Goal: Transaction & Acquisition: Obtain resource

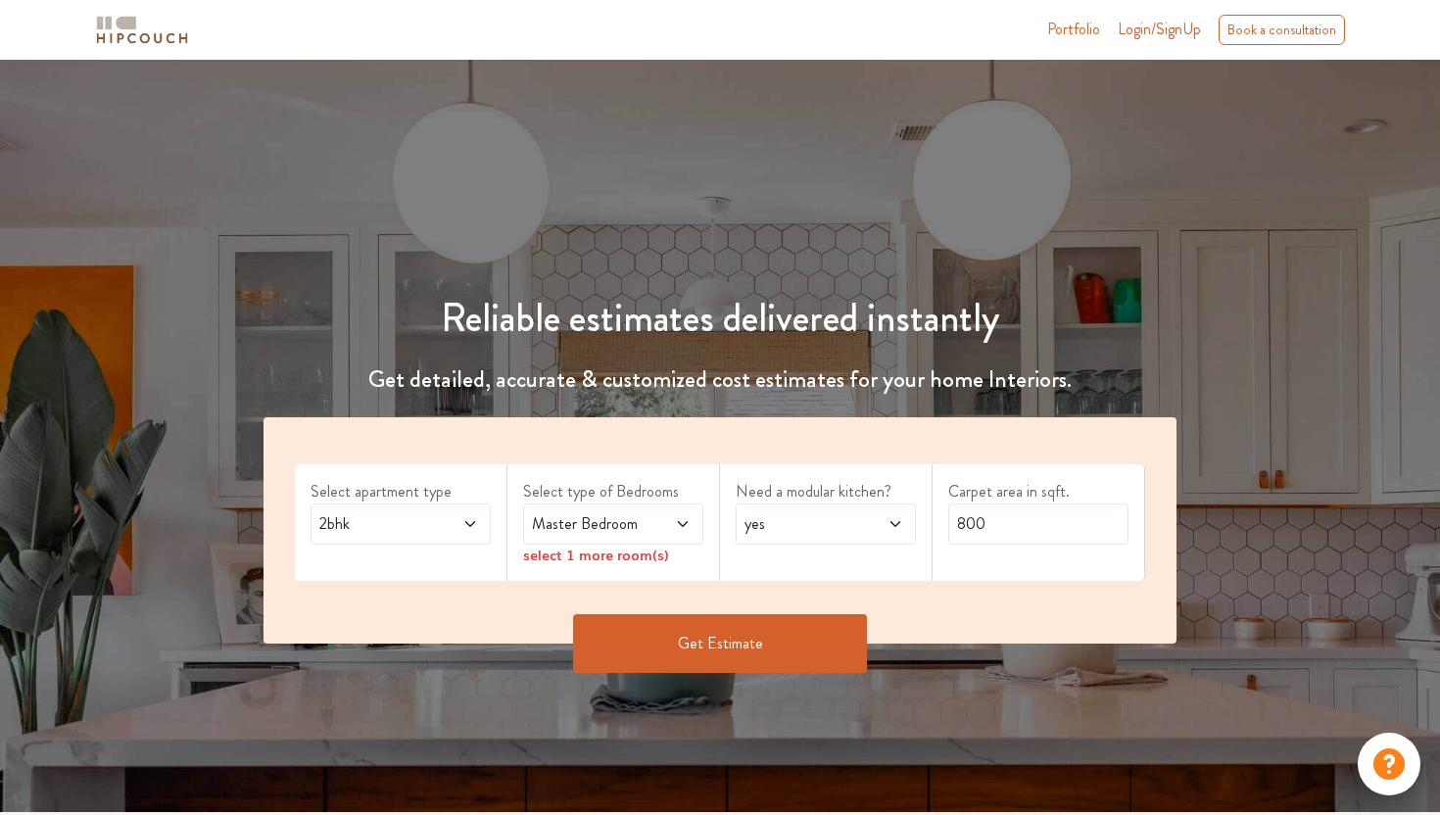
click at [459, 526] on span at bounding box center [458, 524] width 40 height 24
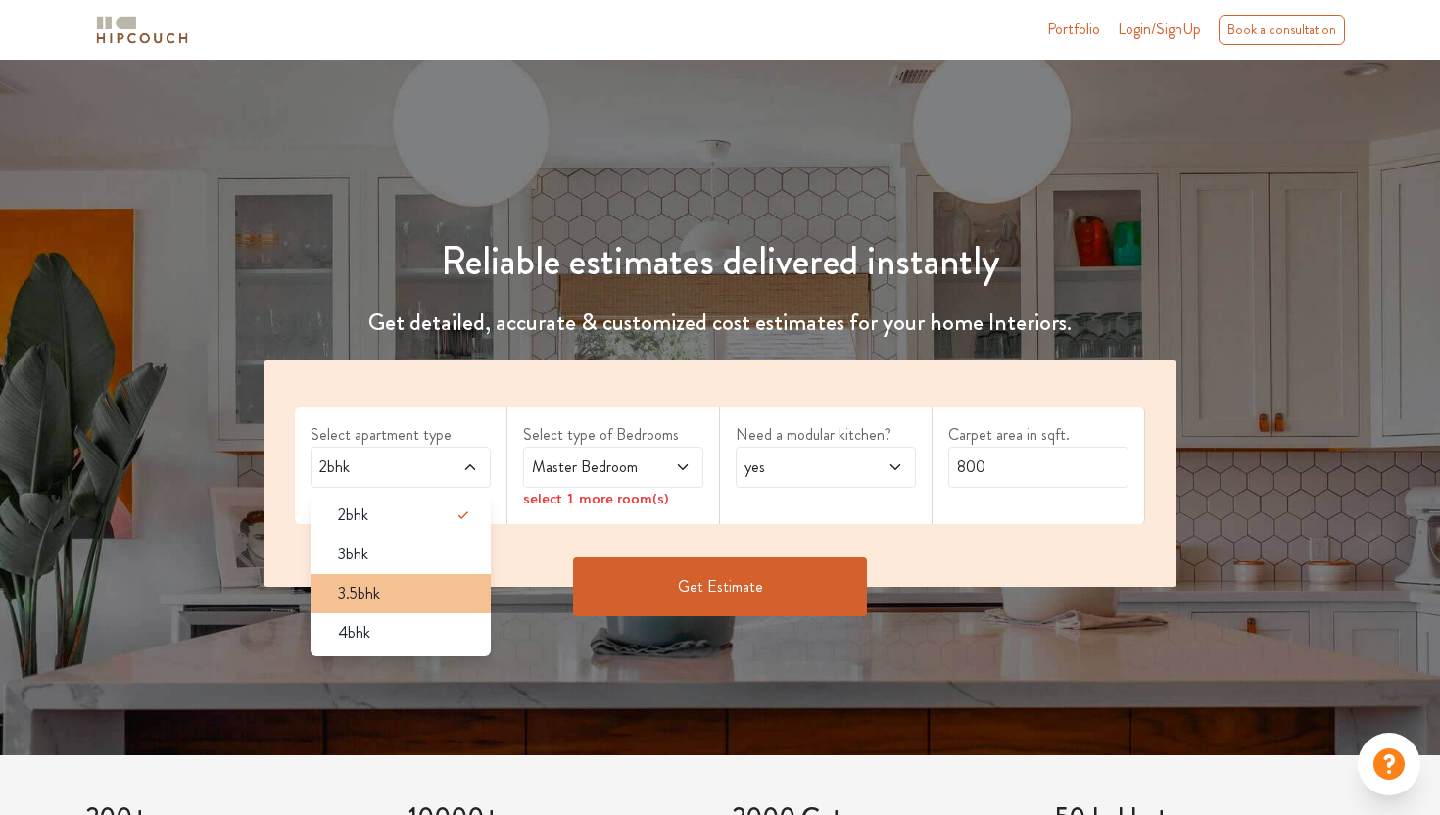
scroll to position [58, 0]
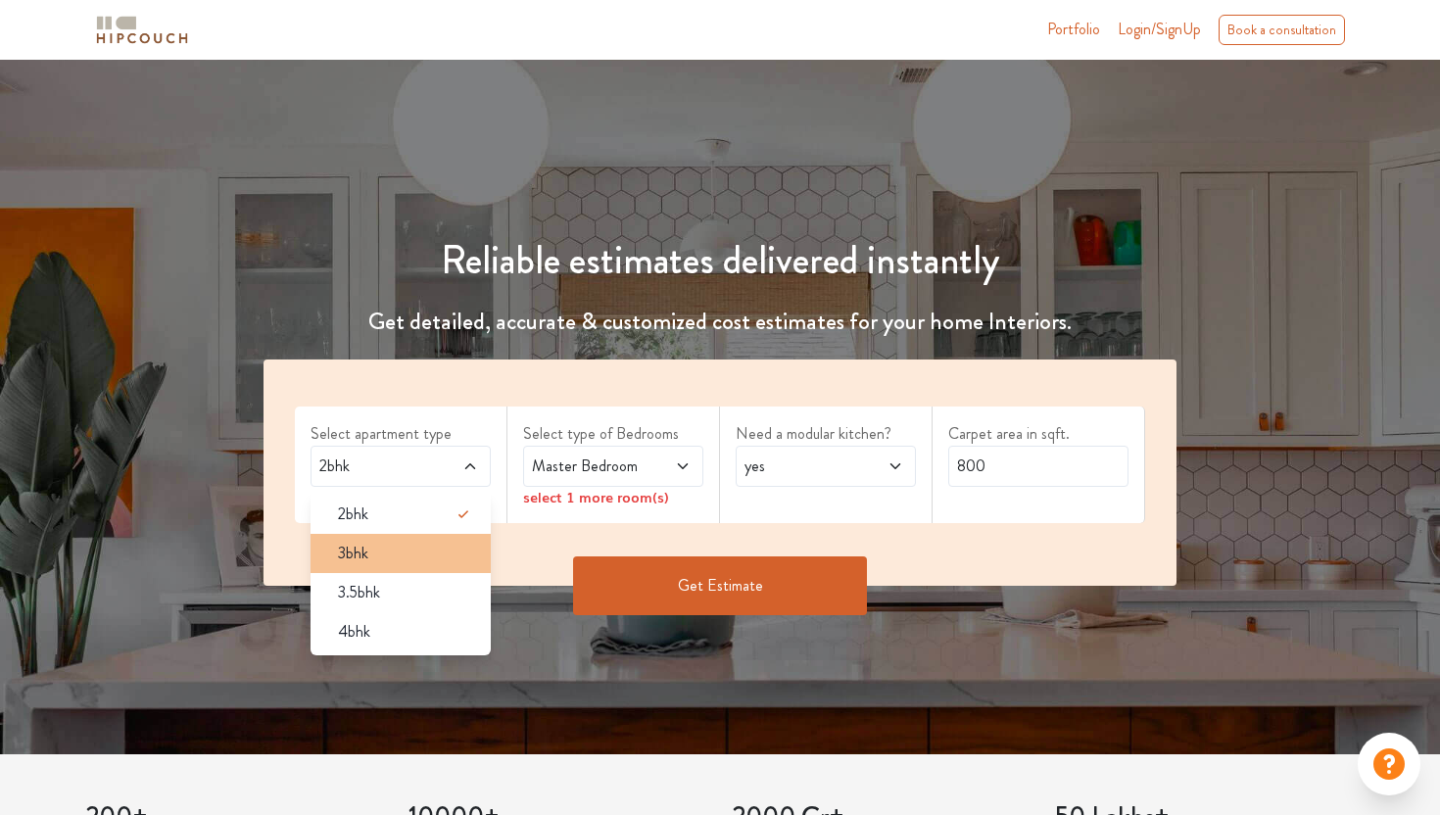
click at [410, 561] on div "3bhk" at bounding box center [406, 554] width 169 height 24
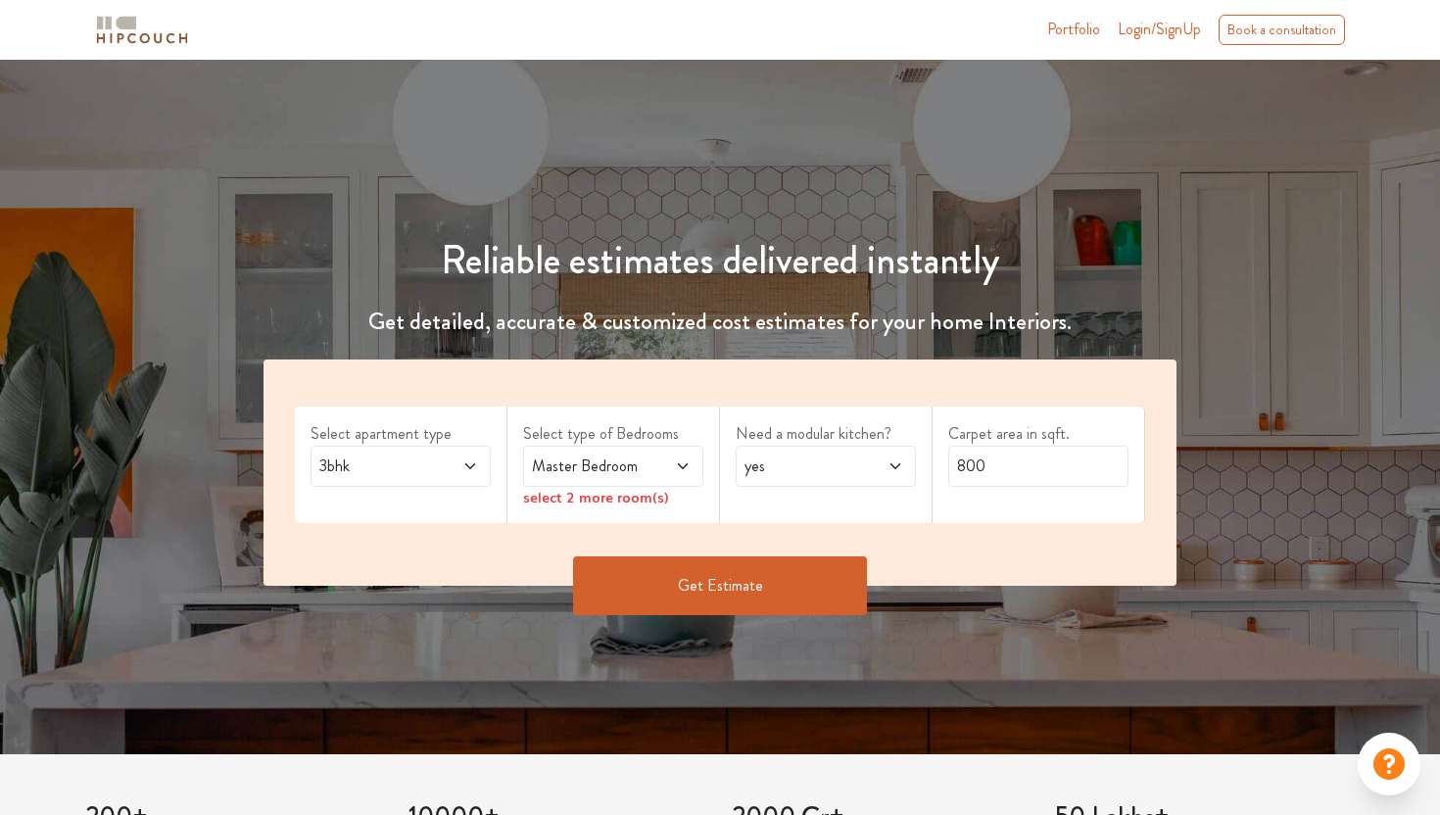
click at [612, 478] on div "Master Bedroom" at bounding box center [613, 466] width 180 height 41
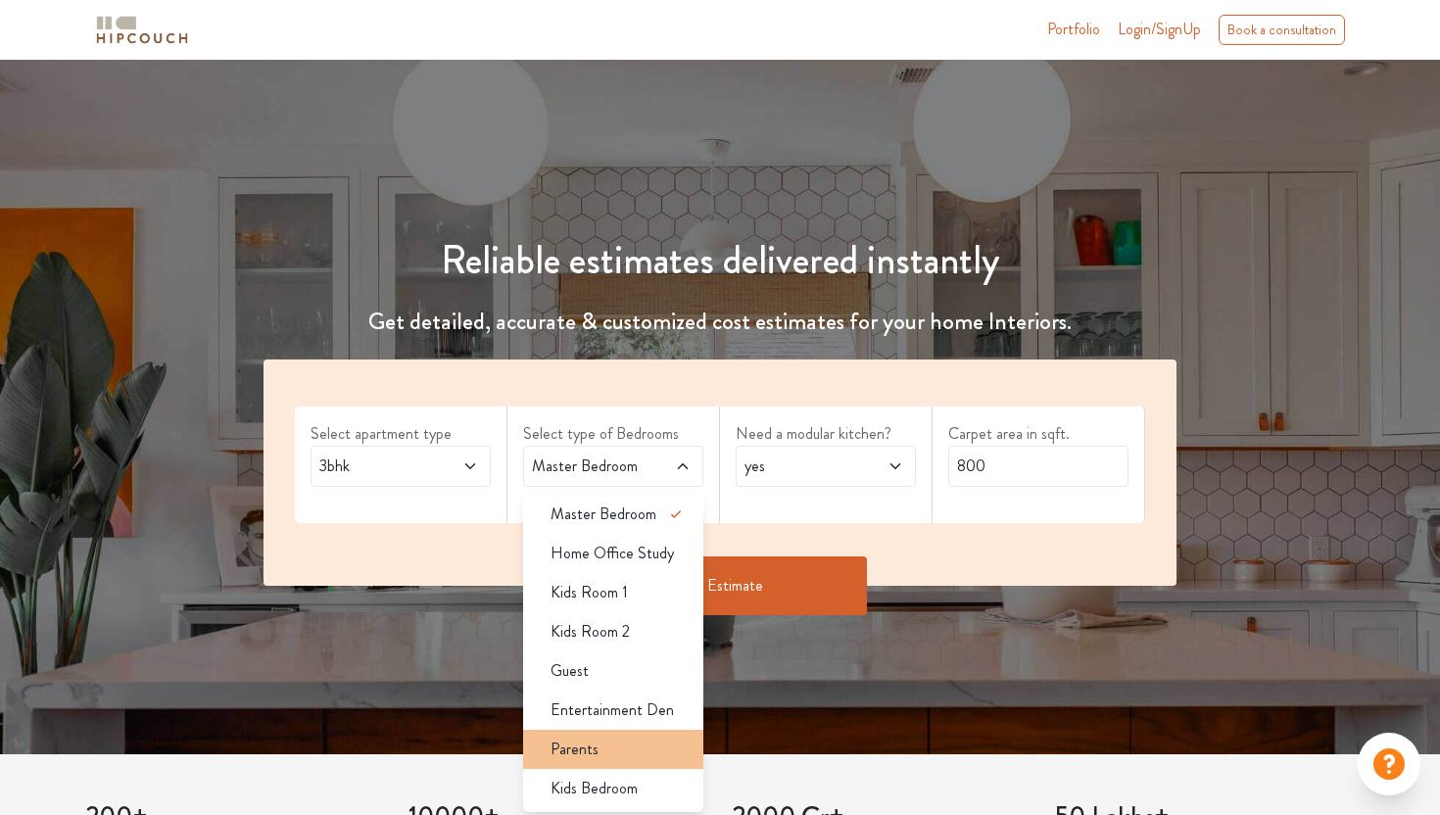
click at [614, 735] on li "Parents" at bounding box center [613, 749] width 180 height 39
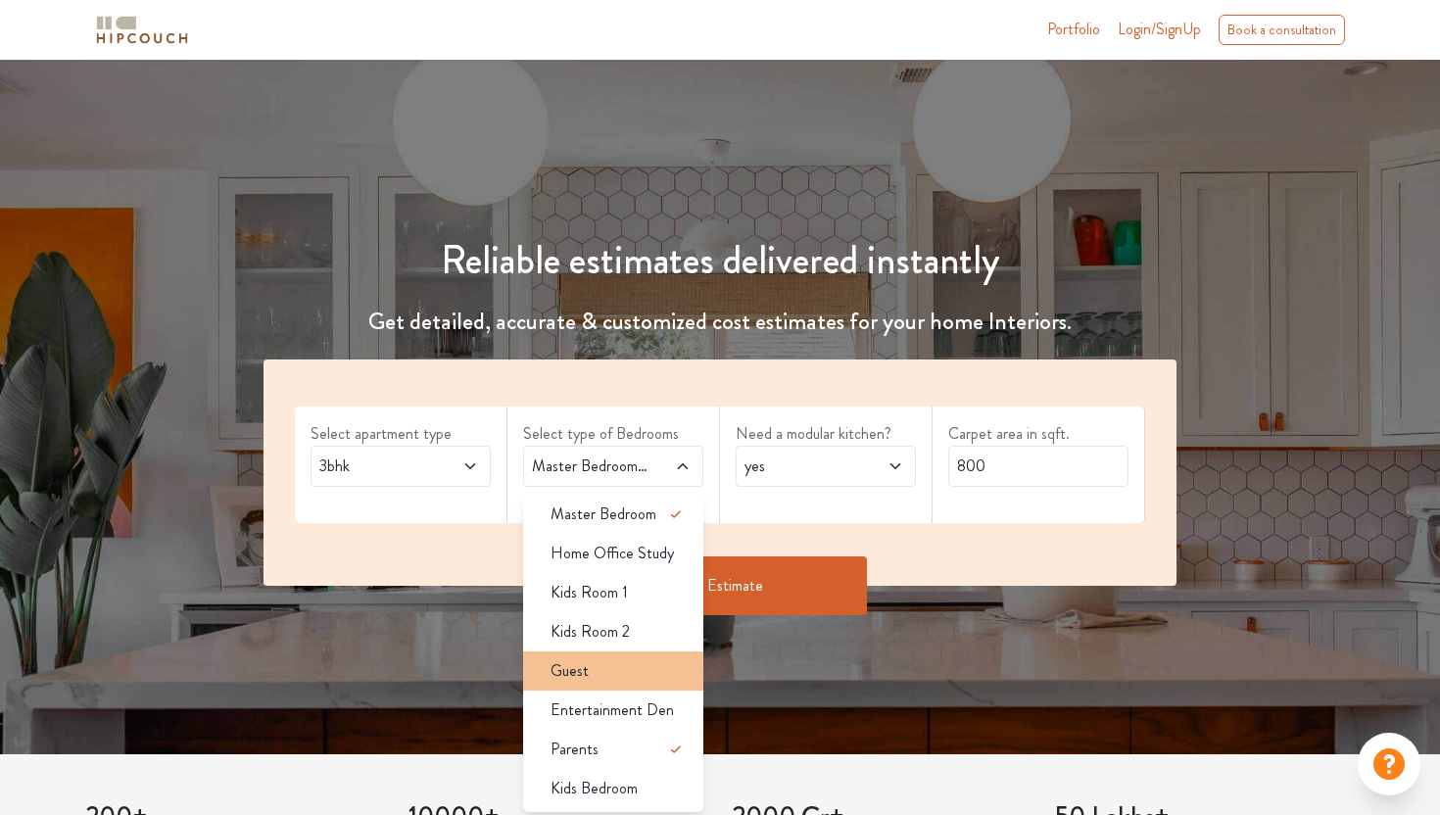
click at [607, 659] on div "Guest" at bounding box center [619, 671] width 169 height 24
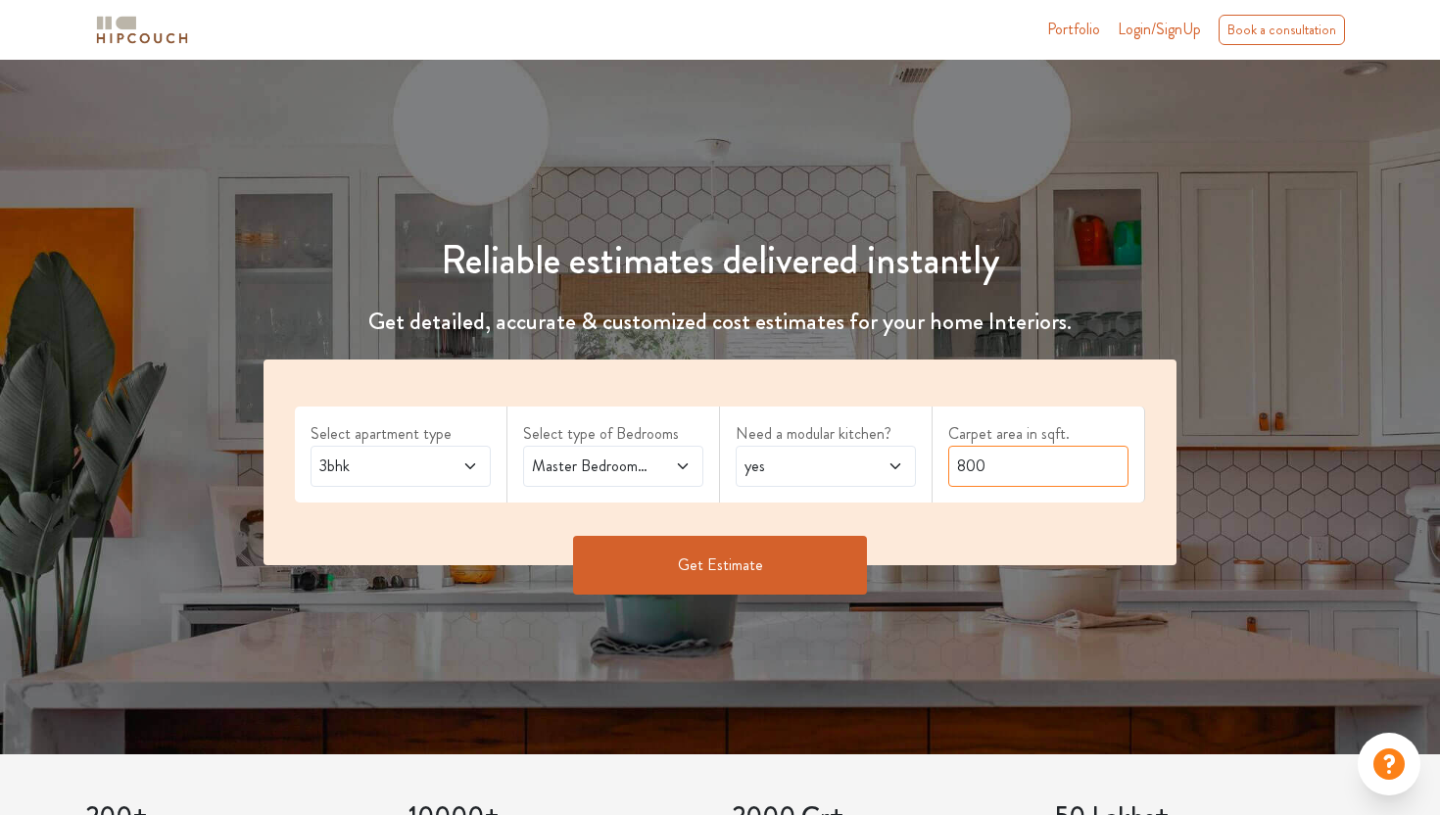
click at [995, 466] on input "800" at bounding box center [1038, 466] width 180 height 41
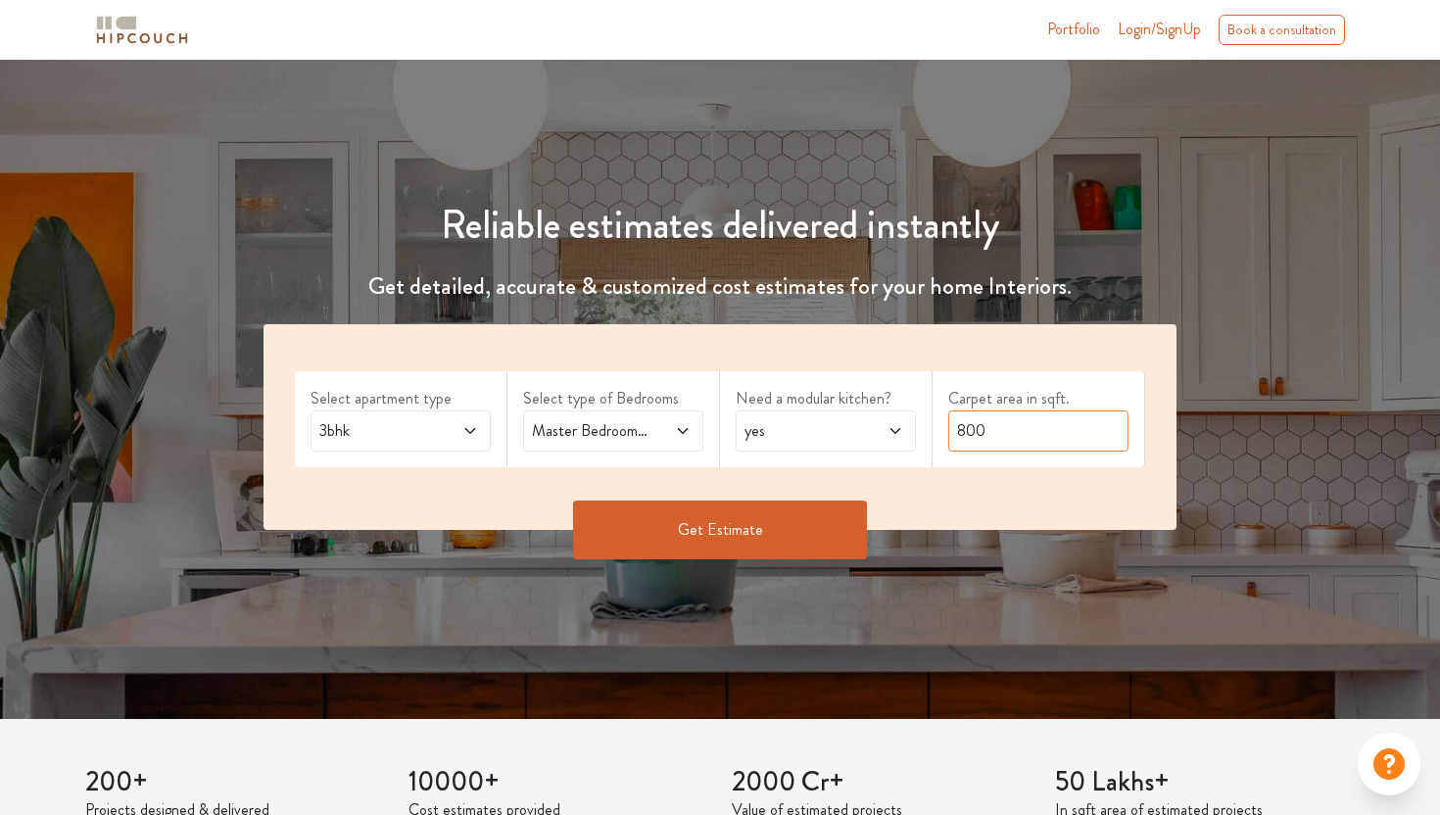
scroll to position [0, 0]
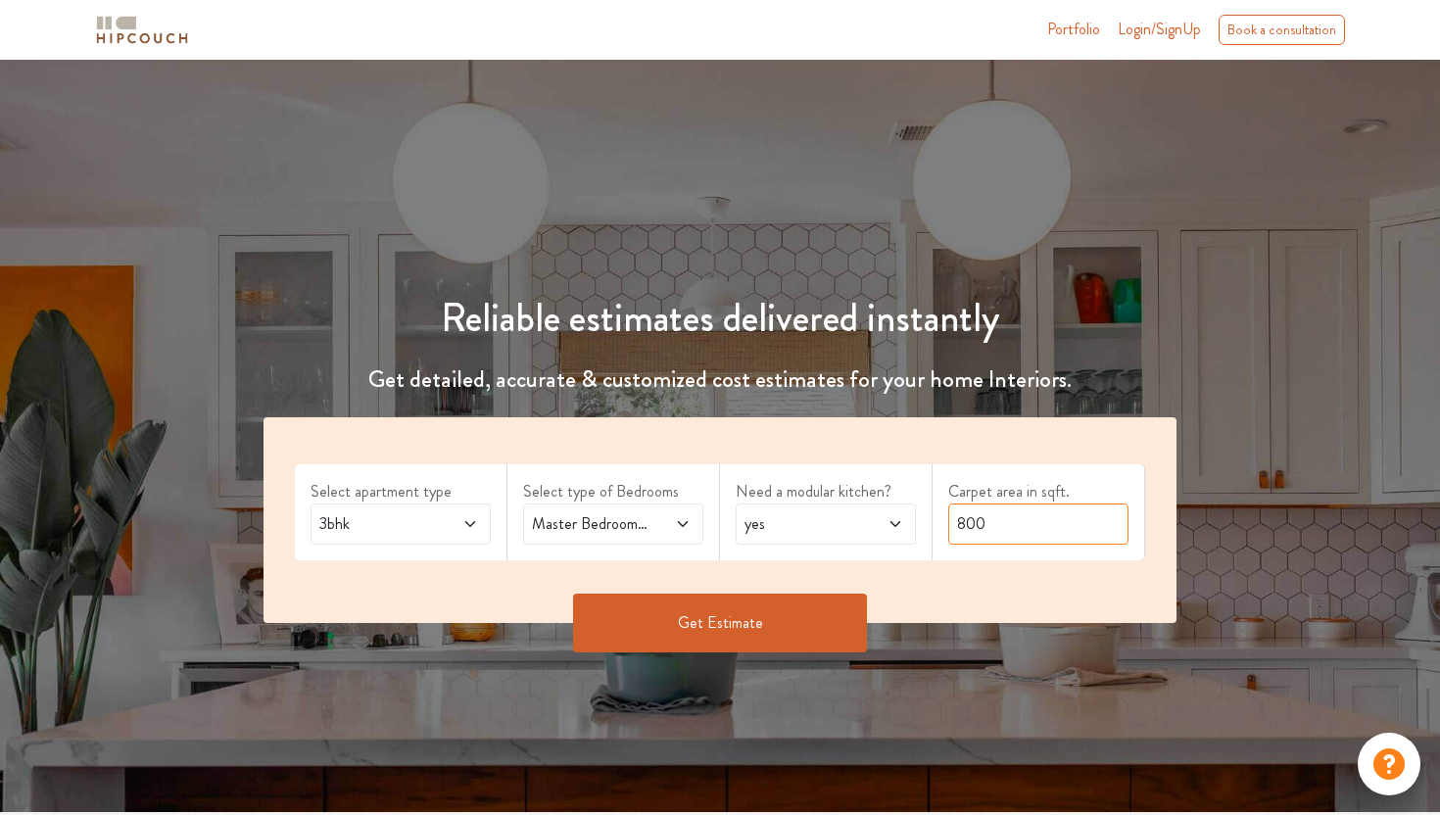
drag, startPoint x: 991, startPoint y: 519, endPoint x: 940, endPoint y: 521, distance: 52.0
click at [940, 521] on div "Carpet area in sqft. 800" at bounding box center [1039, 512] width 213 height 96
type input "1890"
click at [759, 634] on button "Get Estimate" at bounding box center [720, 623] width 294 height 59
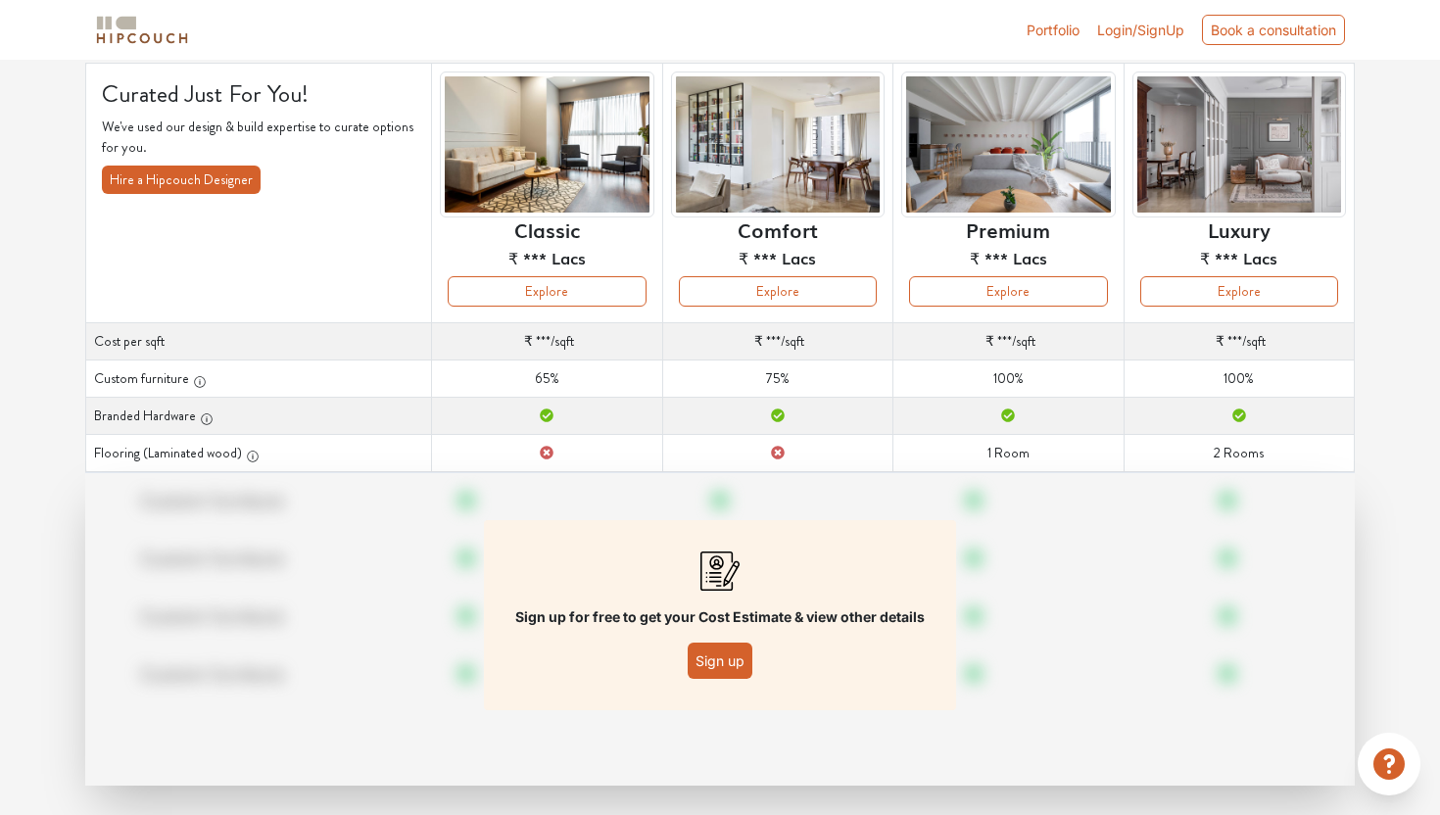
scroll to position [149, 0]
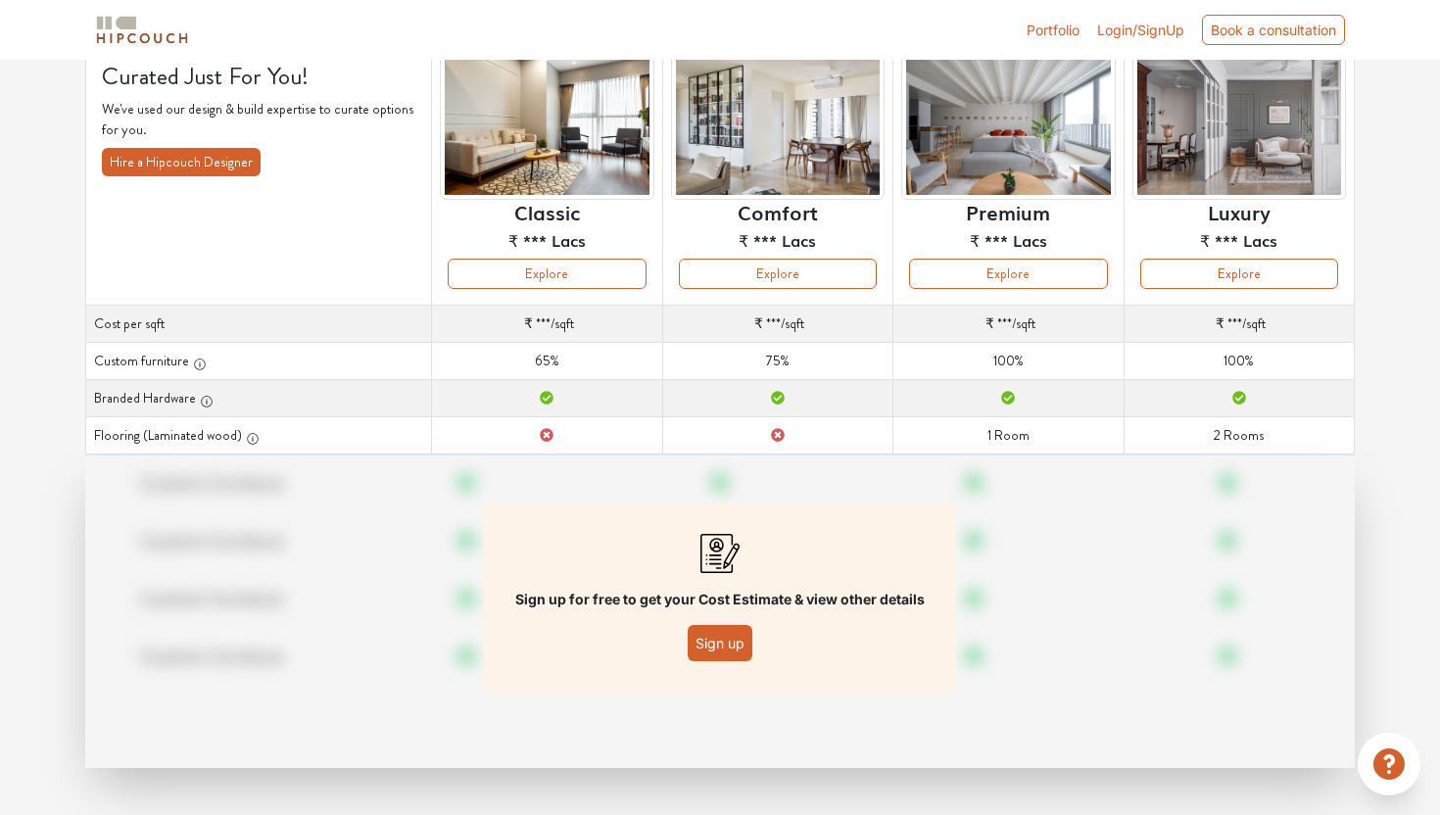
click at [700, 644] on button "Sign up" at bounding box center [720, 643] width 65 height 36
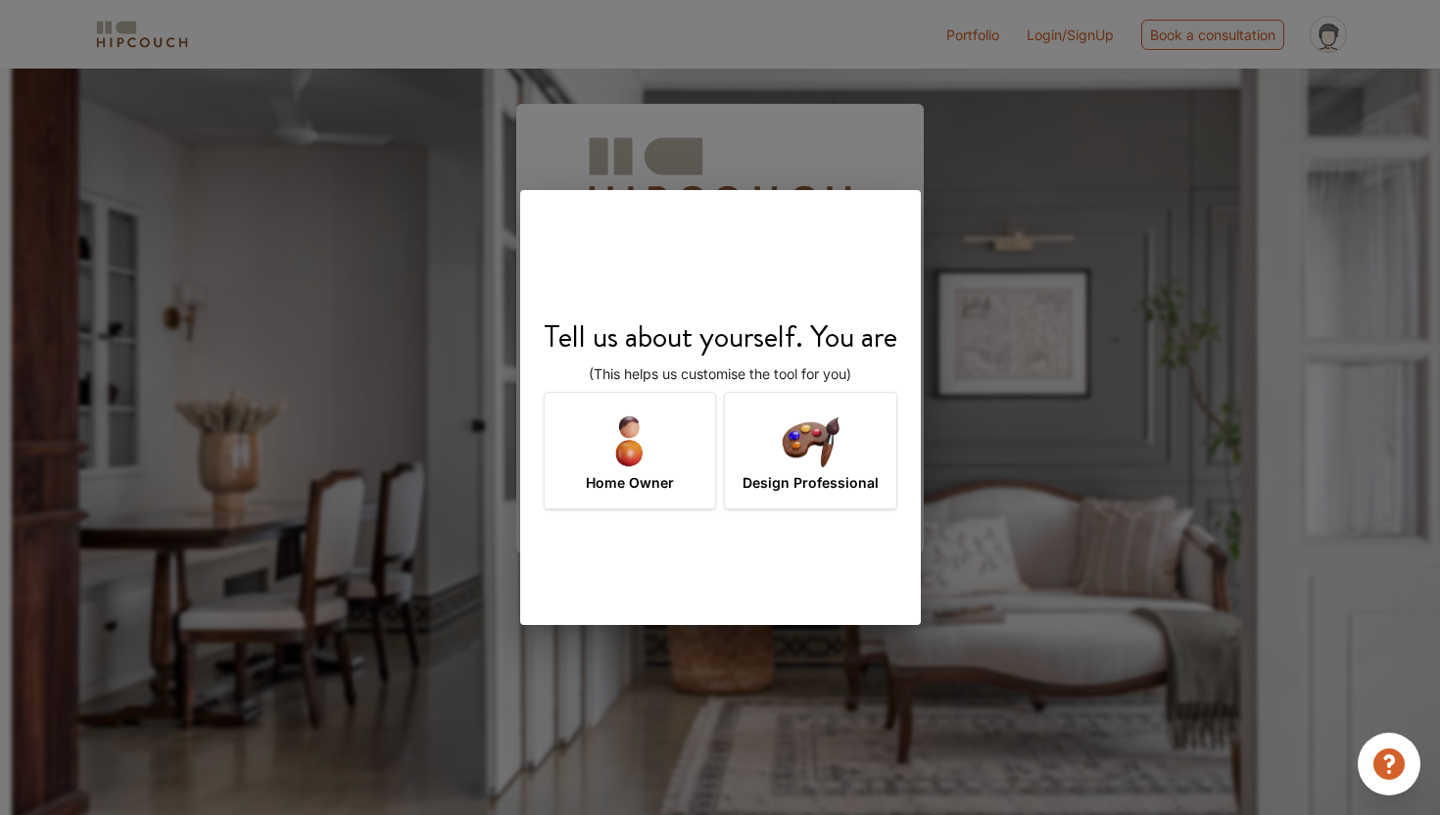
scroll to position [69, 0]
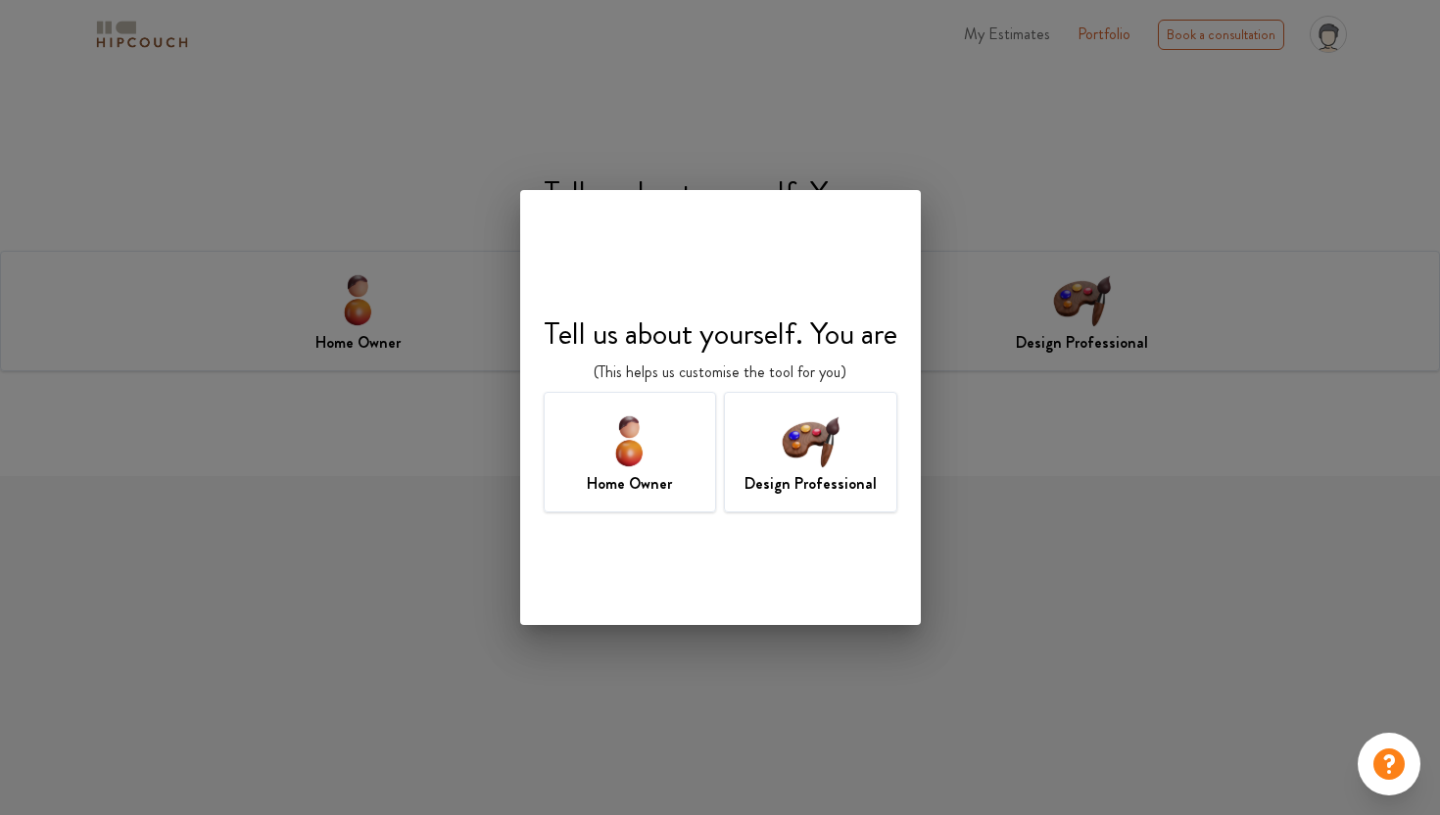
click at [659, 465] on img at bounding box center [630, 441] width 64 height 64
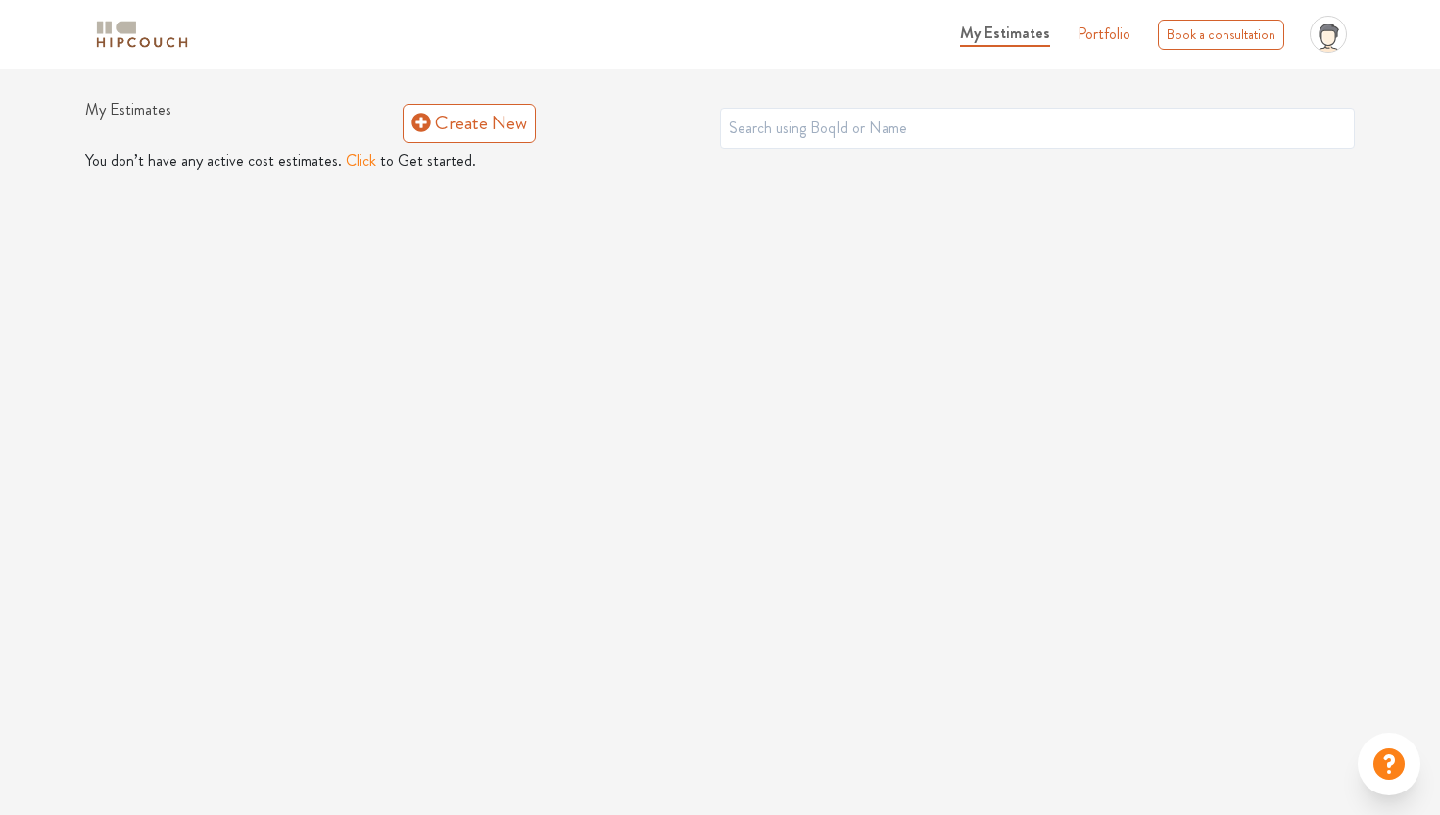
click at [362, 163] on button "Click" at bounding box center [361, 161] width 30 height 24
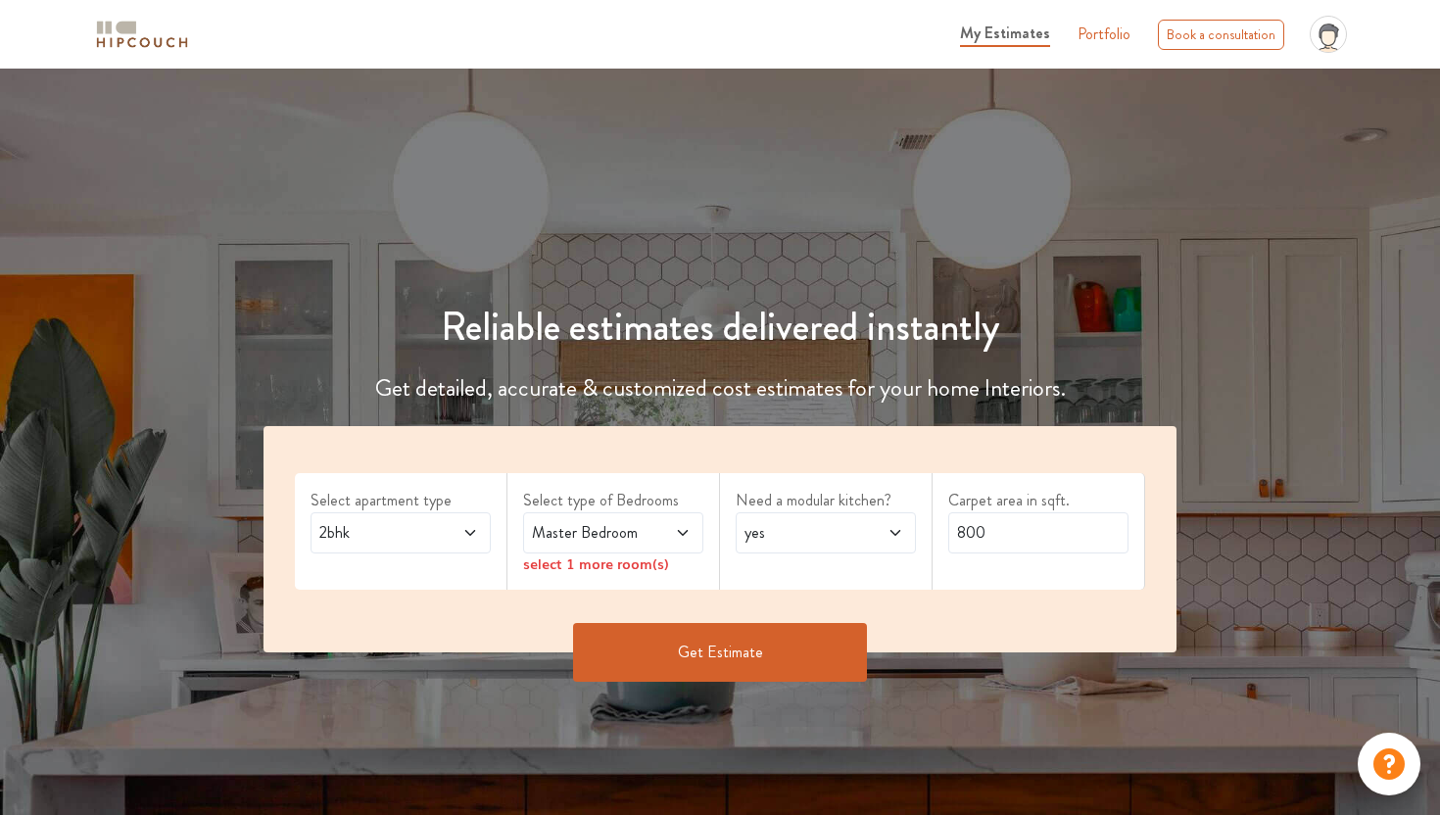
click at [434, 515] on div "2bhk" at bounding box center [401, 532] width 180 height 41
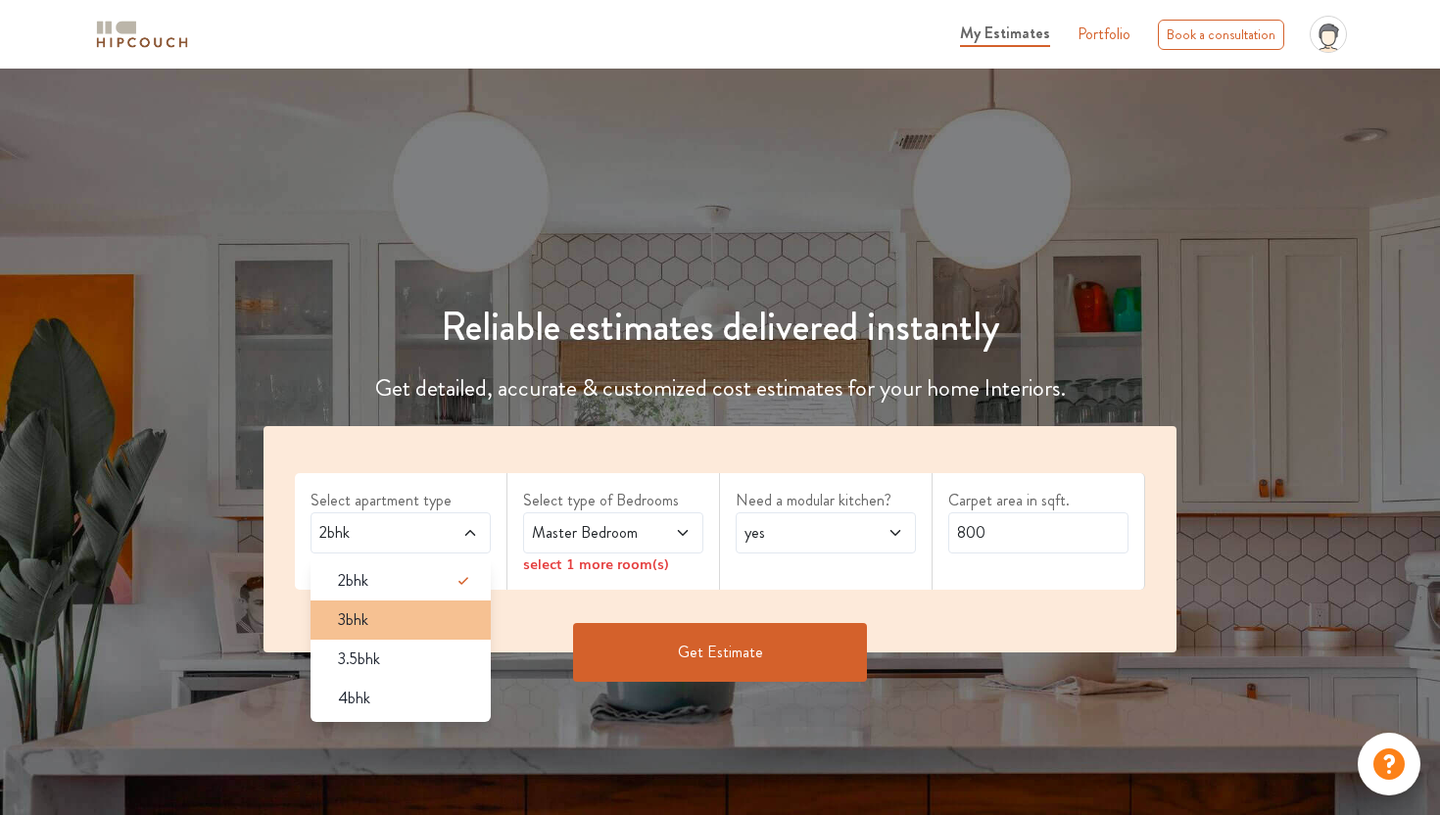
click at [426, 627] on div "3bhk" at bounding box center [406, 620] width 169 height 24
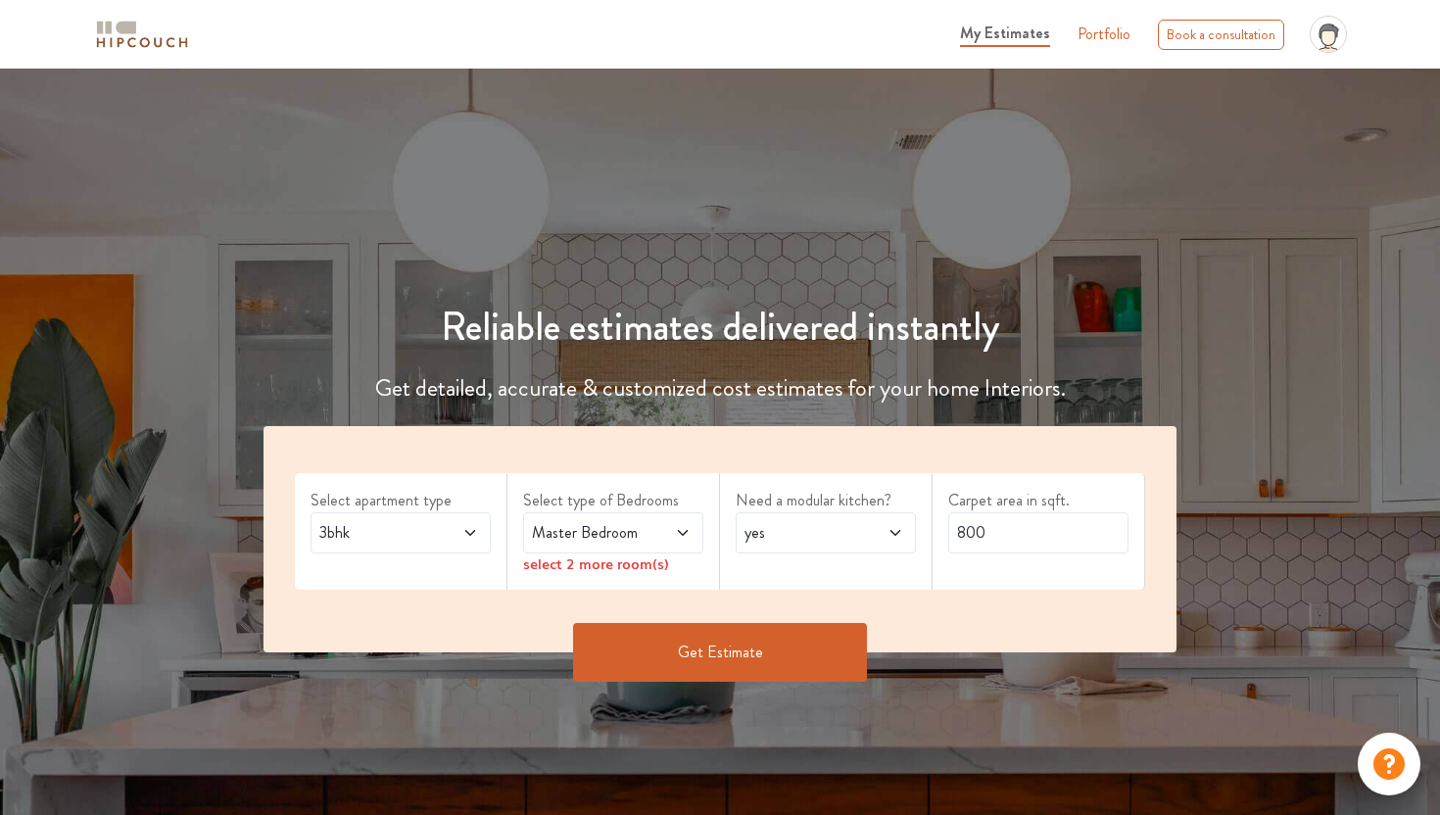
click at [681, 533] on icon at bounding box center [683, 533] width 10 height 6
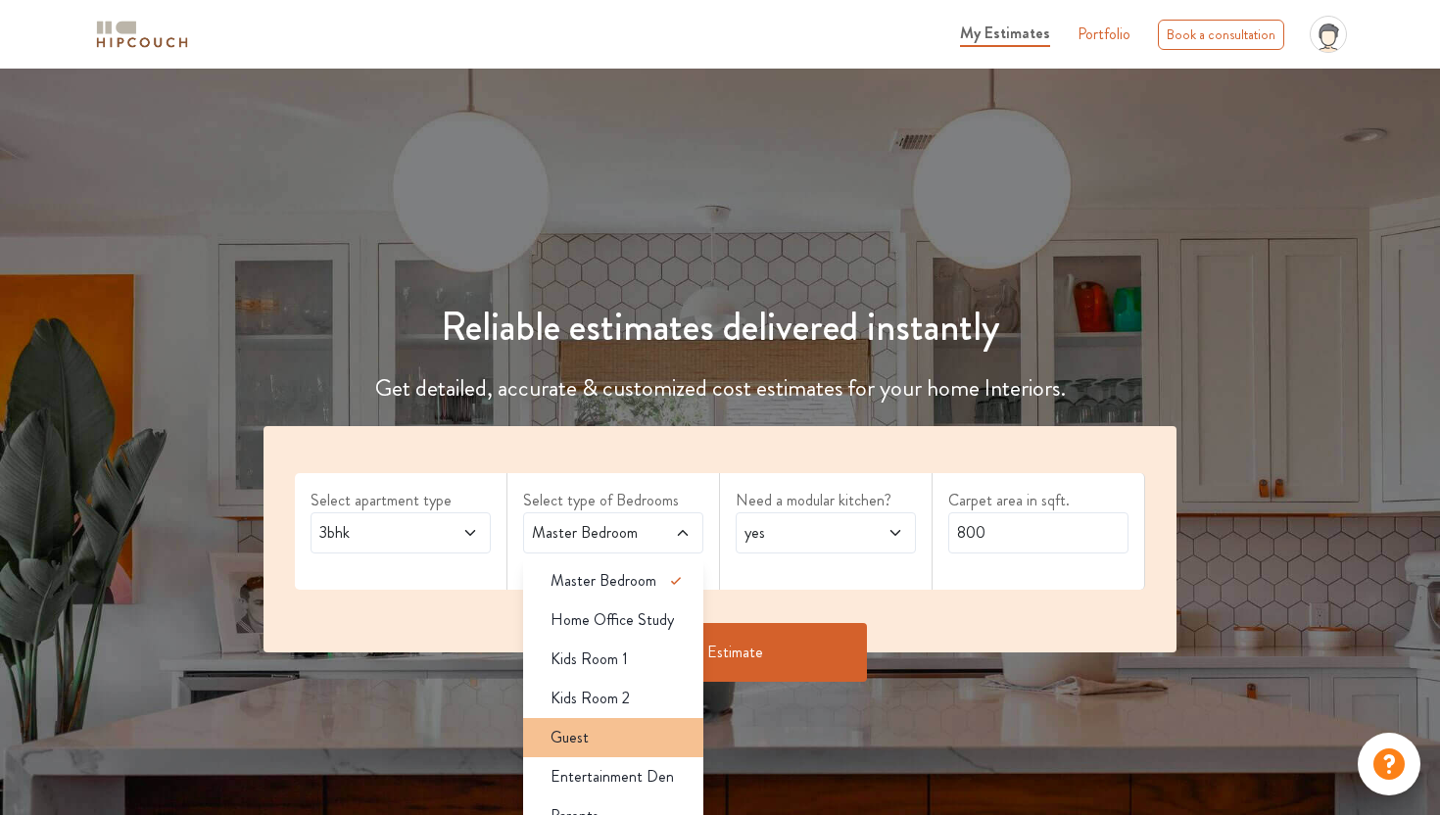
click at [632, 750] on li "Guest" at bounding box center [613, 737] width 180 height 39
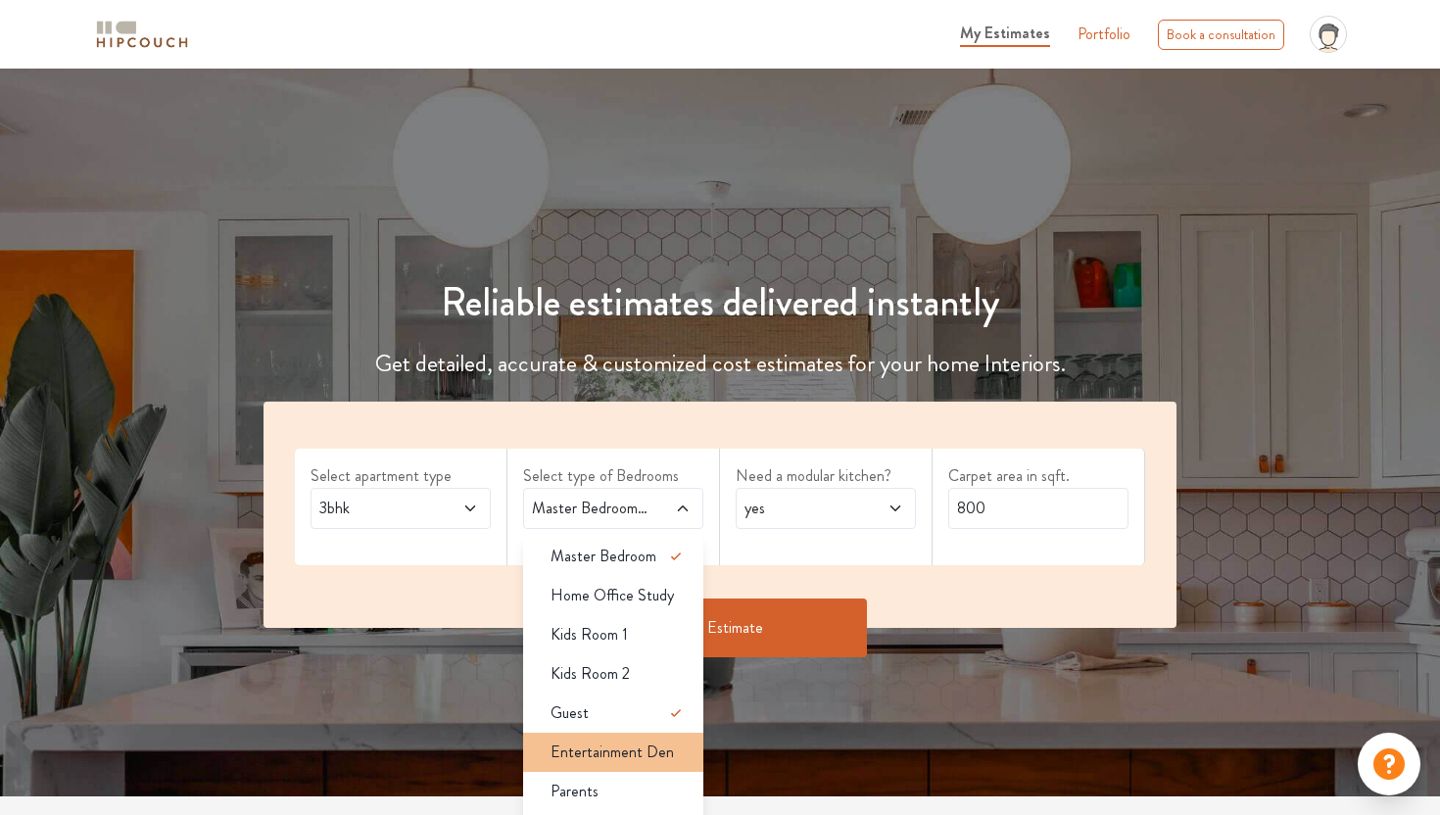
scroll to position [44, 0]
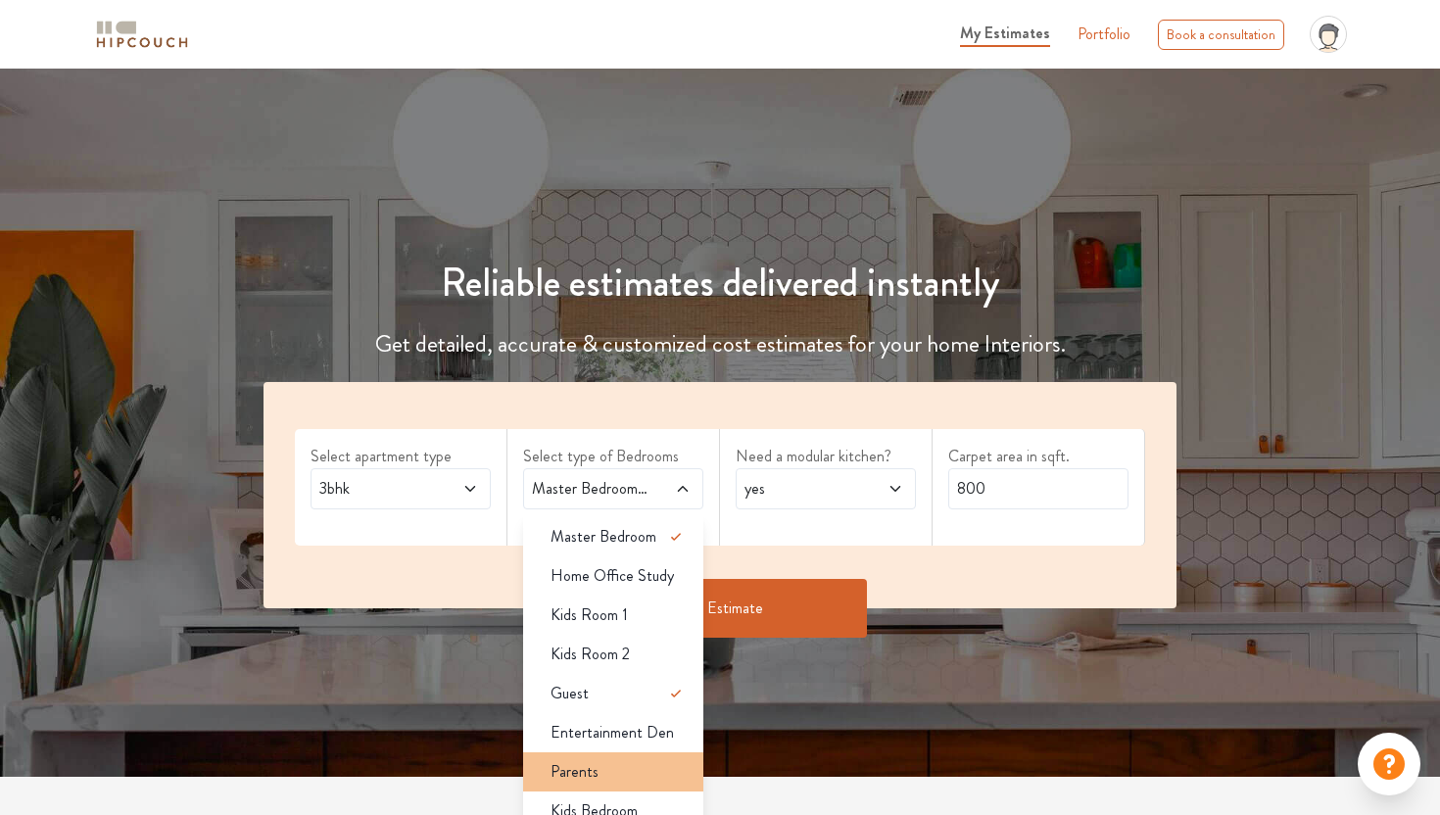
click at [634, 777] on div "Parents" at bounding box center [619, 772] width 169 height 24
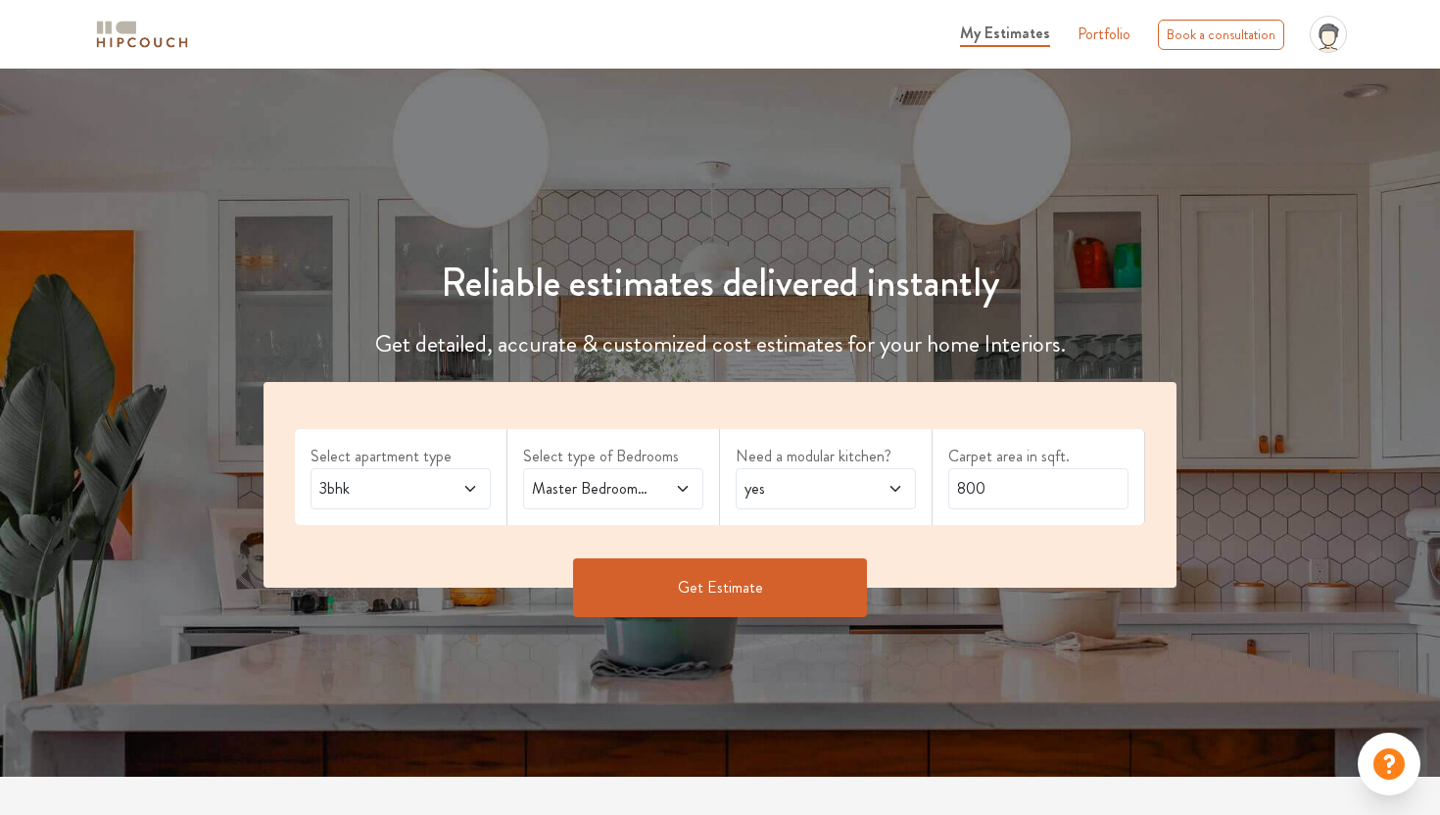
click at [839, 479] on span "yes" at bounding box center [802, 489] width 122 height 24
drag, startPoint x: 993, startPoint y: 496, endPoint x: 913, endPoint y: 496, distance: 80.3
click at [913, 496] on div "Select apartment type 3bhk Select type of Bedrooms Master Bedroom,Guest,Parents…" at bounding box center [720, 485] width 913 height 206
type input "1890"
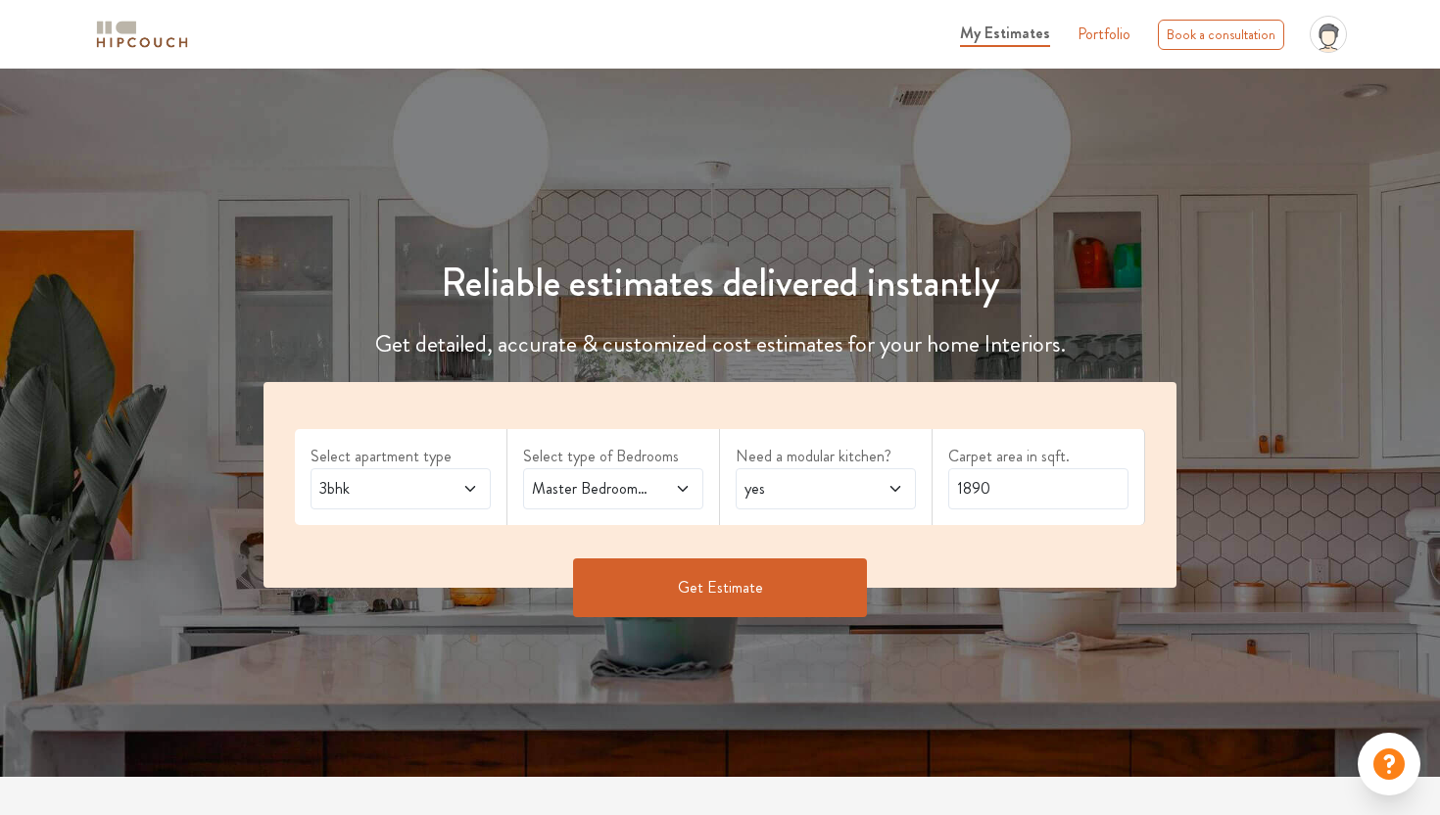
click at [807, 593] on button "Get Estimate" at bounding box center [720, 587] width 294 height 59
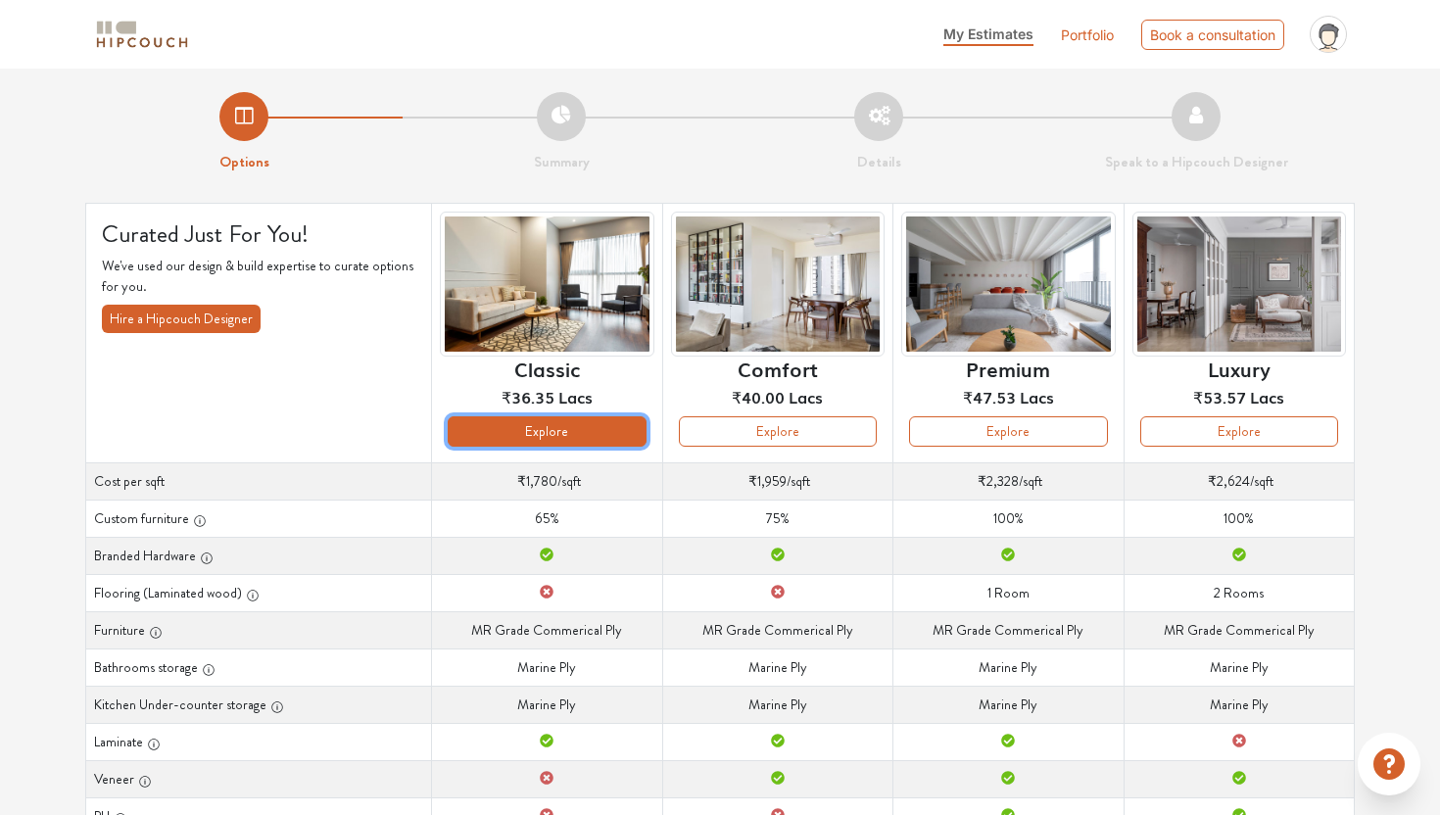
click at [536, 433] on button "Explore" at bounding box center [547, 431] width 198 height 30
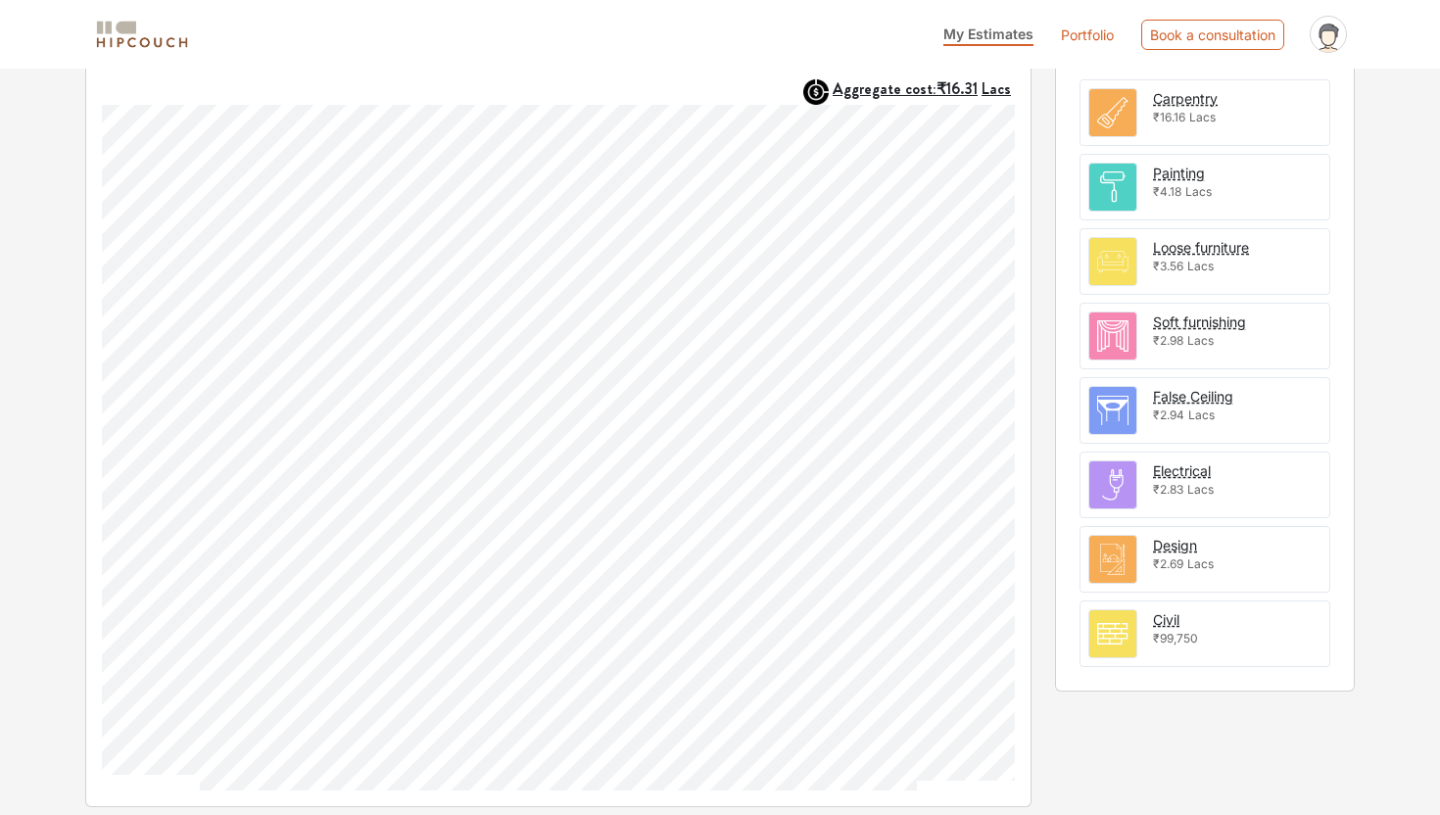
scroll to position [636, 0]
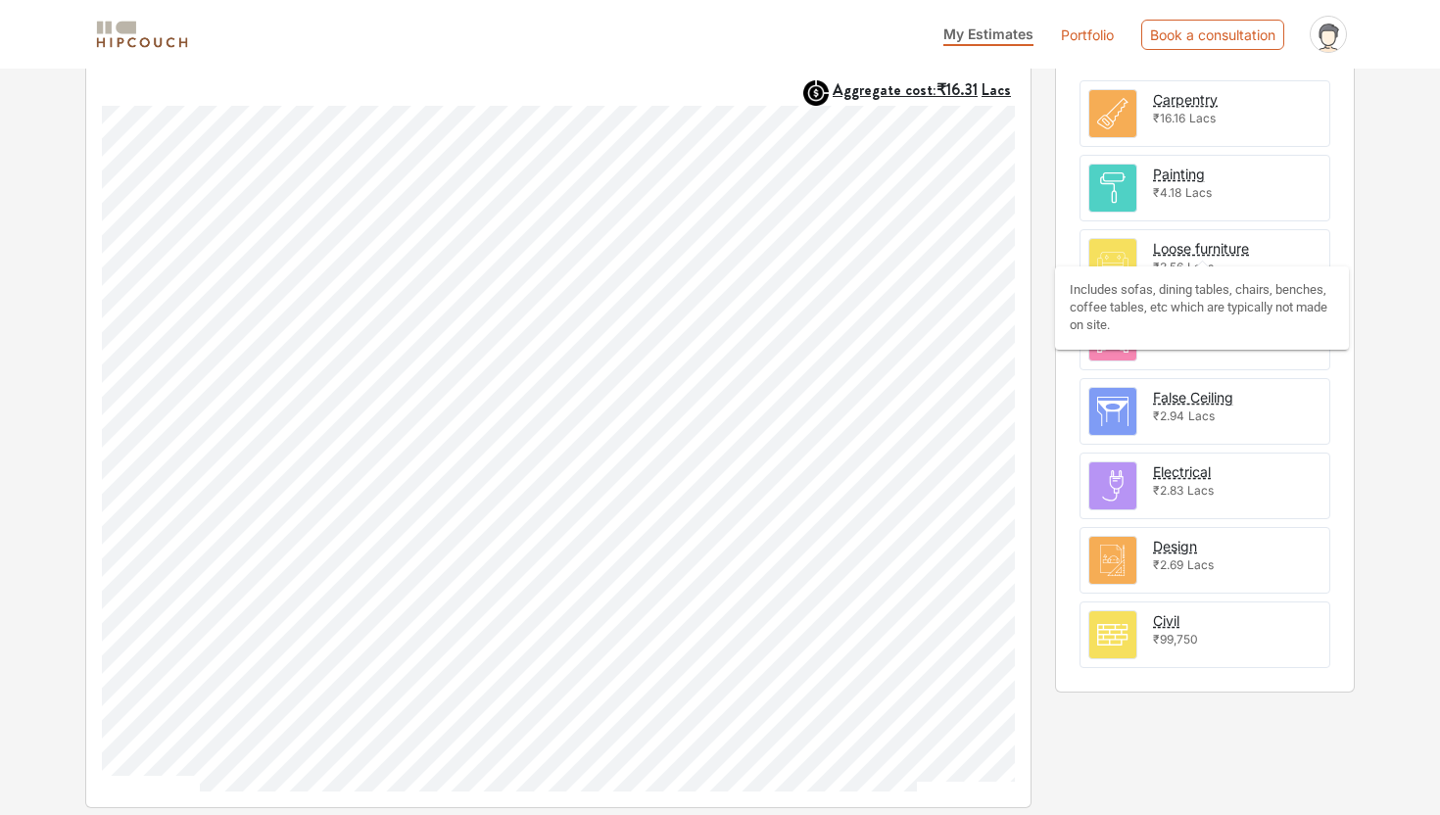
click at [1209, 246] on div "Loose furniture" at bounding box center [1201, 248] width 96 height 21
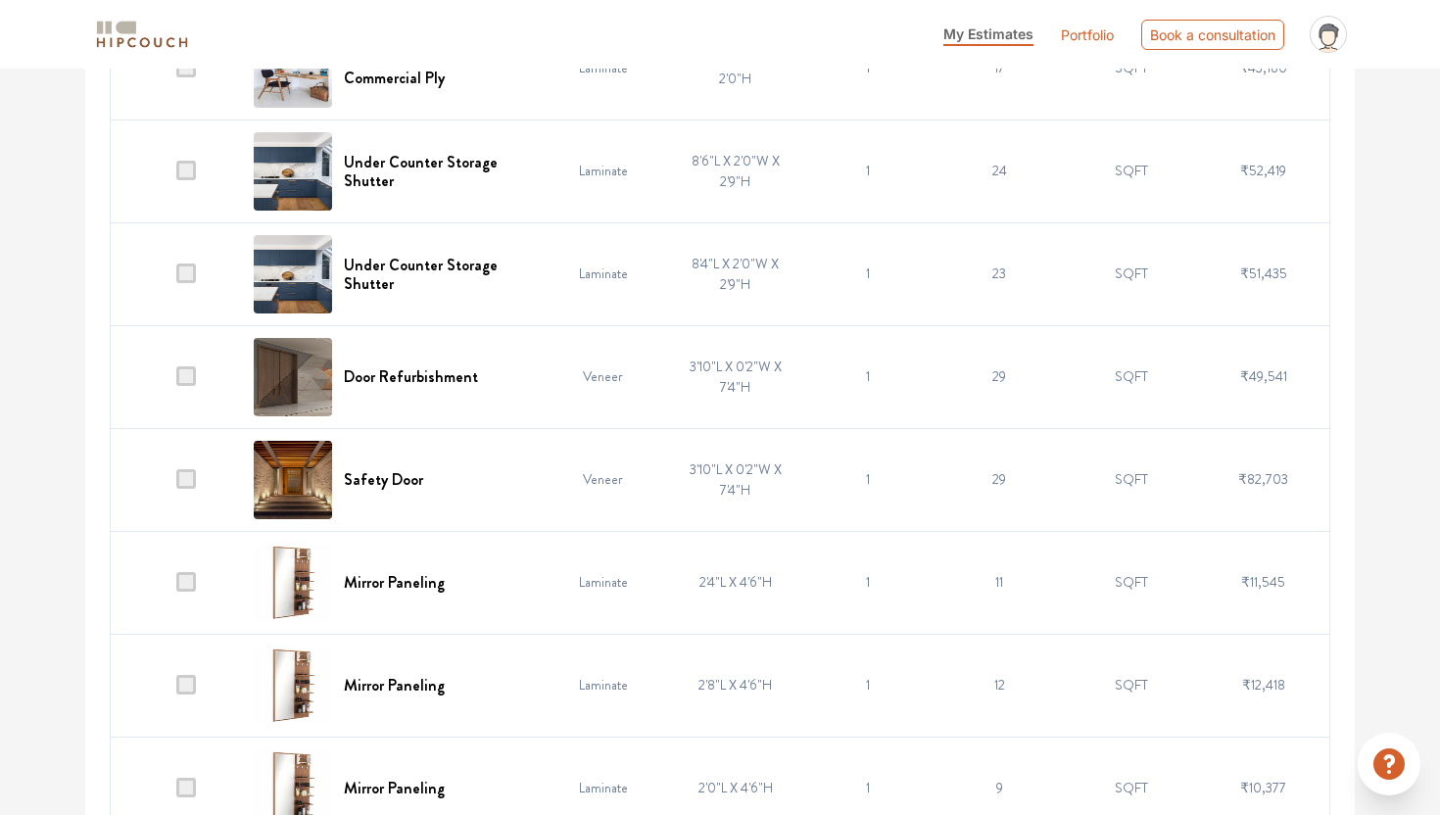
scroll to position [1340, 0]
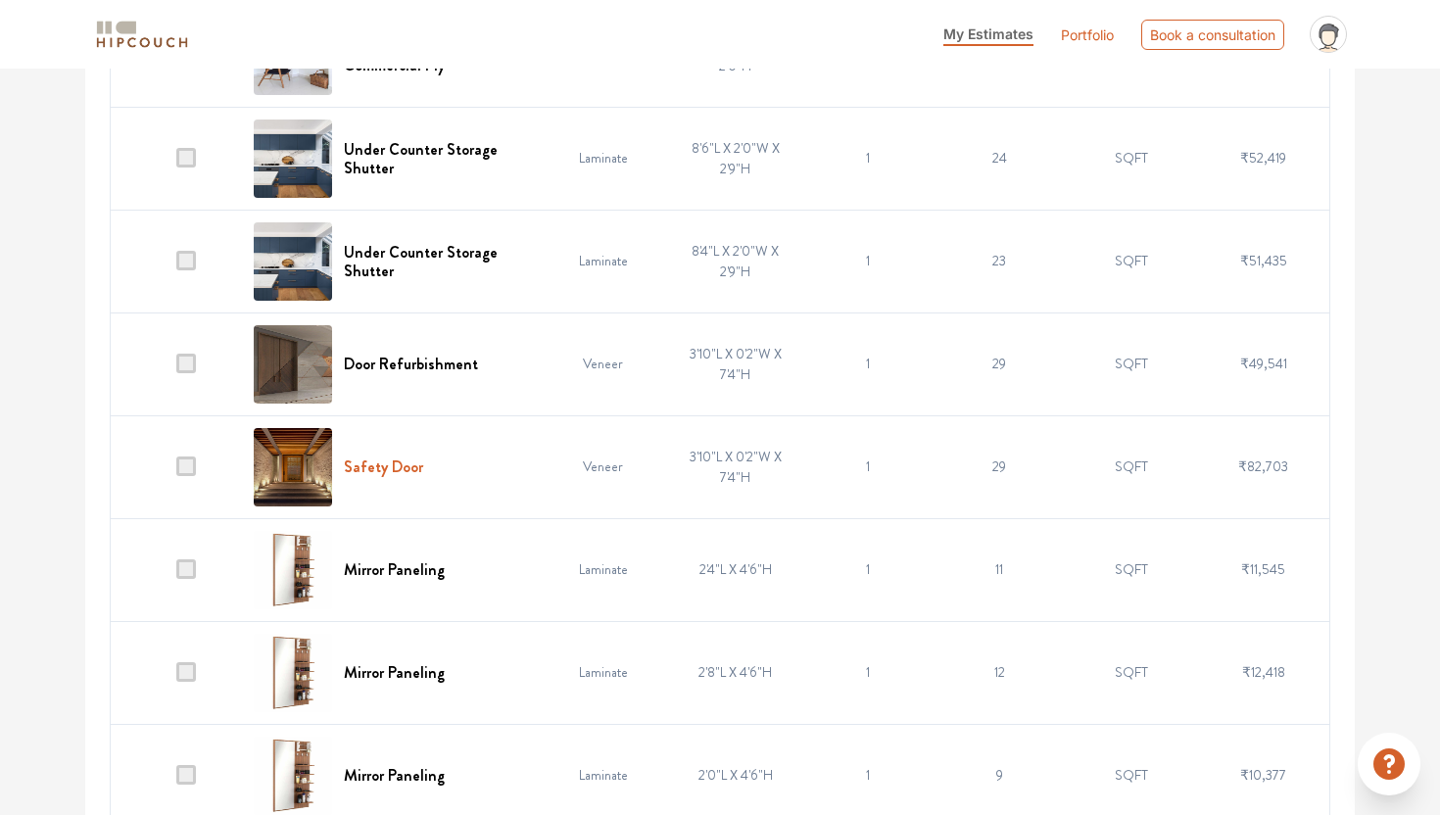
click at [380, 474] on h6 "Safety Door" at bounding box center [383, 467] width 79 height 19
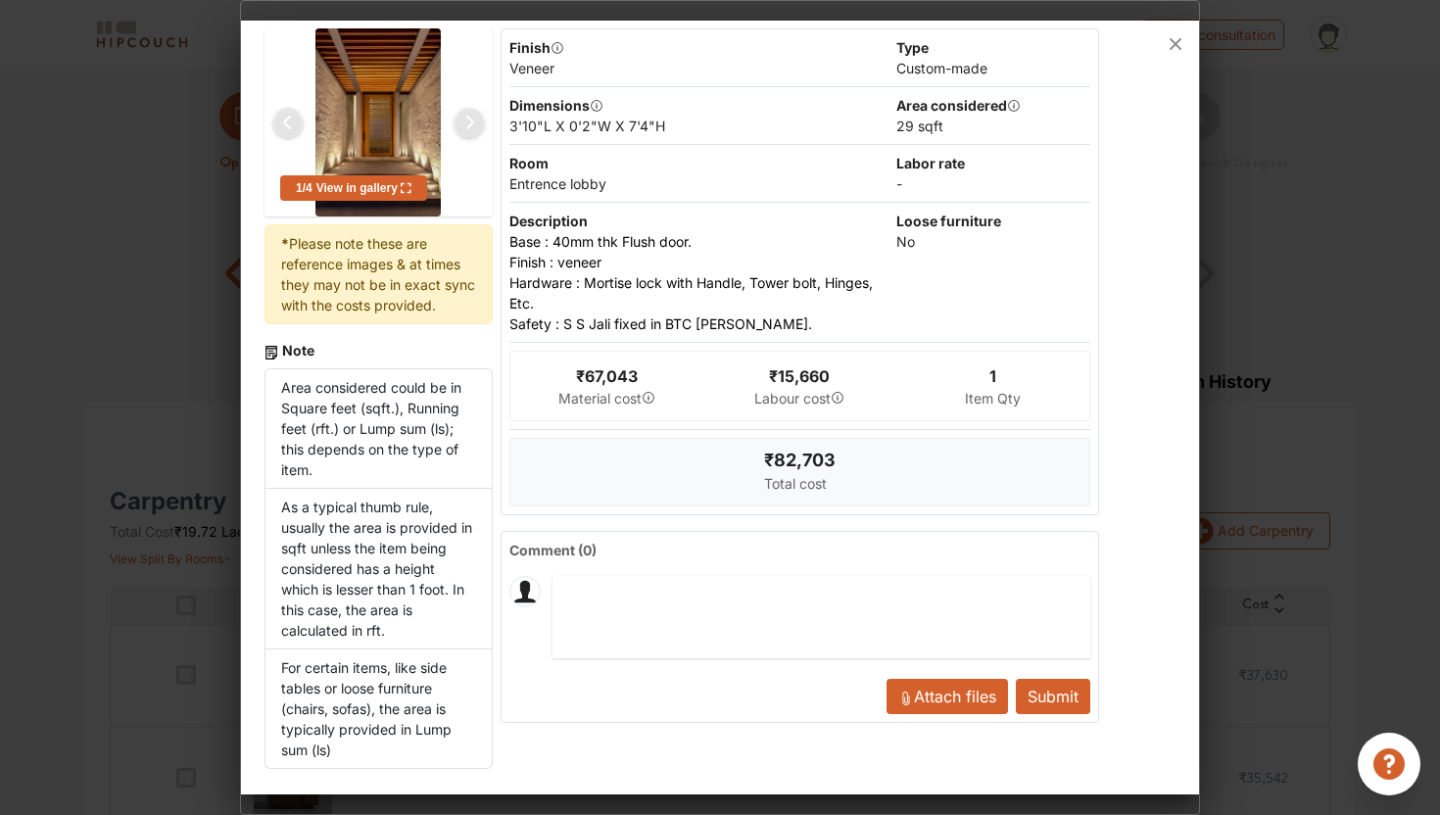
scroll to position [0, 0]
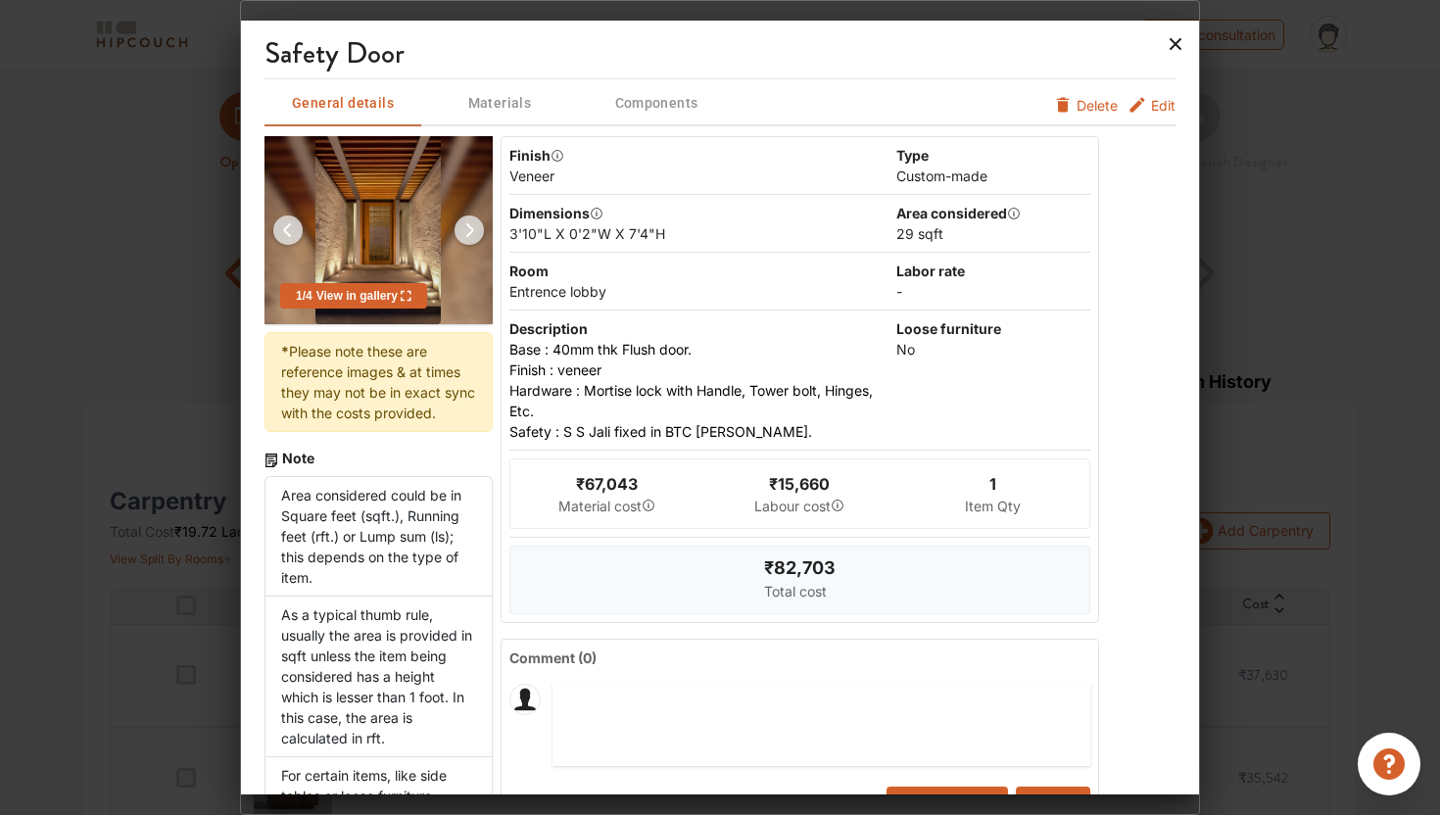
click at [1172, 41] on icon at bounding box center [1176, 44] width 12 height 12
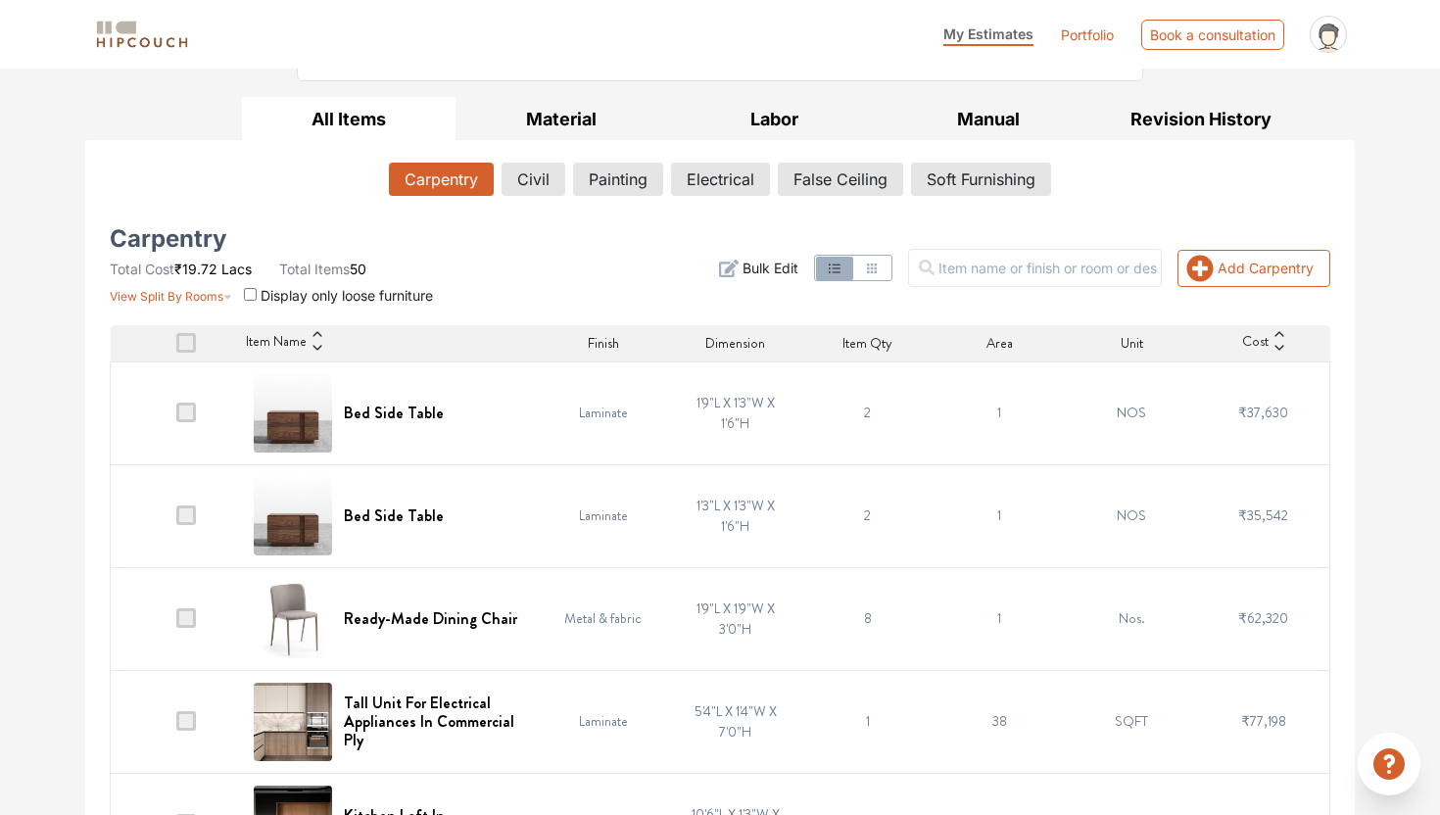
scroll to position [269, 0]
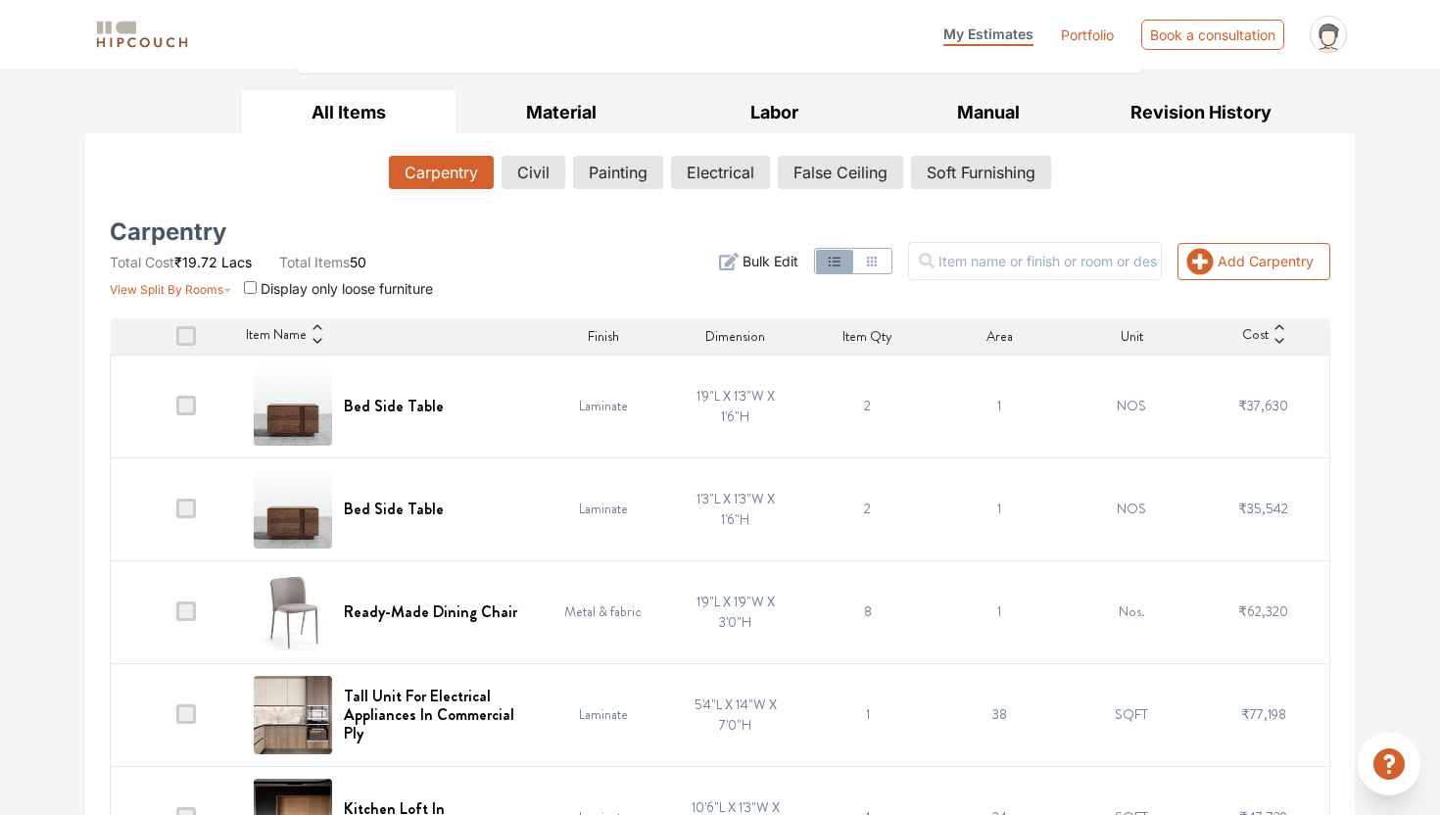
click at [185, 409] on span at bounding box center [186, 406] width 20 height 20
click at [176, 410] on input "checkbox" at bounding box center [176, 410] width 0 height 0
click at [183, 505] on span at bounding box center [186, 509] width 20 height 20
click at [176, 513] on input "checkbox" at bounding box center [176, 513] width 0 height 0
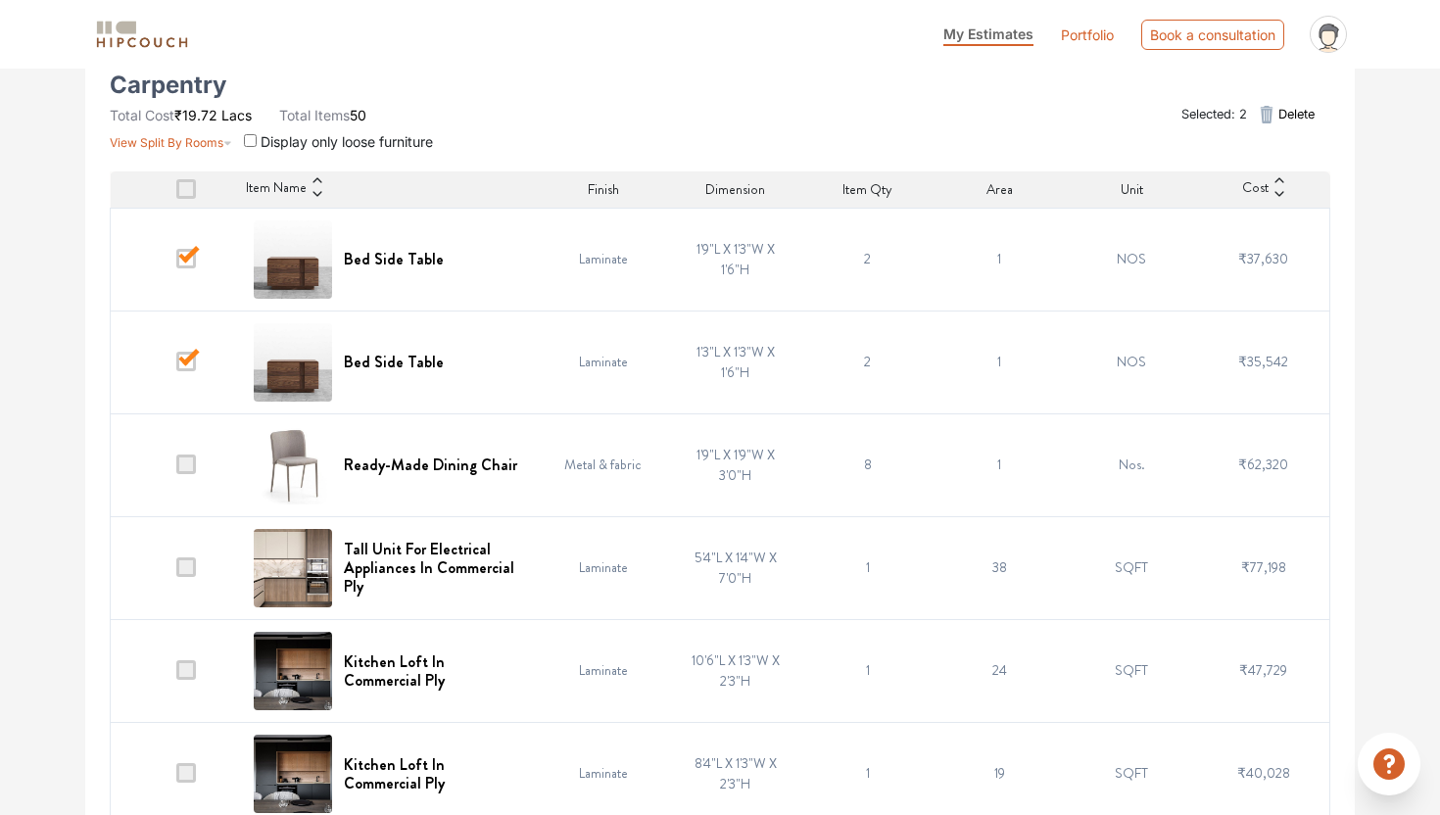
scroll to position [417, 0]
click at [192, 467] on span at bounding box center [186, 464] width 20 height 20
click at [176, 468] on input "checkbox" at bounding box center [176, 468] width 0 height 0
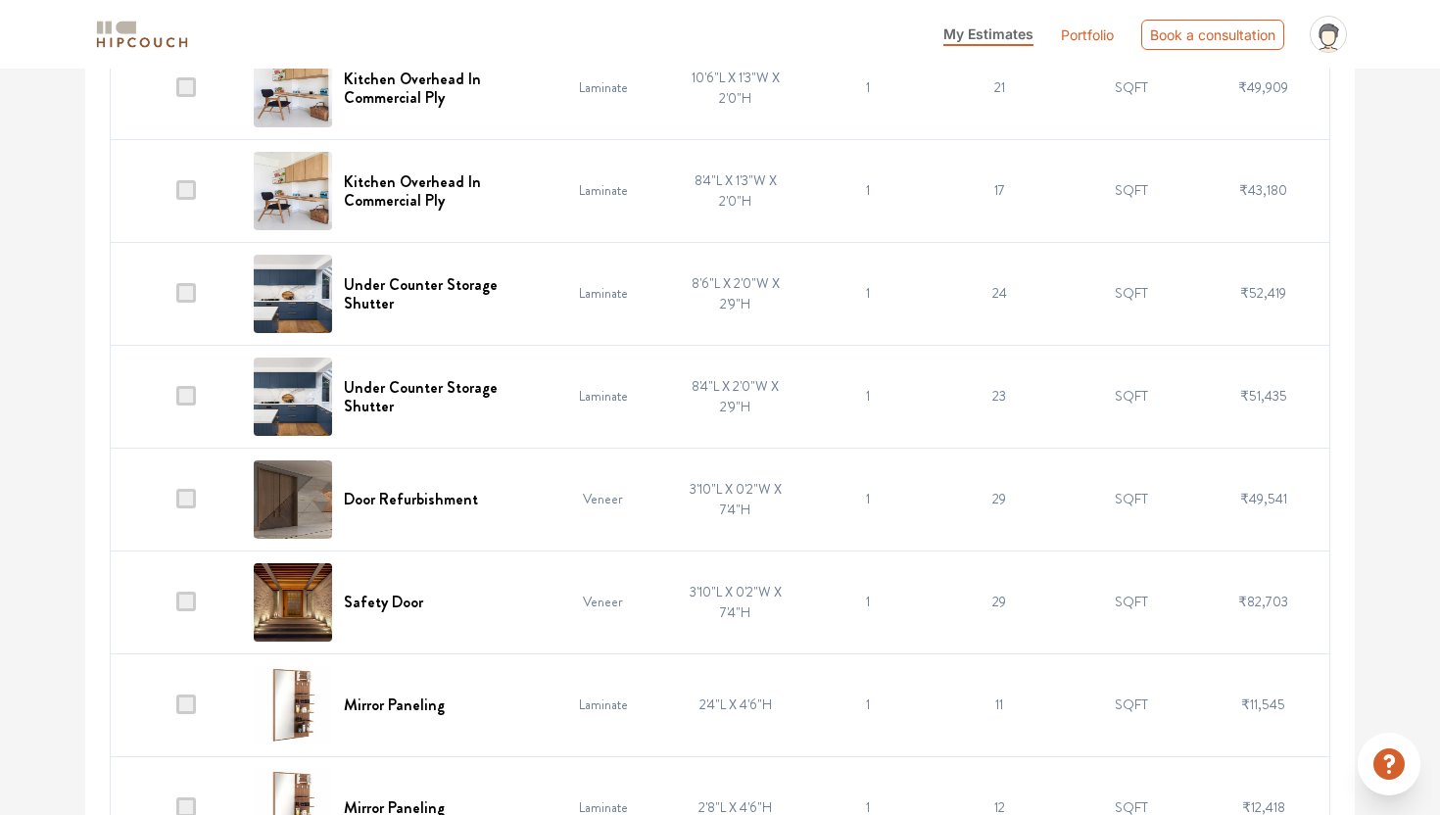
scroll to position [1217, 0]
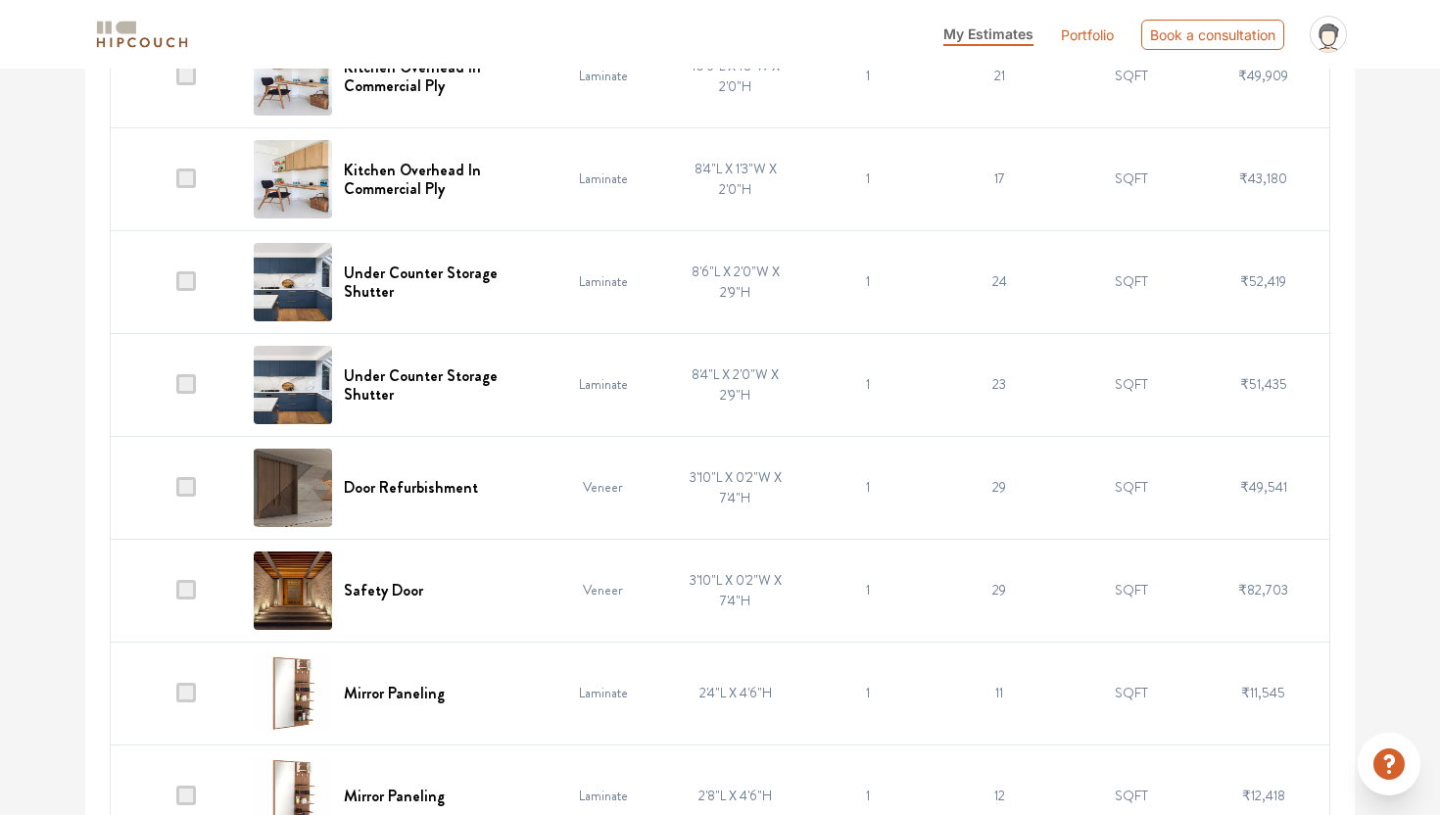
click at [181, 585] on span at bounding box center [186, 590] width 20 height 20
click at [176, 595] on input "checkbox" at bounding box center [176, 595] width 0 height 0
click at [187, 488] on span at bounding box center [186, 487] width 20 height 20
click at [176, 492] on input "checkbox" at bounding box center [176, 492] width 0 height 0
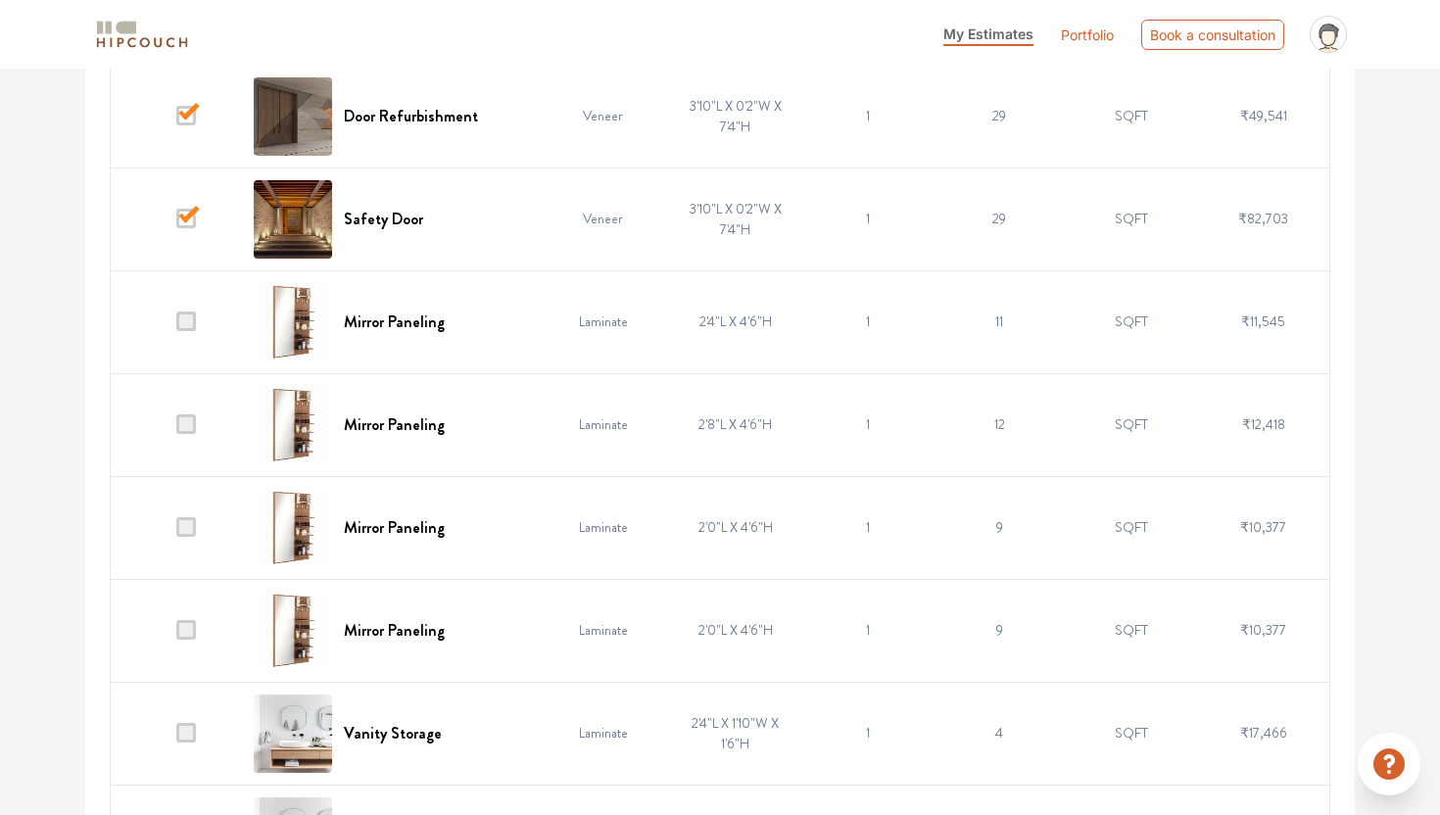
scroll to position [1589, 0]
click at [186, 525] on span at bounding box center [186, 526] width 20 height 20
click at [176, 531] on input "checkbox" at bounding box center [176, 531] width 0 height 0
click at [189, 627] on span at bounding box center [186, 629] width 20 height 20
click at [176, 634] on input "checkbox" at bounding box center [176, 634] width 0 height 0
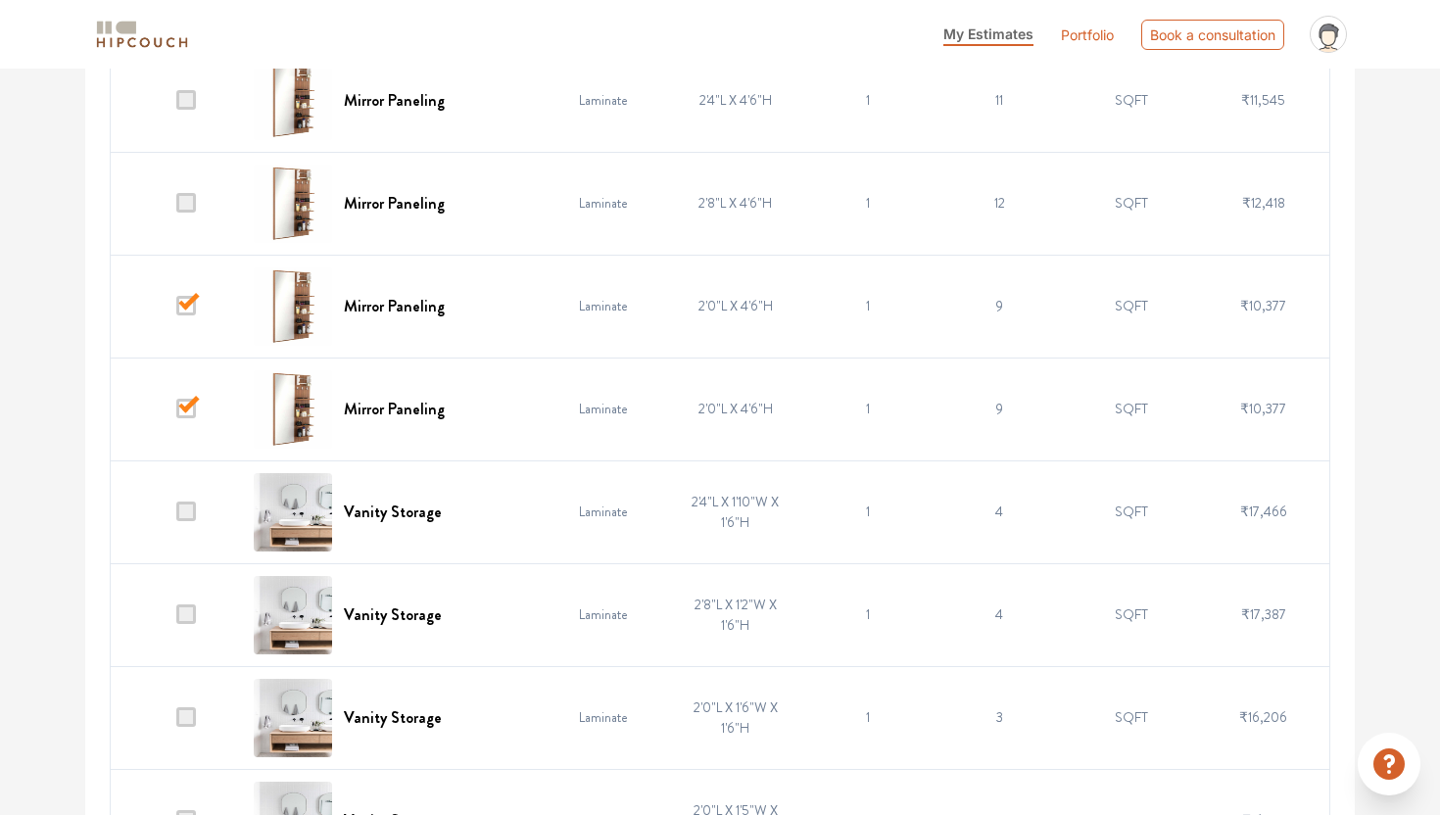
scroll to position [1823, 0]
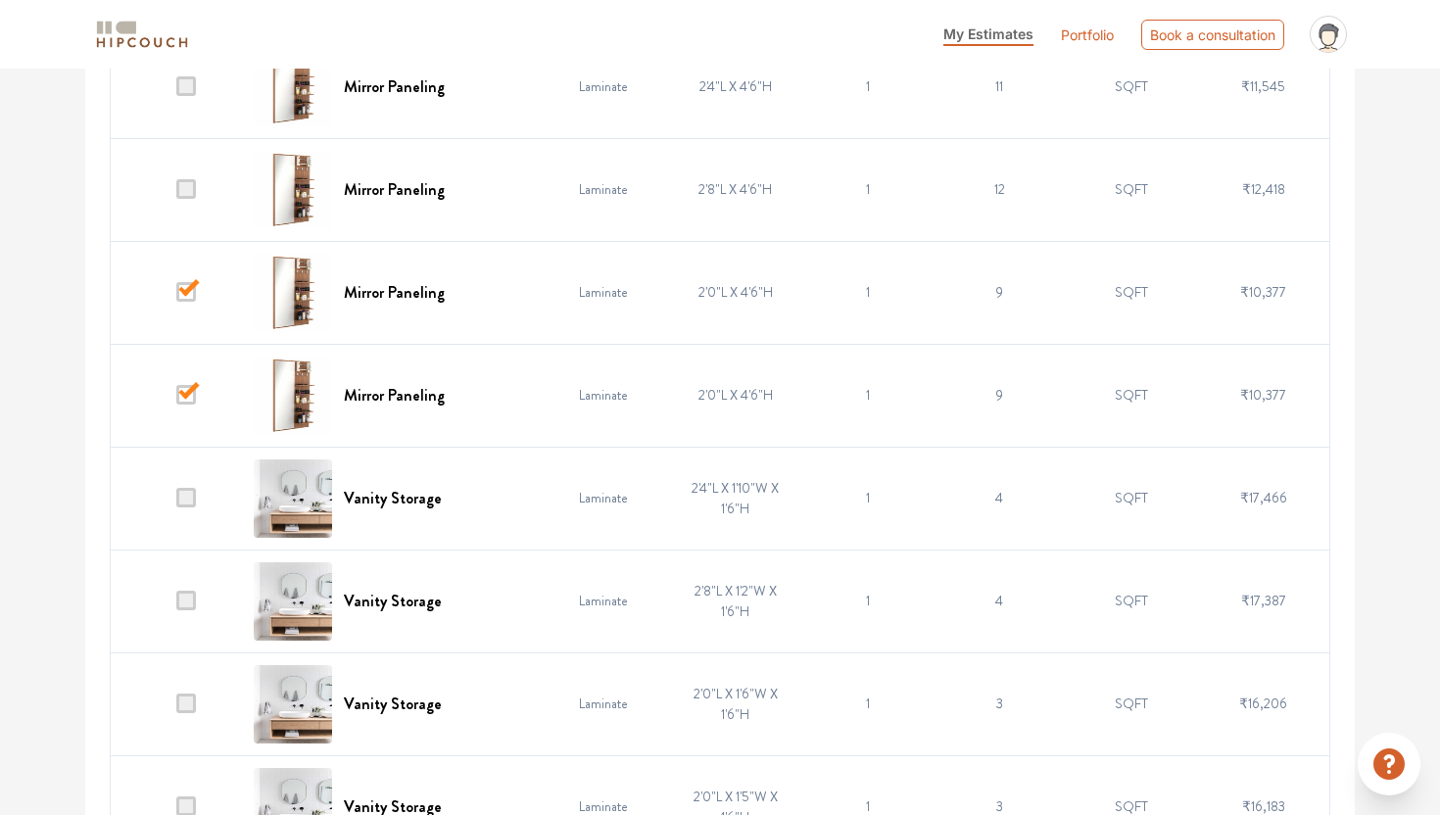
click at [184, 509] on td at bounding box center [177, 498] width 132 height 103
click at [178, 596] on span at bounding box center [186, 601] width 20 height 20
click at [176, 605] on input "checkbox" at bounding box center [176, 605] width 0 height 0
click at [194, 500] on span at bounding box center [186, 498] width 20 height 20
click at [176, 503] on input "checkbox" at bounding box center [176, 503] width 0 height 0
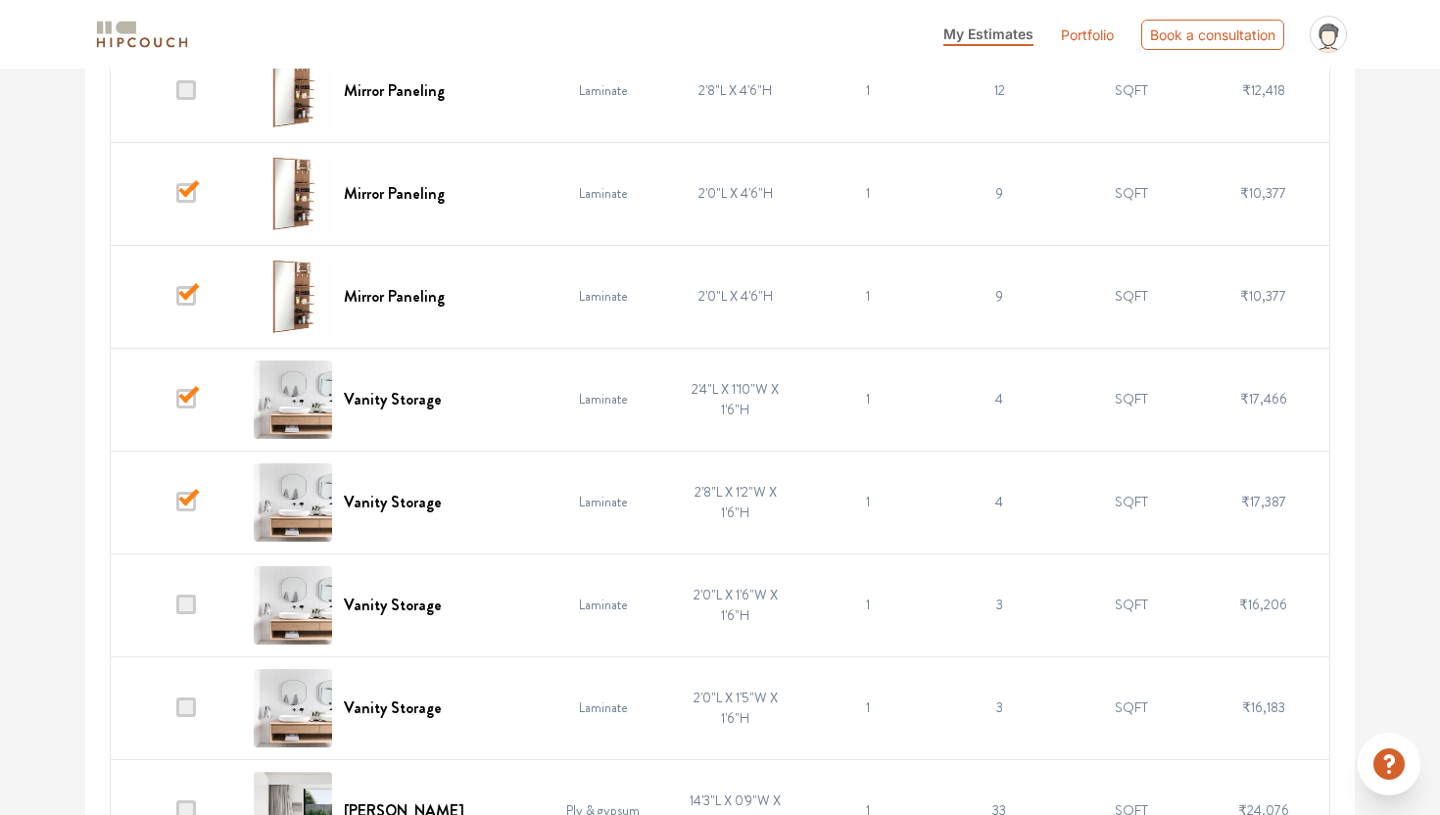
scroll to position [1933, 0]
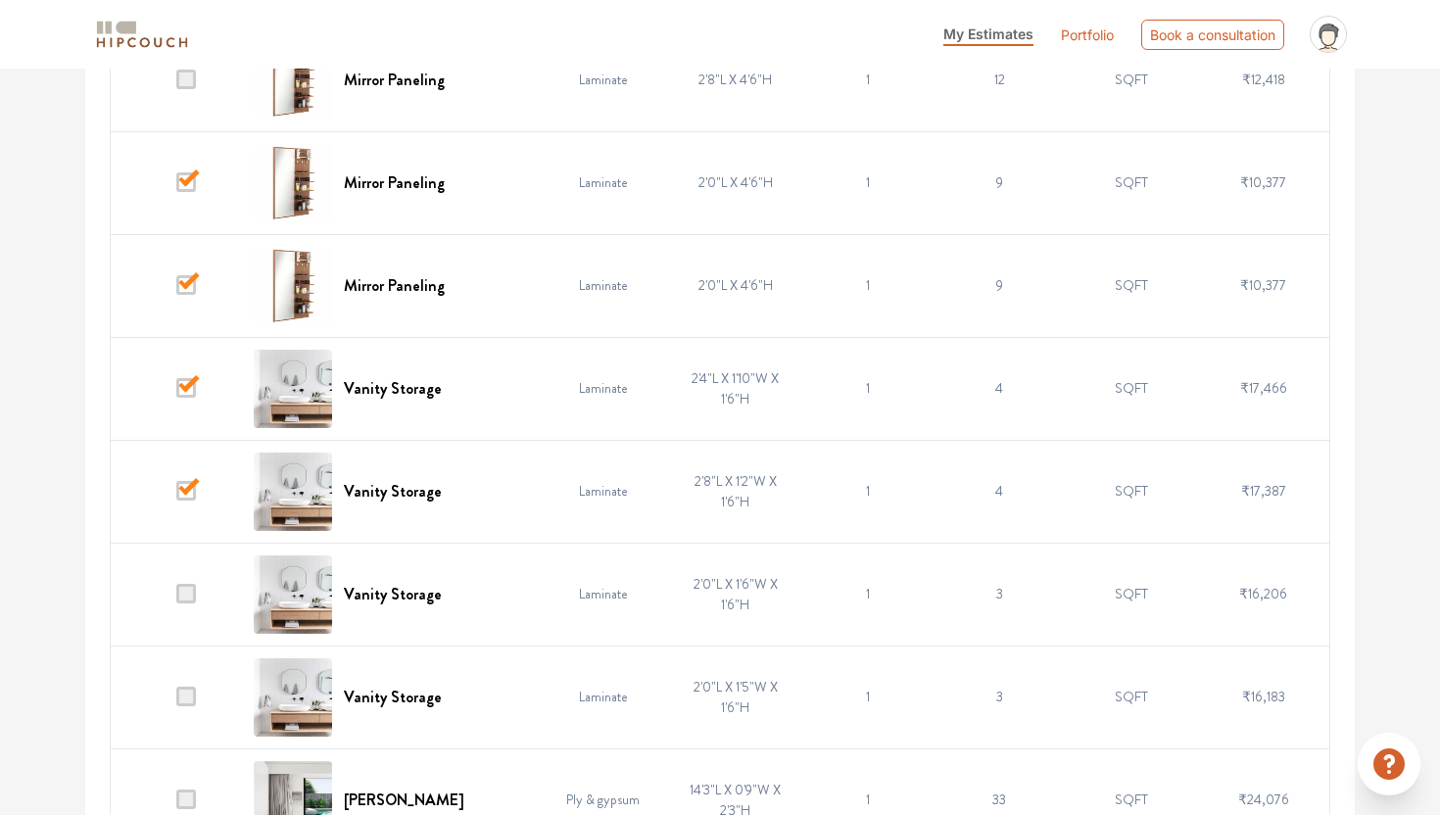
click at [188, 703] on span at bounding box center [186, 697] width 20 height 20
click at [176, 701] on input "checkbox" at bounding box center [176, 701] width 0 height 0
click at [187, 589] on span at bounding box center [186, 594] width 20 height 20
click at [176, 599] on input "checkbox" at bounding box center [176, 599] width 0 height 0
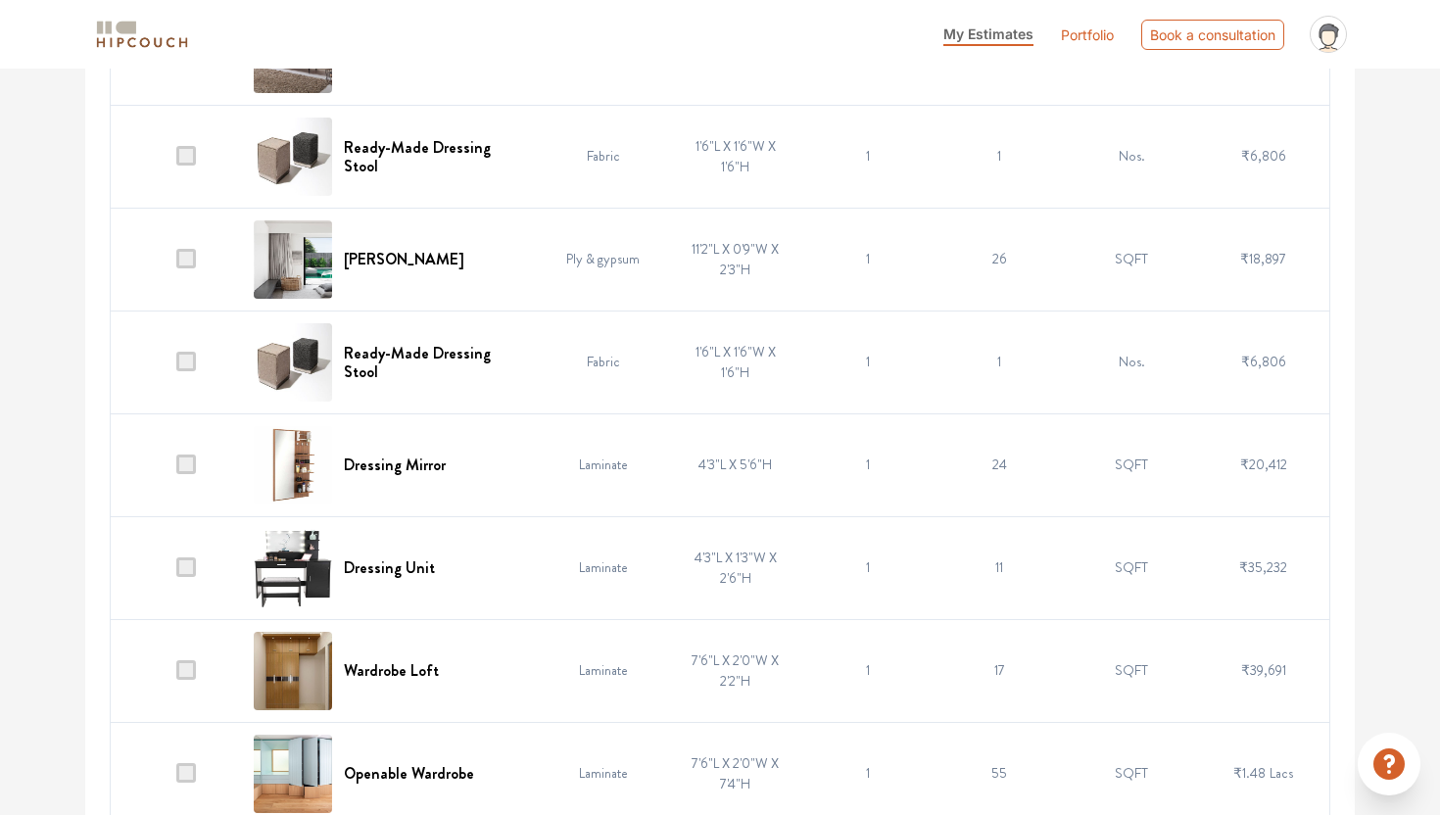
scroll to position [2786, 0]
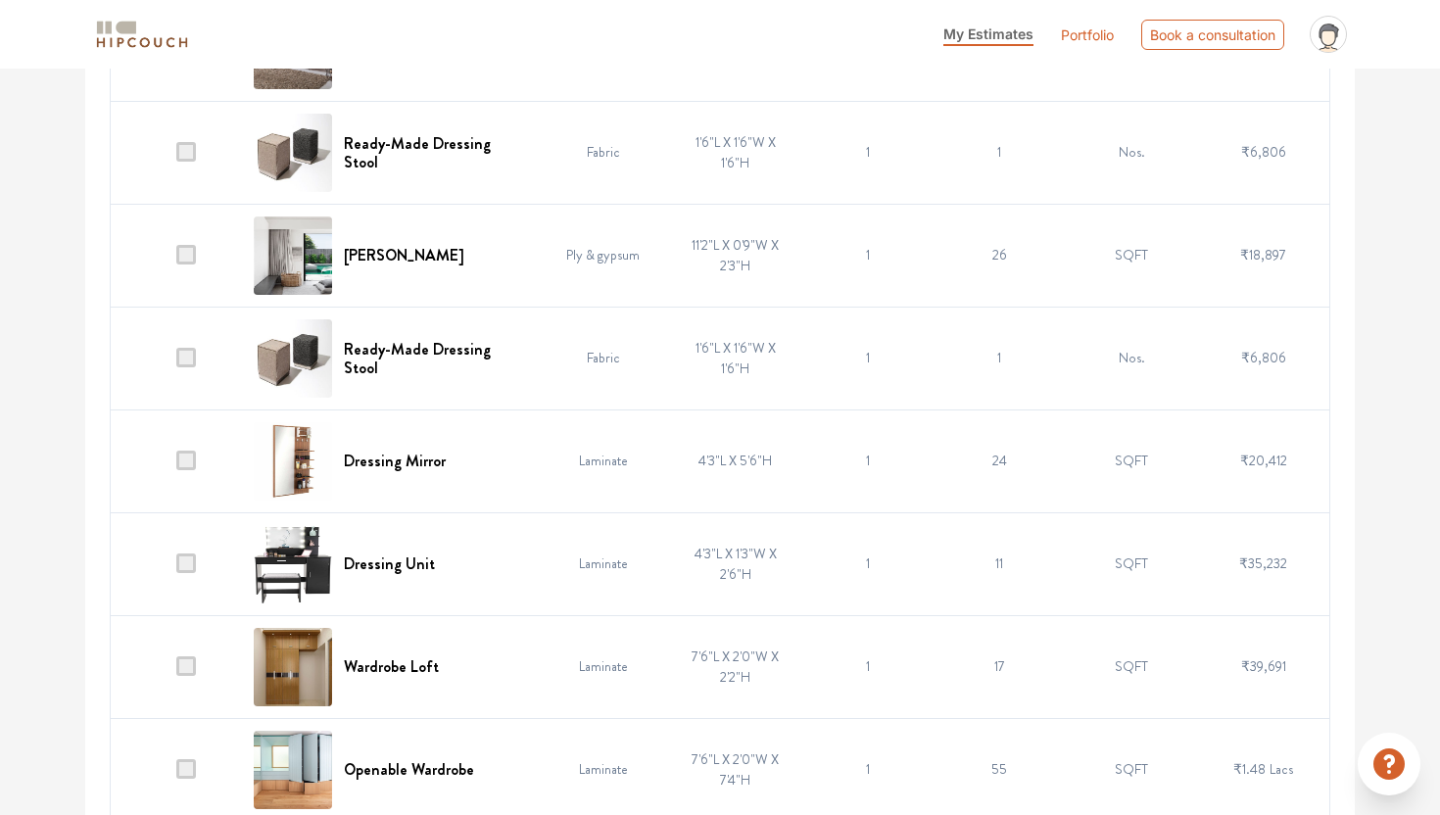
click at [186, 563] on span at bounding box center [186, 564] width 20 height 20
click at [176, 568] on input "checkbox" at bounding box center [176, 568] width 0 height 0
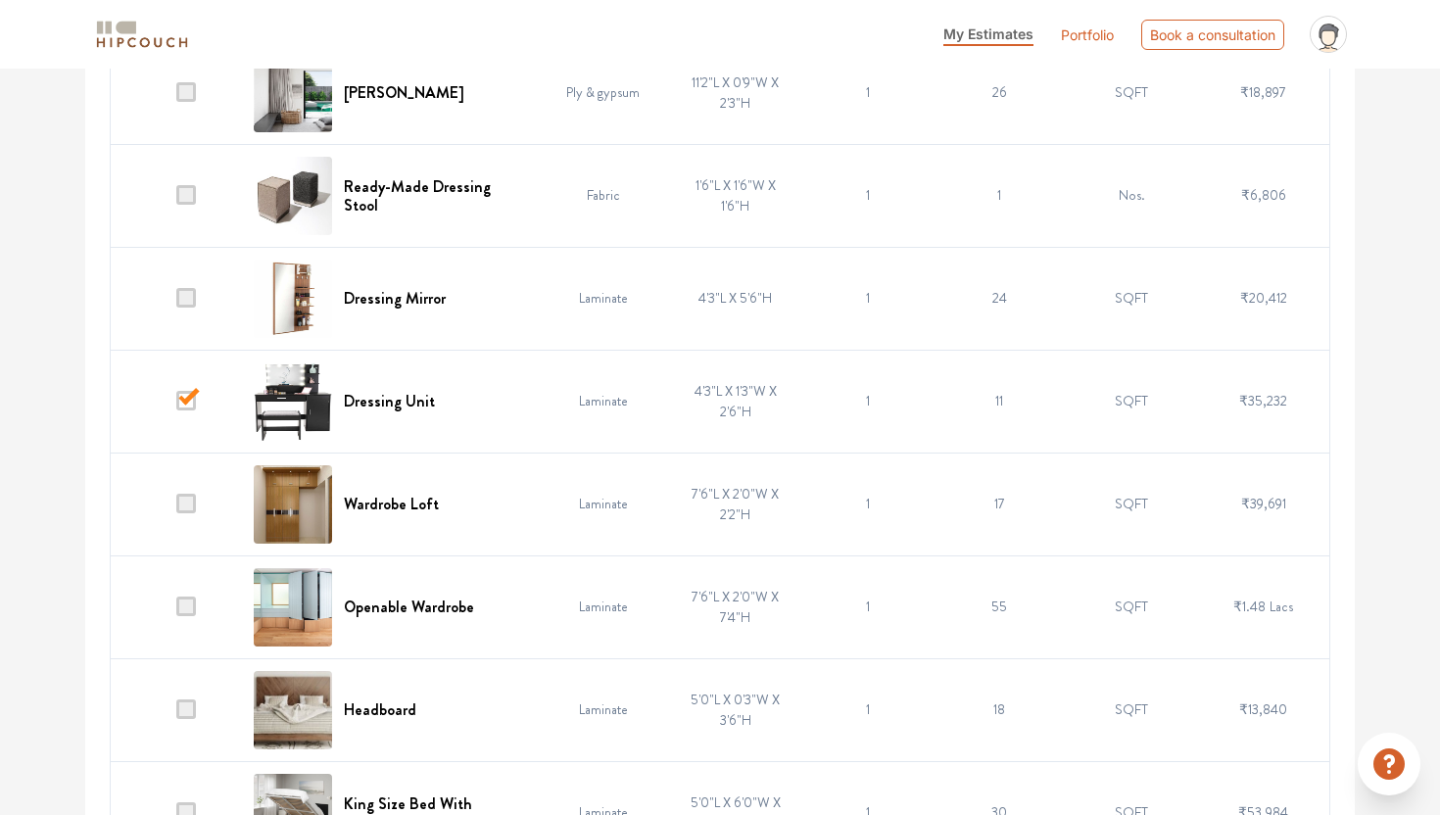
scroll to position [2950, 0]
click at [179, 607] on span at bounding box center [186, 606] width 20 height 20
click at [176, 610] on input "checkbox" at bounding box center [176, 610] width 0 height 0
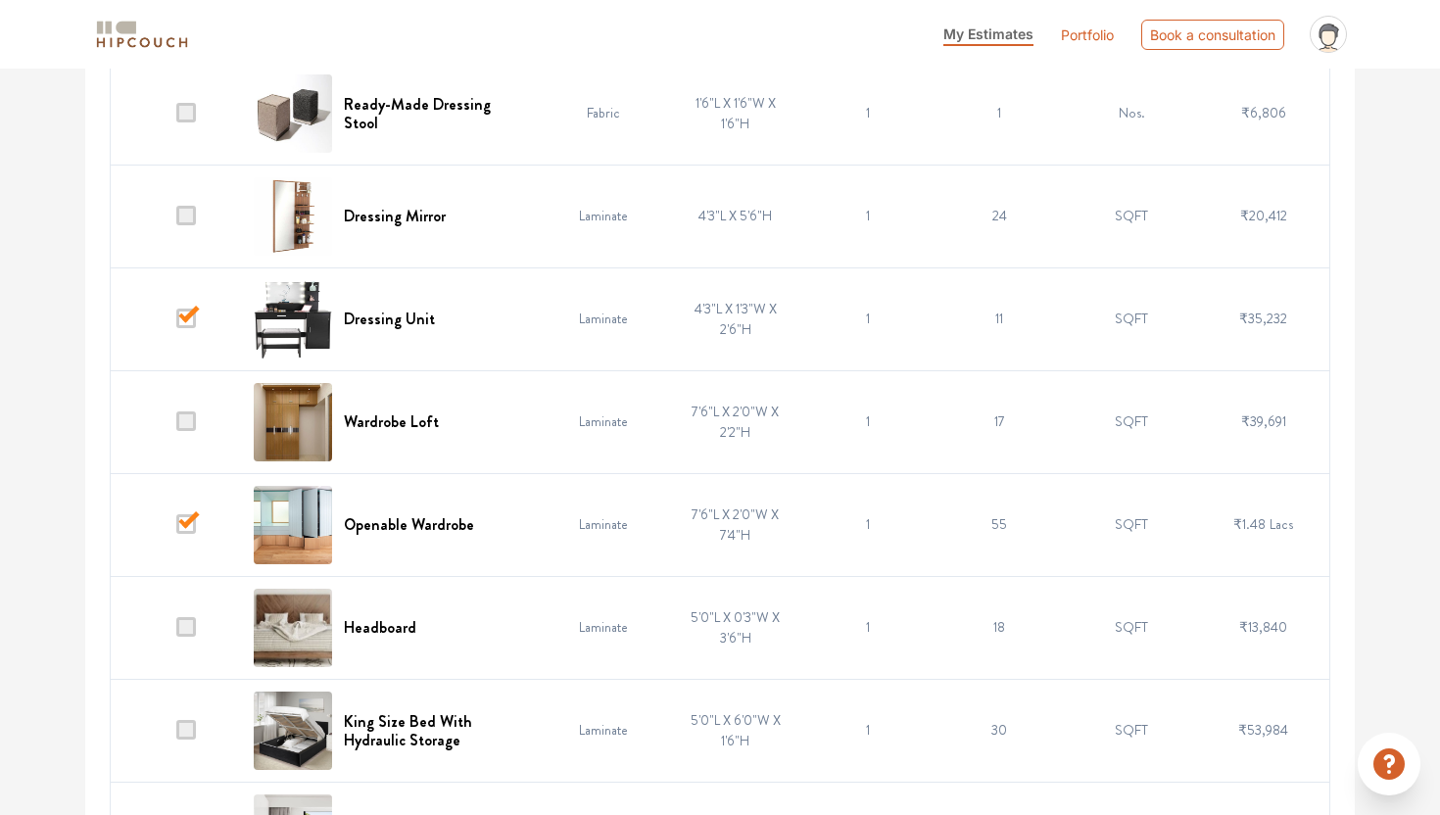
scroll to position [3032, 0]
click at [191, 633] on span at bounding box center [186, 626] width 20 height 20
click at [176, 631] on input "checkbox" at bounding box center [176, 631] width 0 height 0
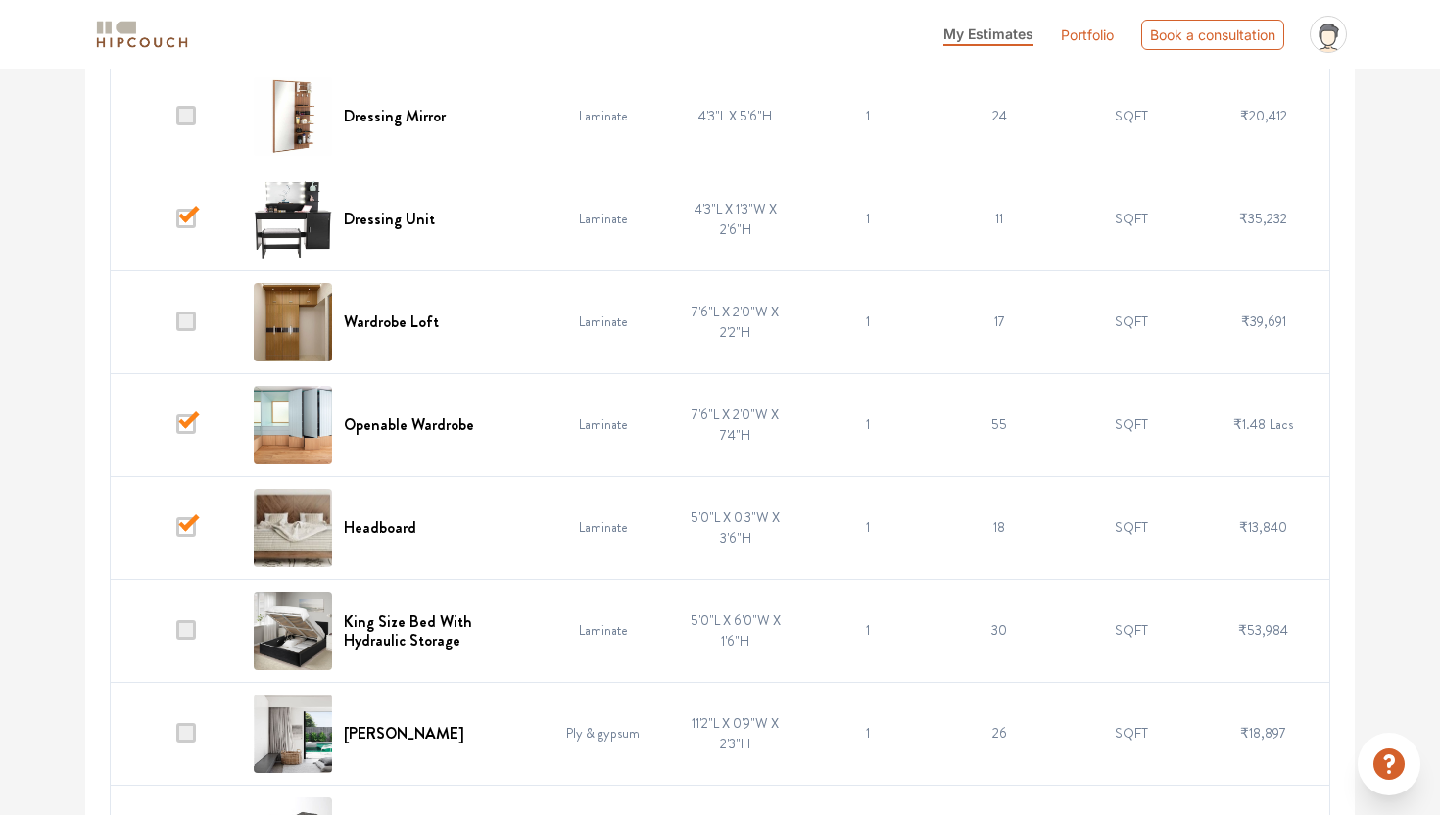
scroll to position [3133, 0]
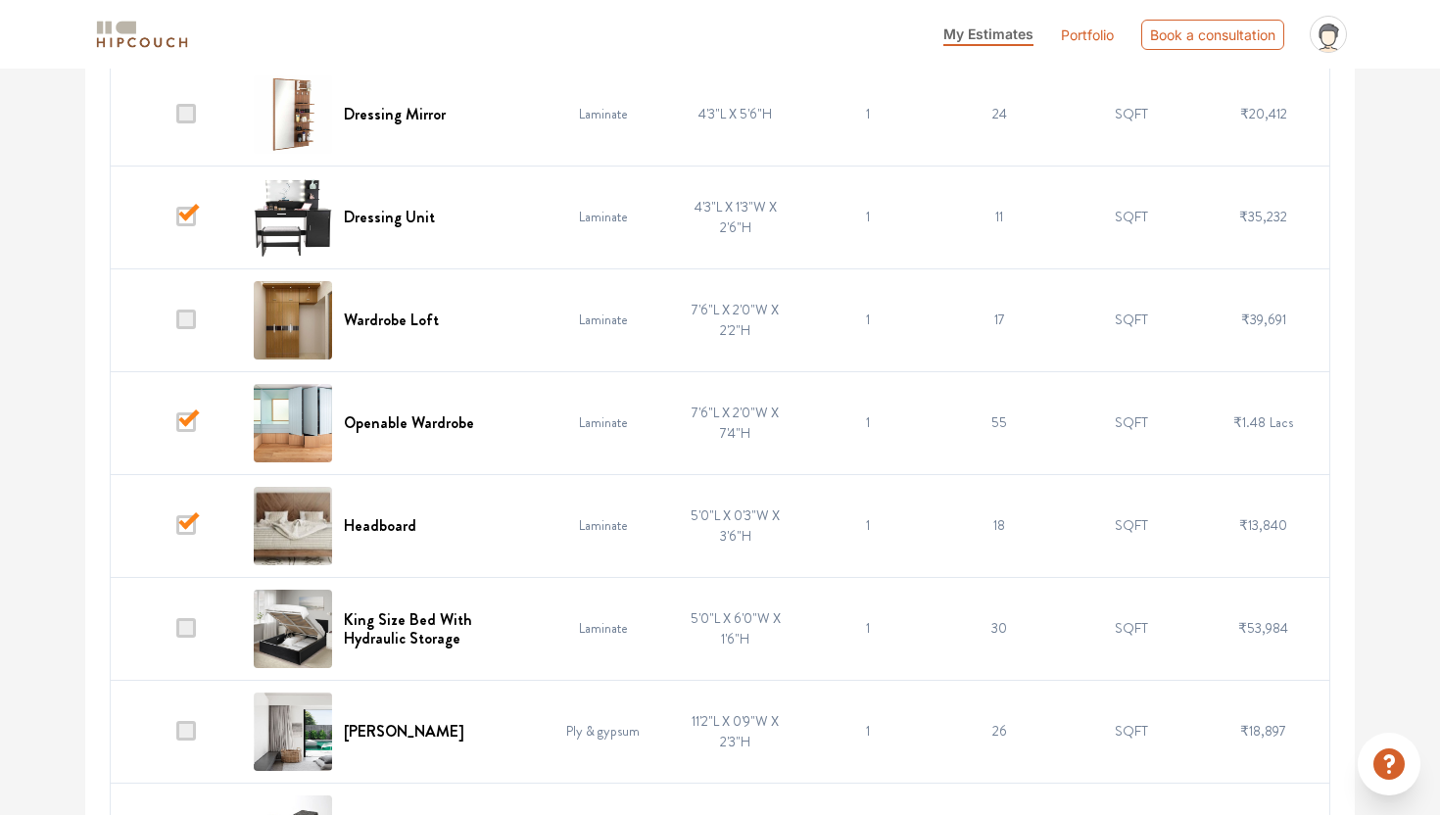
click at [191, 633] on span at bounding box center [186, 628] width 20 height 20
click at [176, 633] on input "checkbox" at bounding box center [176, 633] width 0 height 0
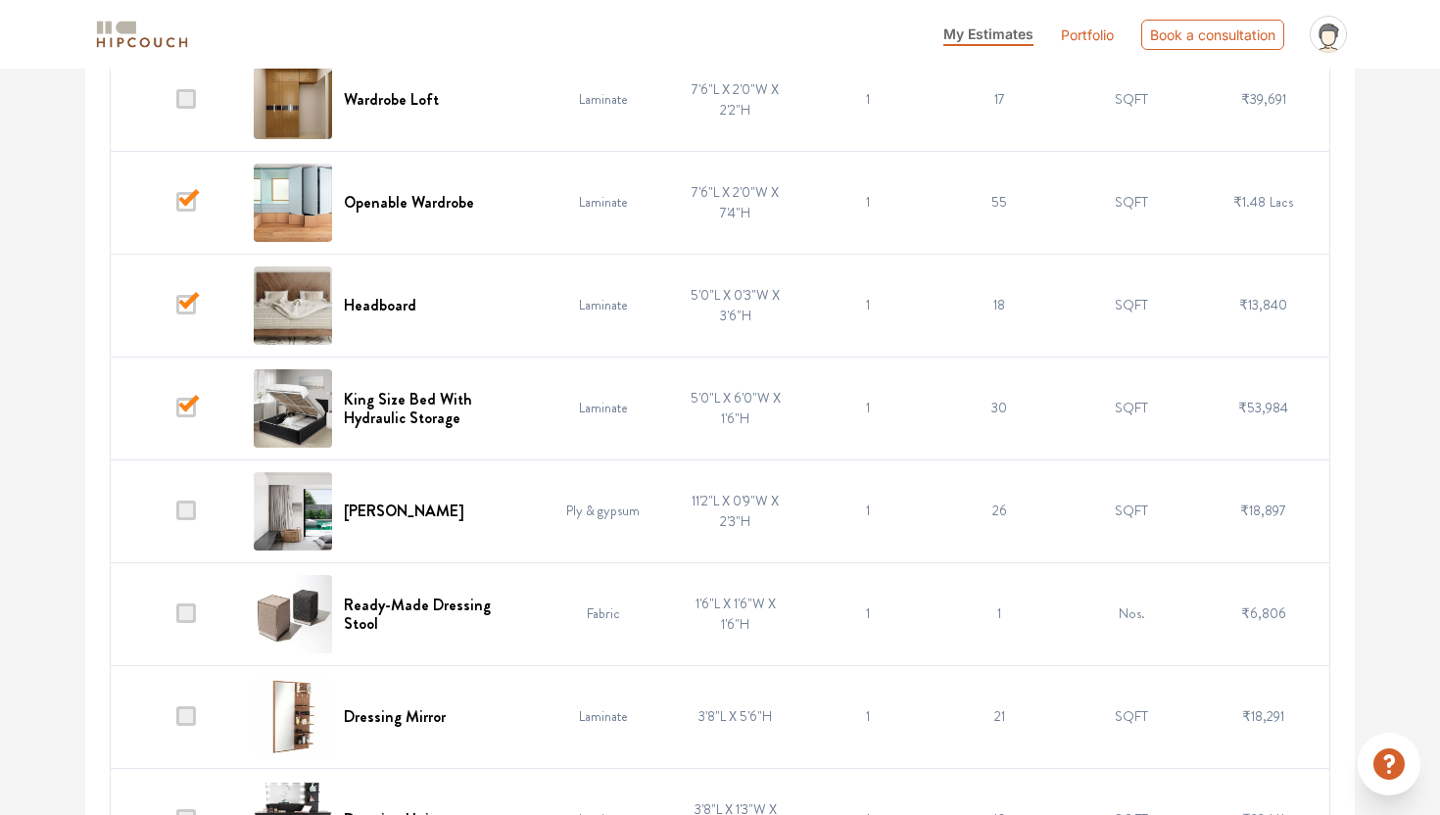
scroll to position [3357, 0]
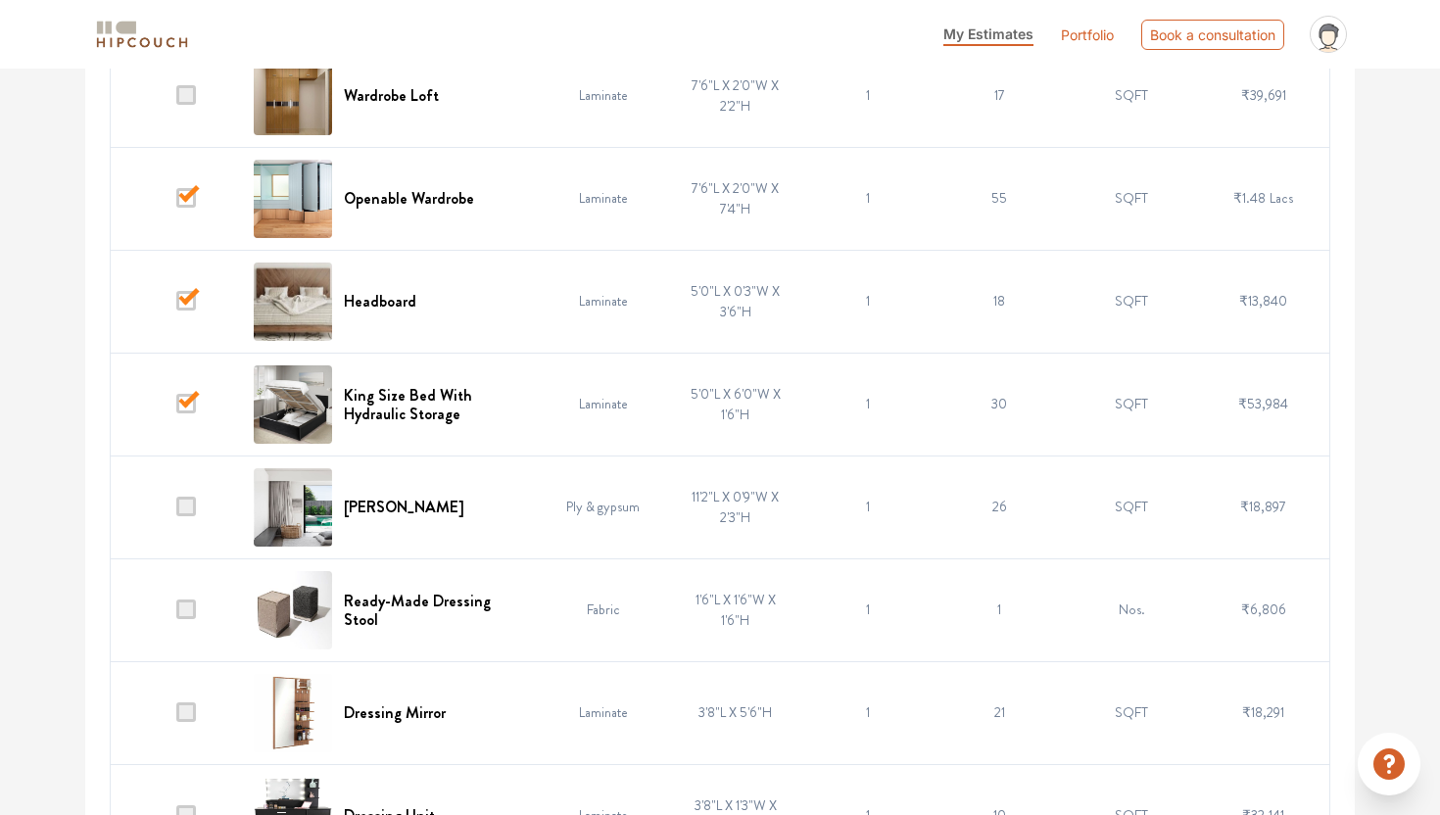
drag, startPoint x: 188, startPoint y: 617, endPoint x: 188, endPoint y: 672, distance: 54.9
click at [188, 617] on span at bounding box center [186, 610] width 20 height 20
click at [176, 614] on input "checkbox" at bounding box center [176, 614] width 0 height 0
click at [192, 714] on span at bounding box center [186, 712] width 20 height 20
click at [176, 717] on input "checkbox" at bounding box center [176, 717] width 0 height 0
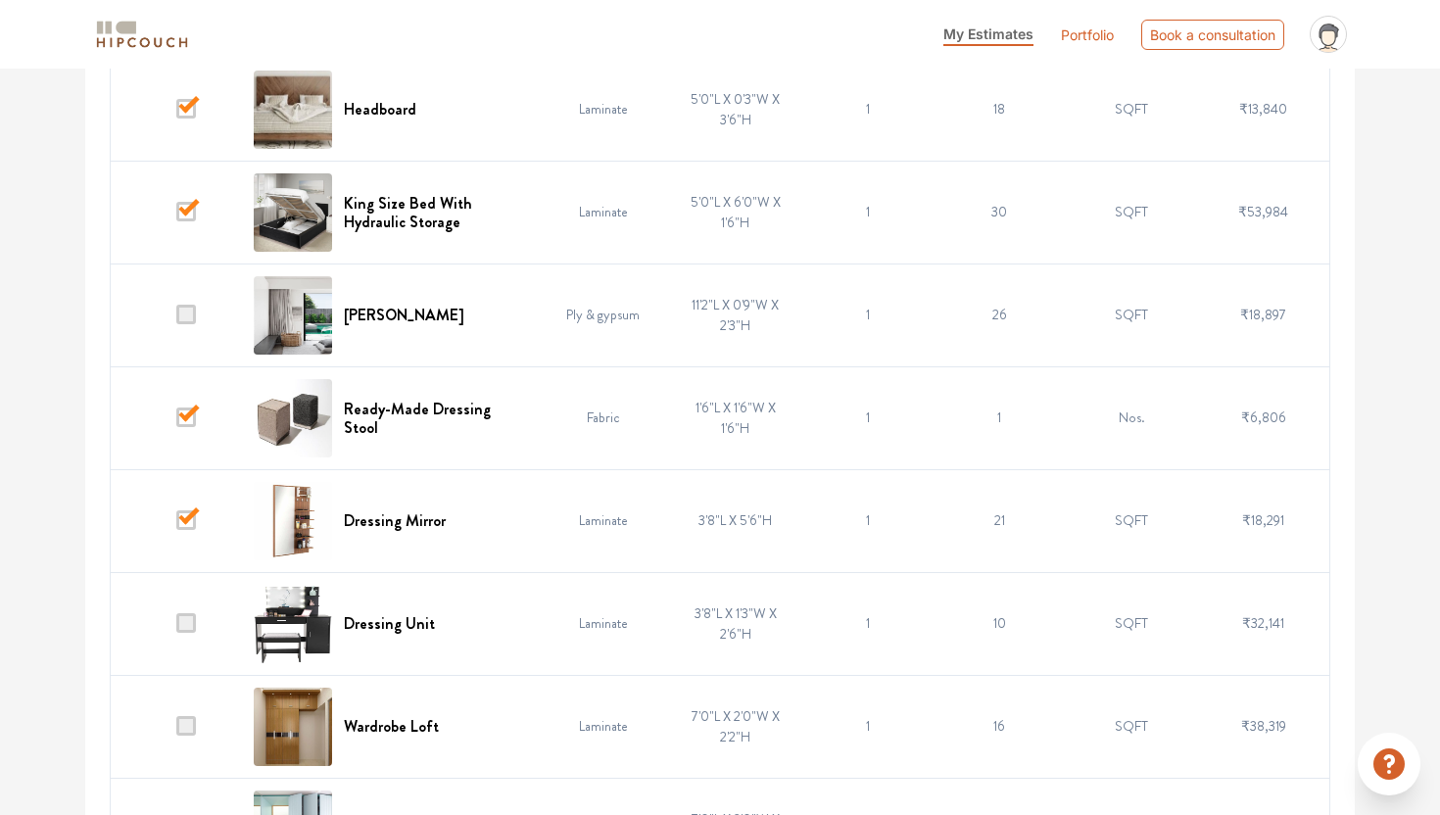
scroll to position [3553, 0]
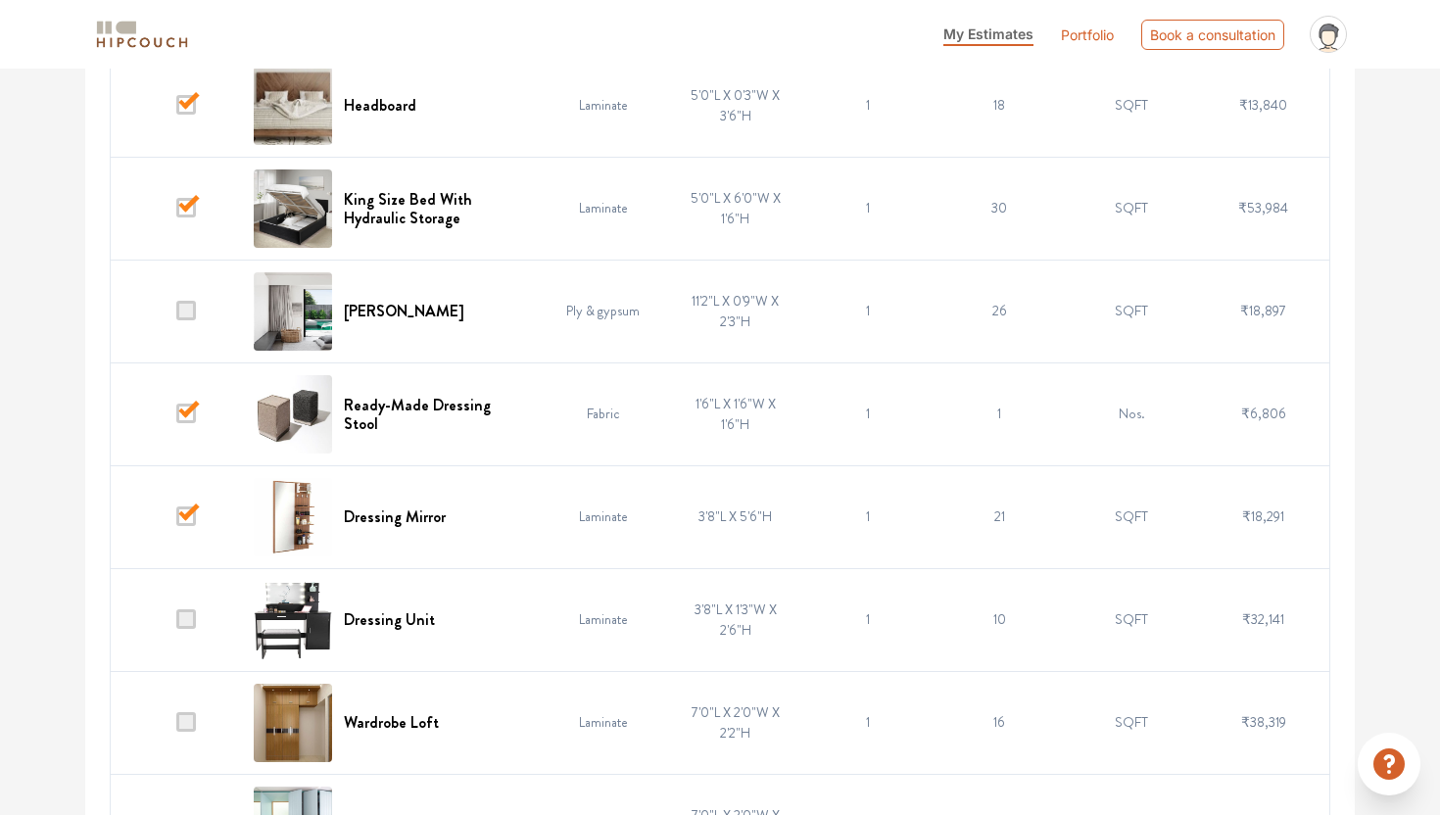
click at [184, 620] on span at bounding box center [186, 619] width 20 height 20
click at [176, 624] on input "checkbox" at bounding box center [176, 624] width 0 height 0
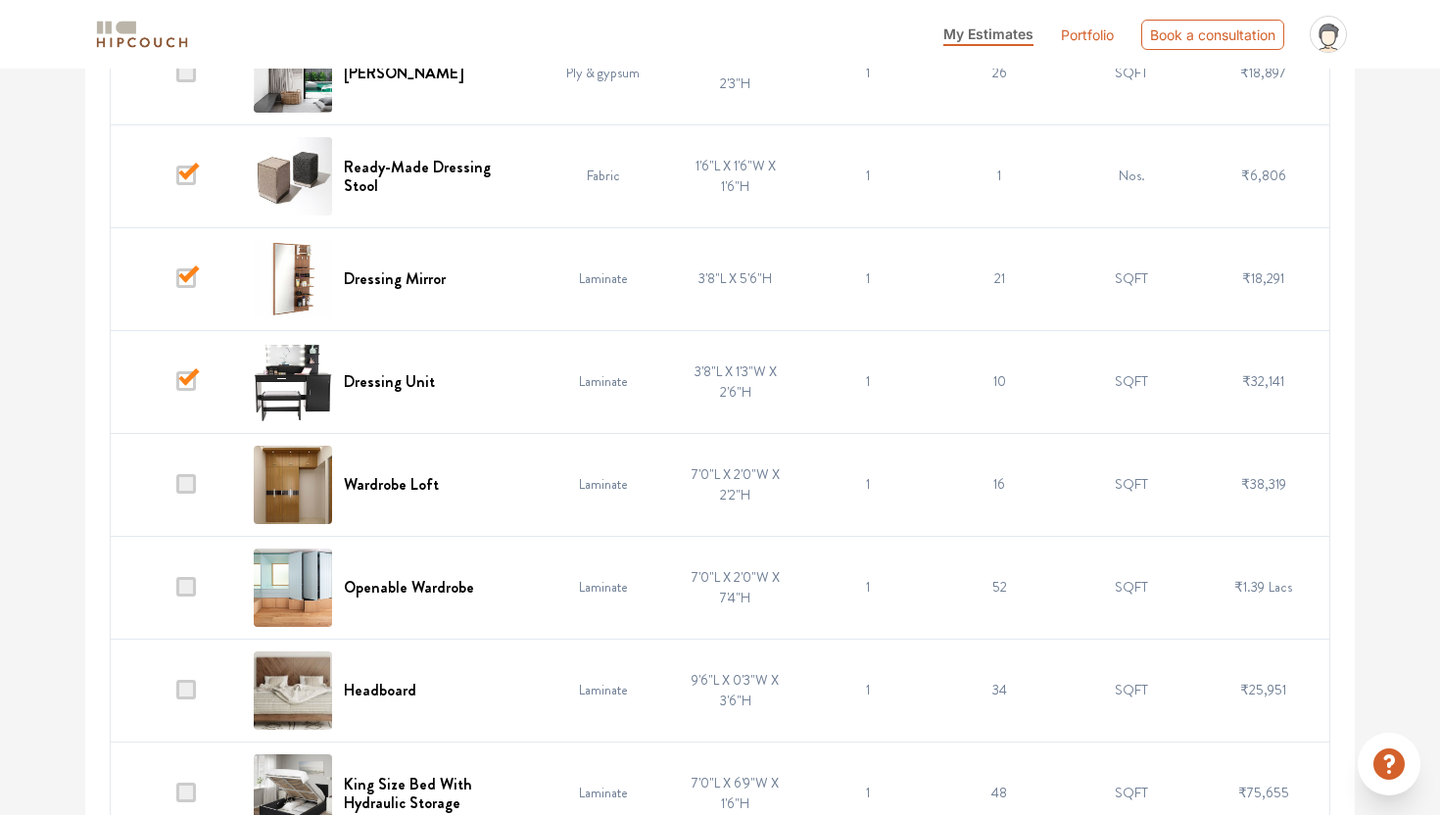
scroll to position [3794, 0]
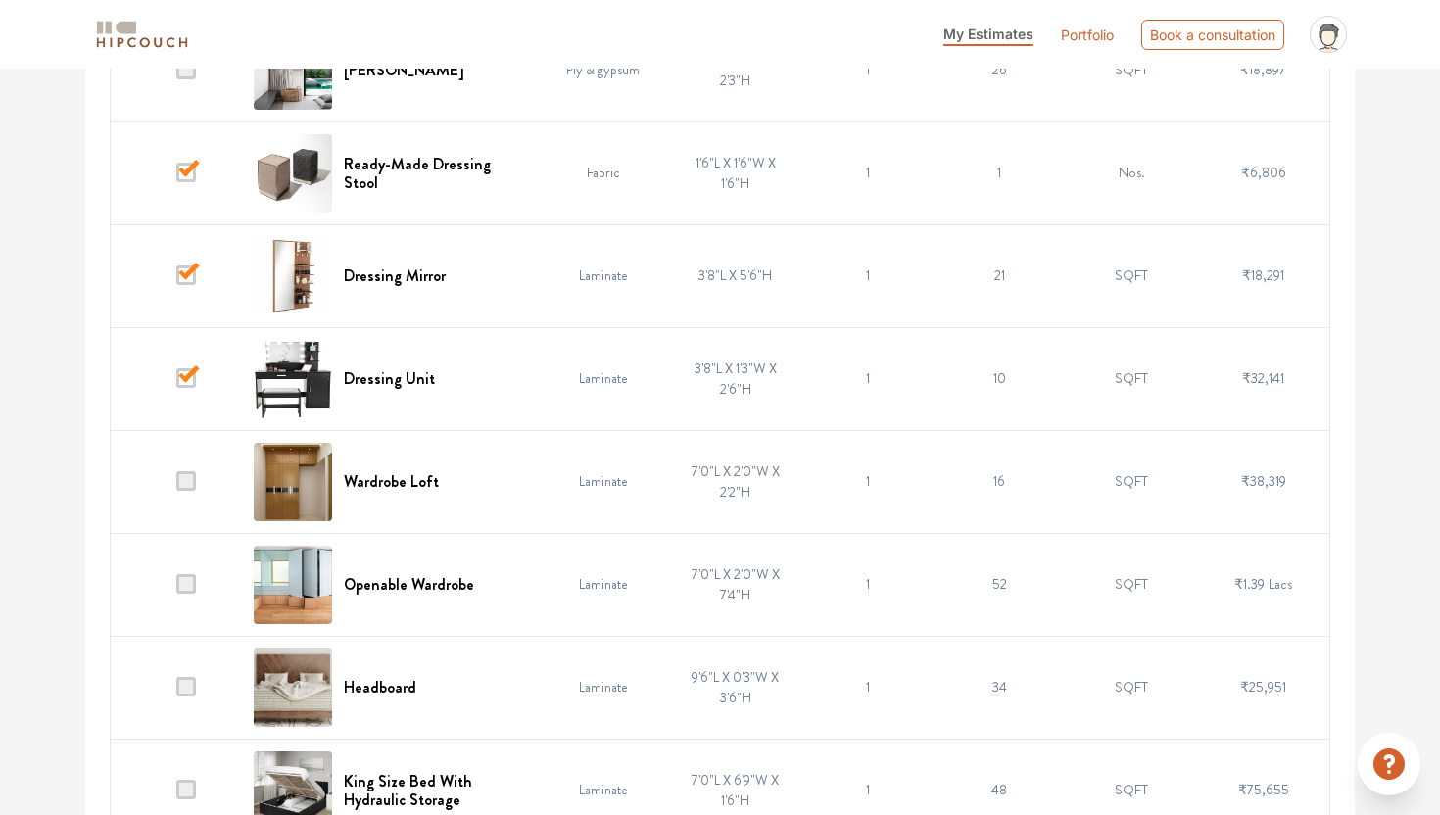
click at [182, 589] on span at bounding box center [186, 584] width 20 height 20
click at [176, 589] on input "checkbox" at bounding box center [176, 589] width 0 height 0
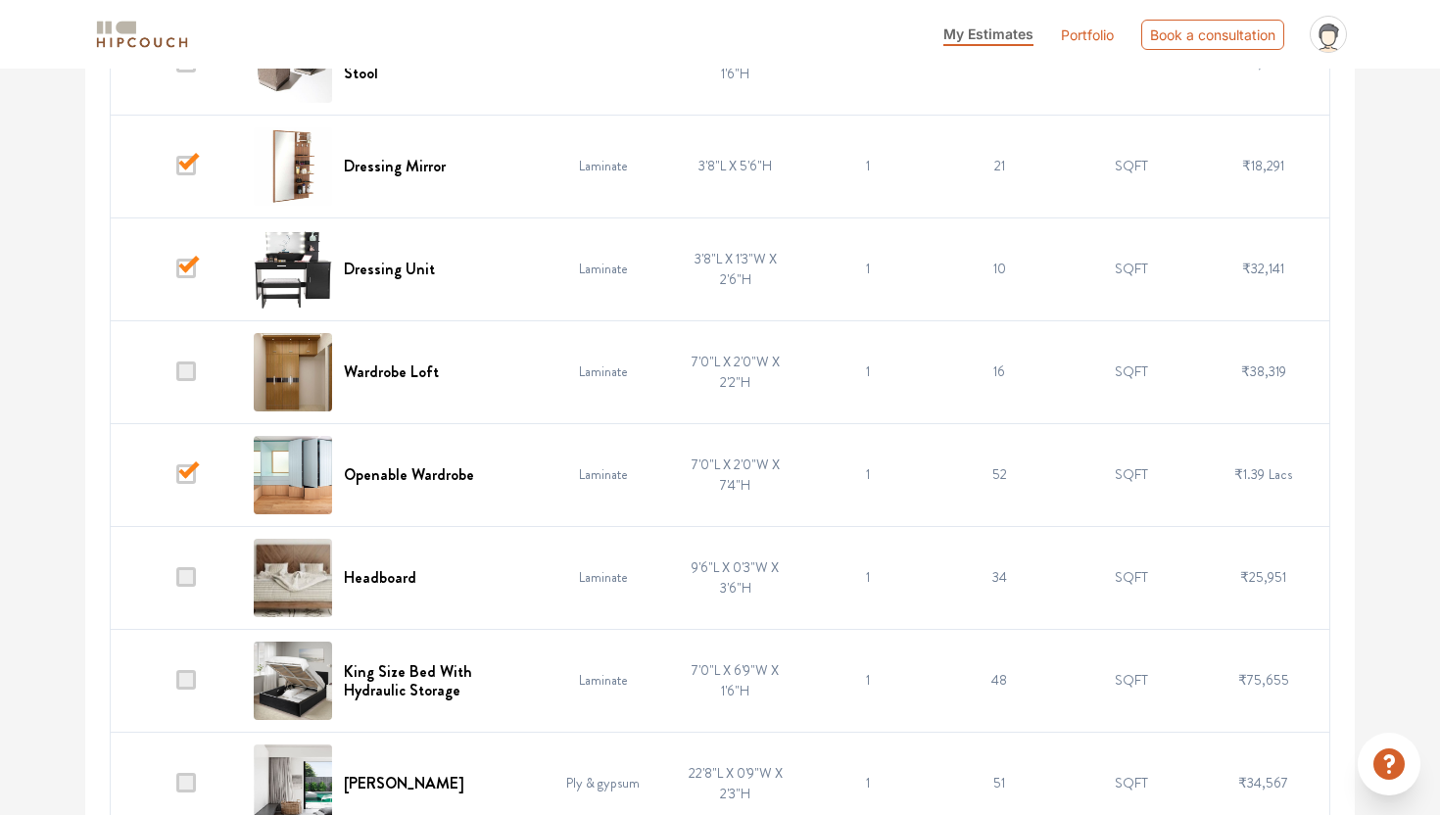
scroll to position [3905, 0]
click at [177, 583] on span at bounding box center [186, 576] width 20 height 20
click at [176, 581] on input "checkbox" at bounding box center [176, 581] width 0 height 0
click at [188, 683] on span at bounding box center [186, 679] width 20 height 20
click at [176, 684] on input "checkbox" at bounding box center [176, 684] width 0 height 0
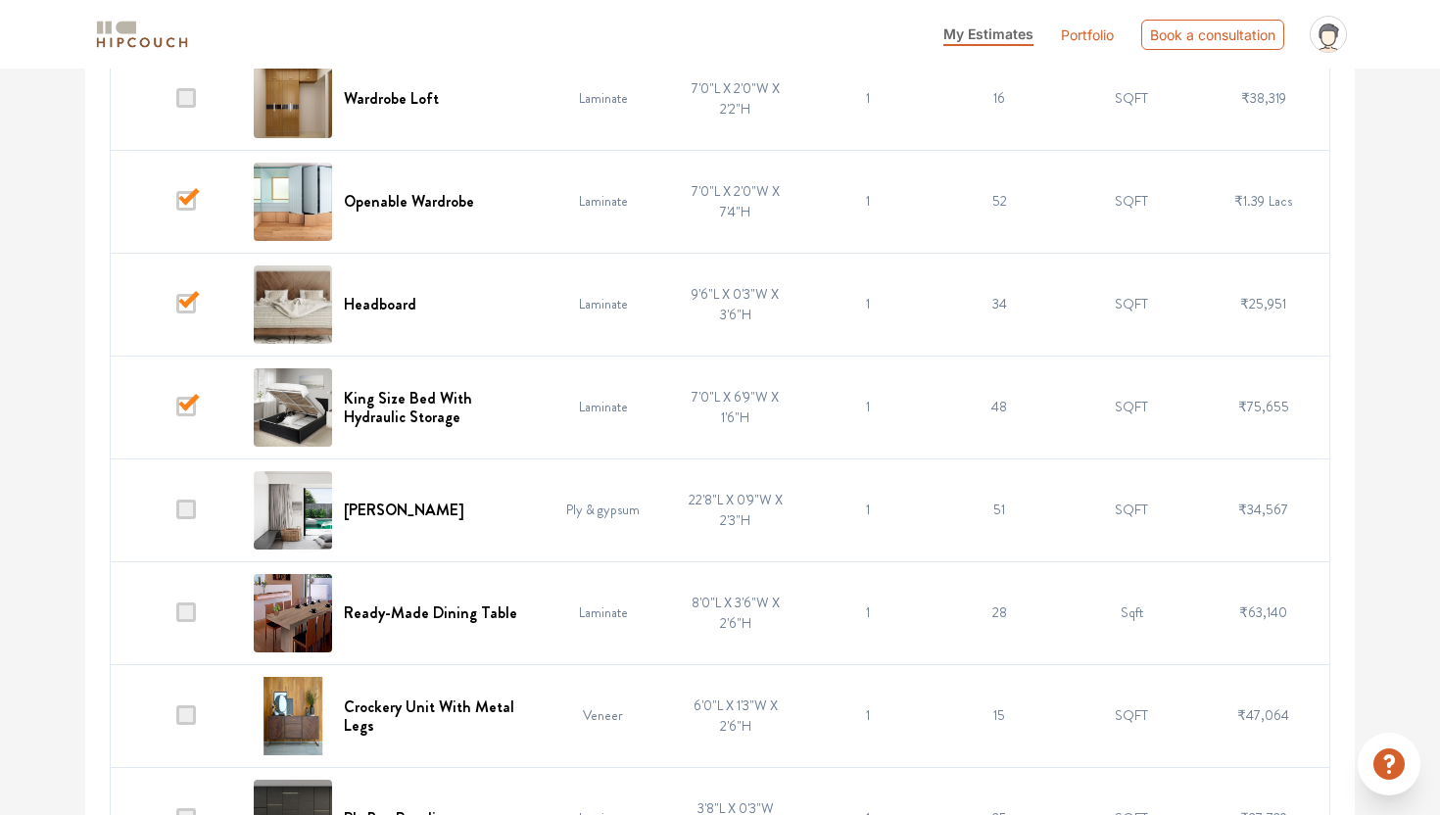
scroll to position [4181, 0]
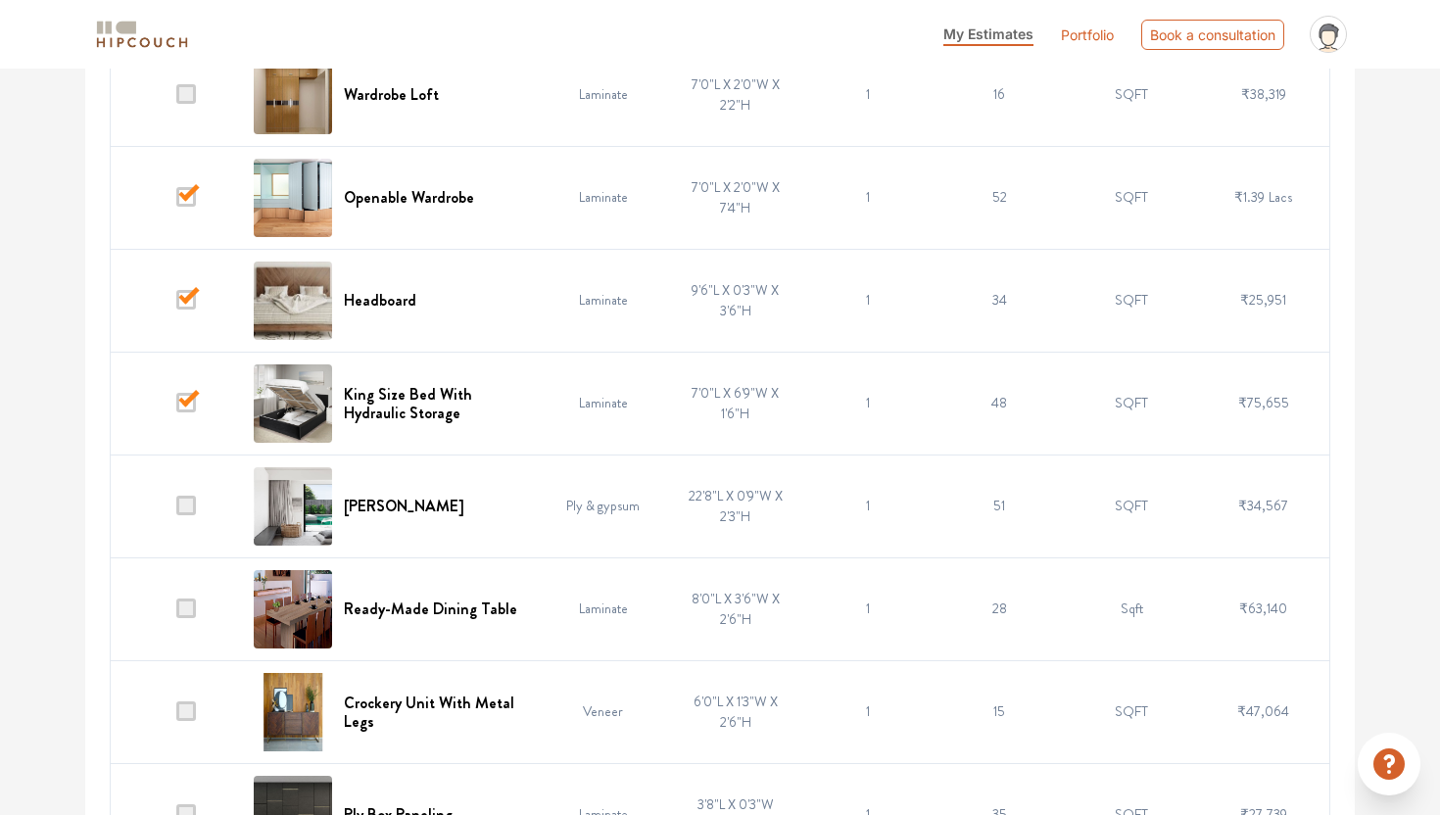
click at [188, 609] on span at bounding box center [186, 609] width 20 height 20
click at [176, 613] on input "checkbox" at bounding box center [176, 613] width 0 height 0
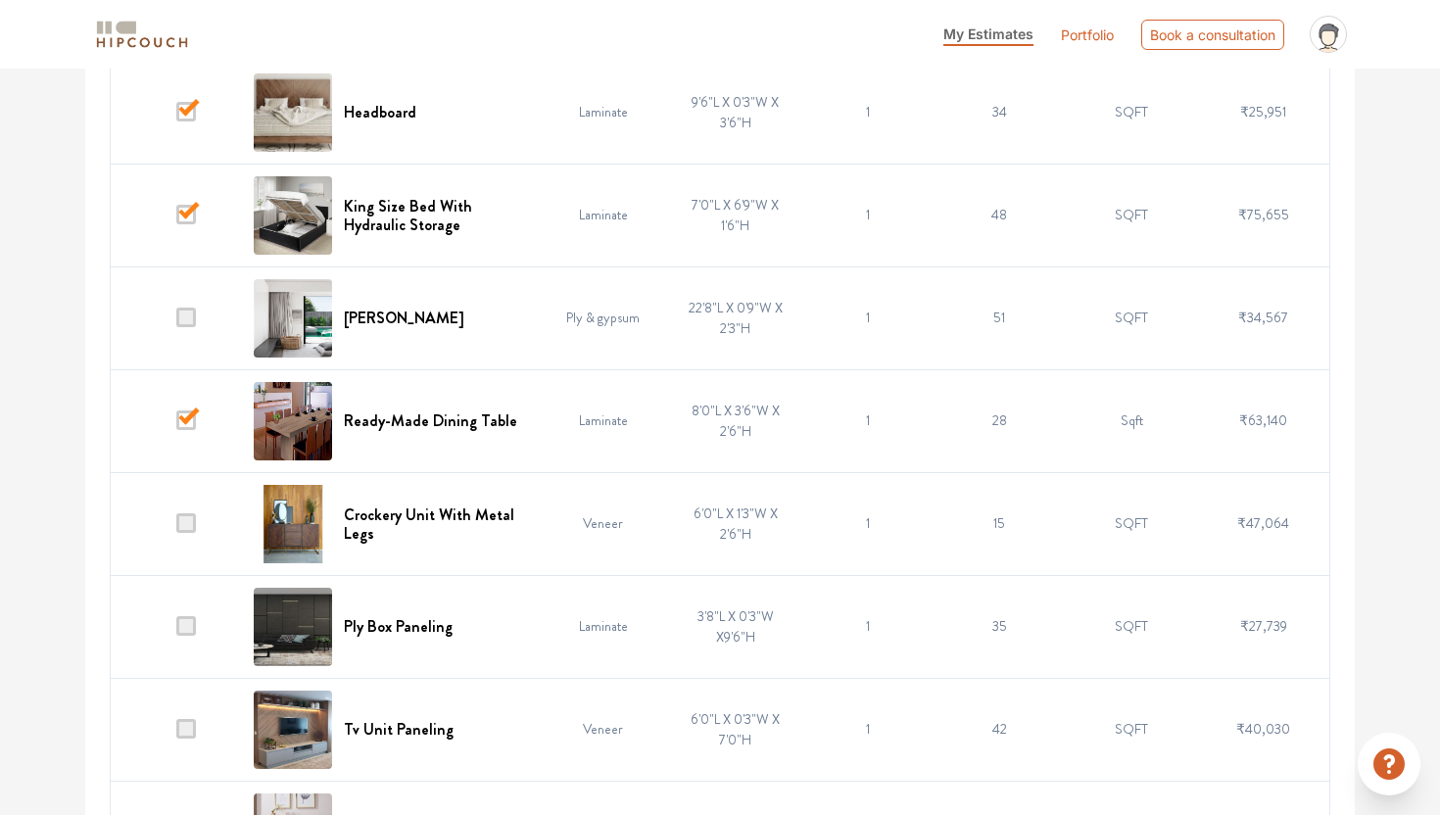
scroll to position [4371, 0]
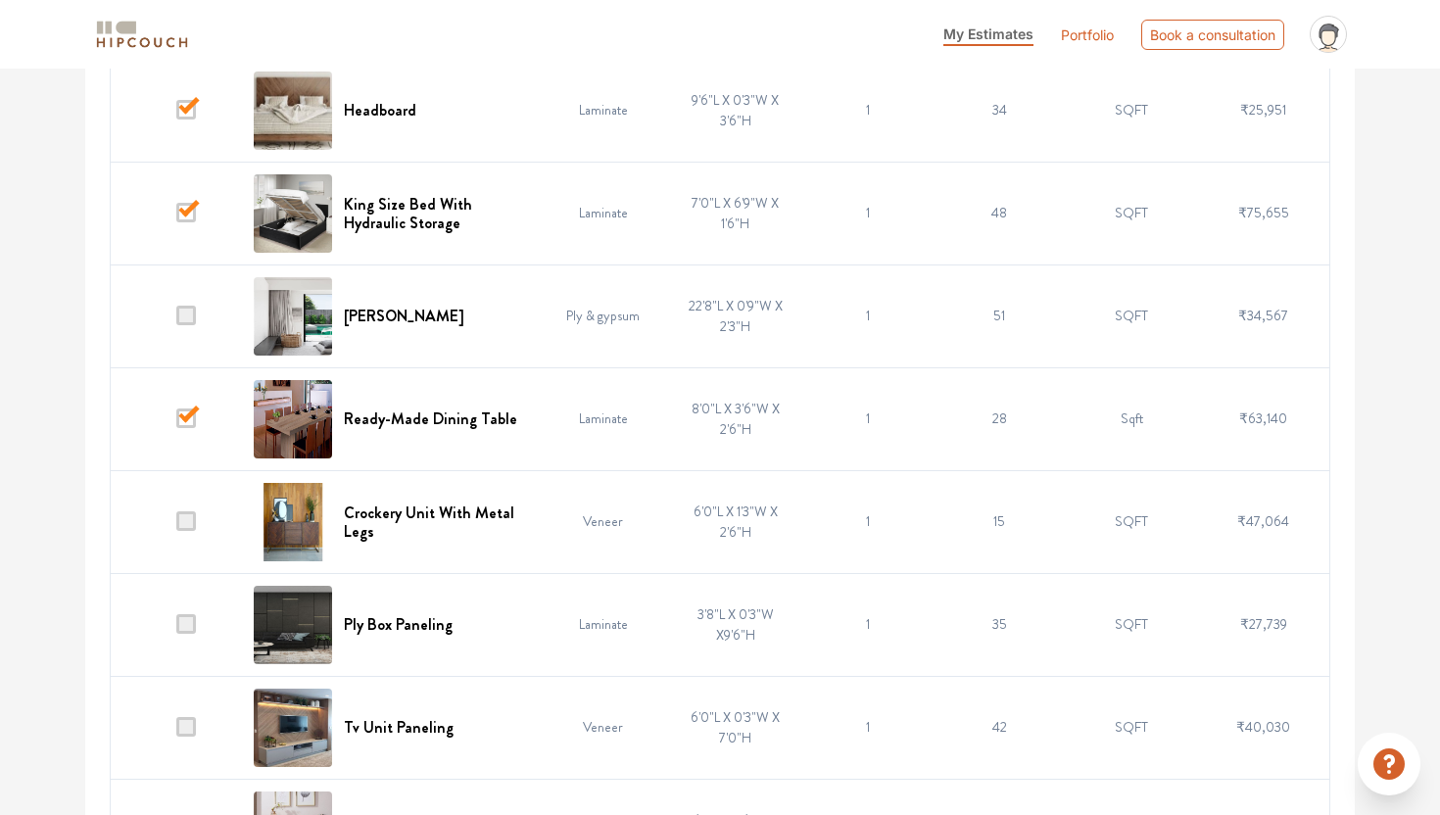
click at [192, 521] on span at bounding box center [186, 521] width 20 height 20
click at [176, 526] on input "checkbox" at bounding box center [176, 526] width 0 height 0
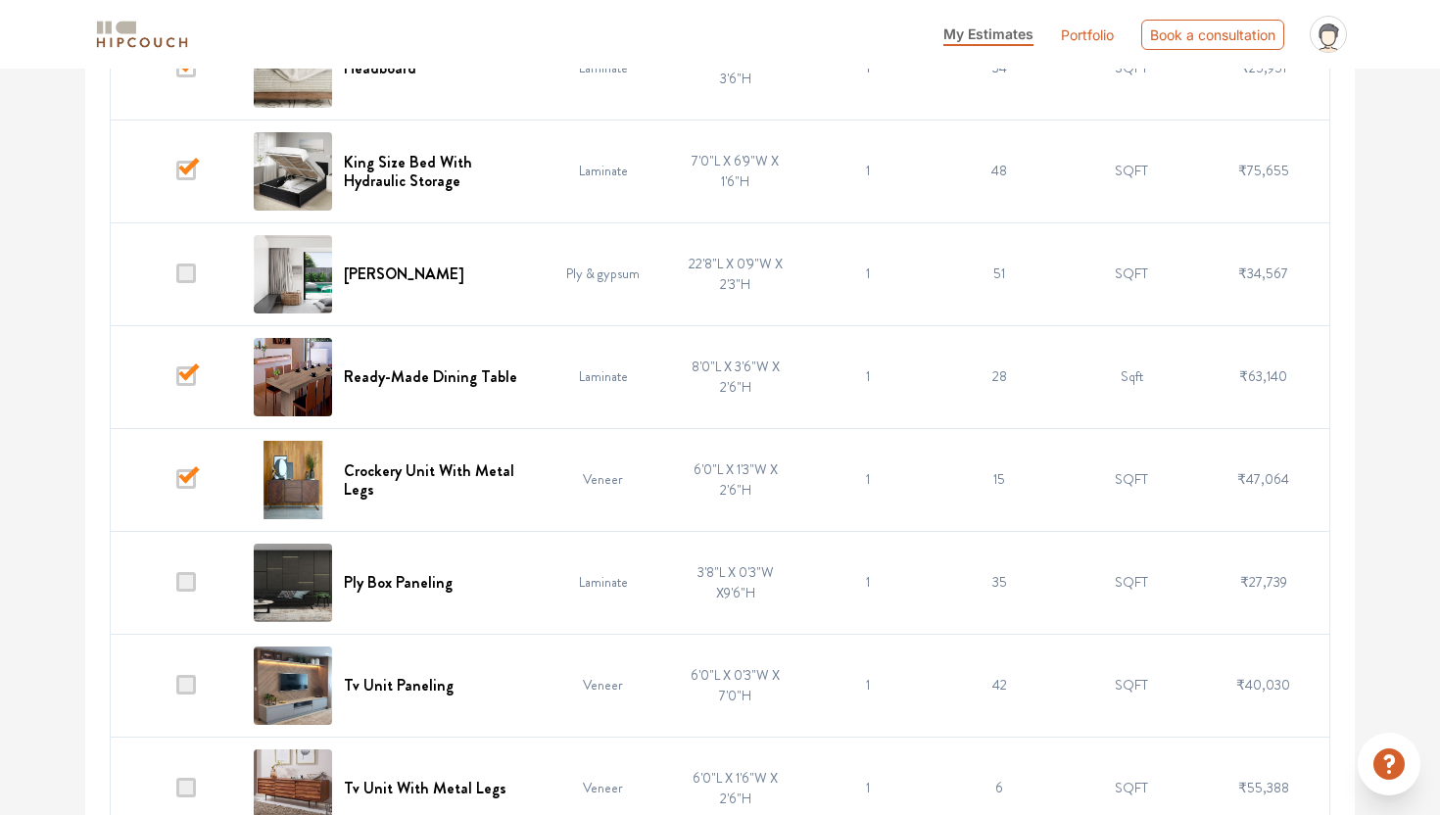
scroll to position [4418, 0]
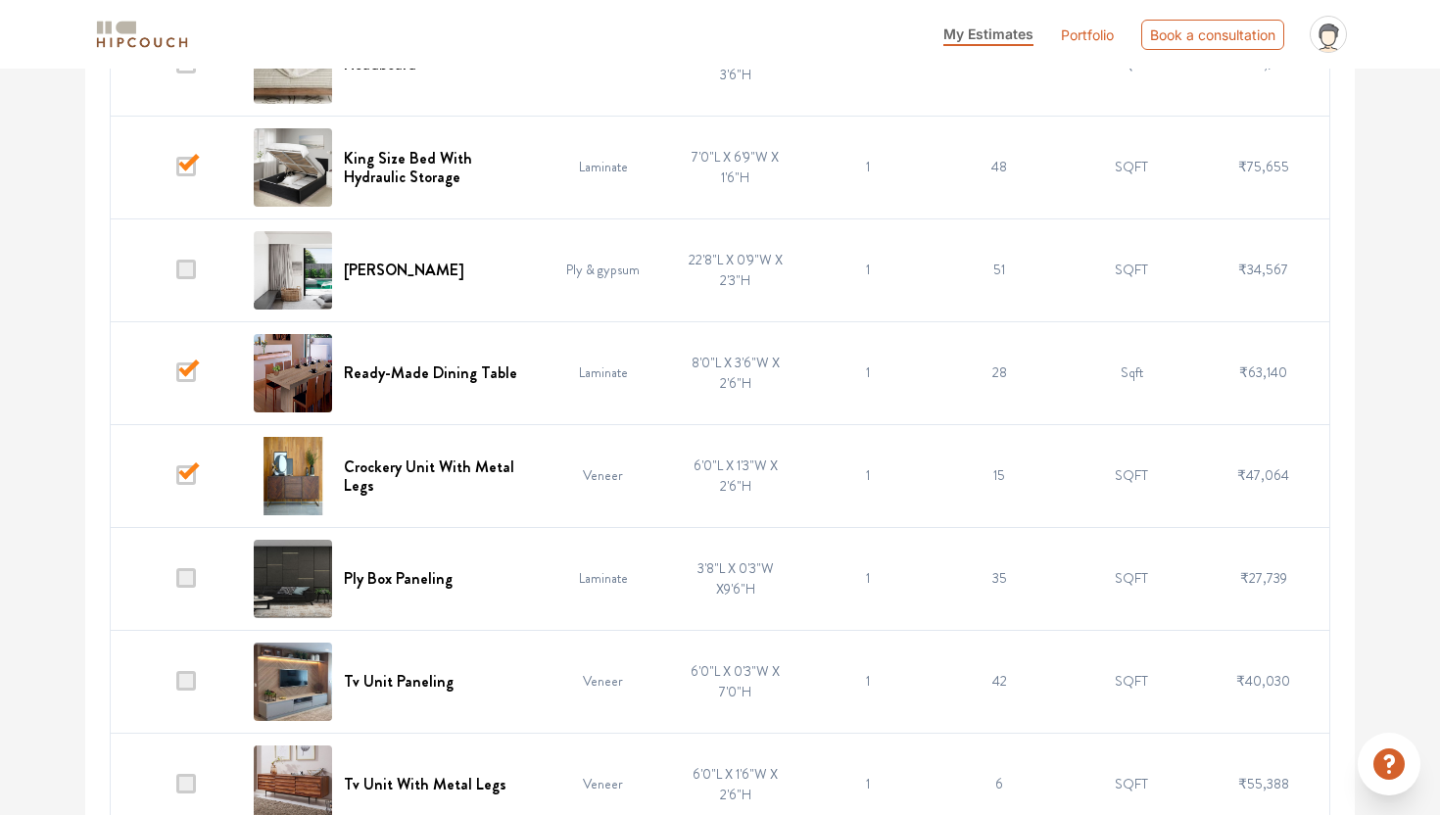
click at [188, 684] on span at bounding box center [186, 681] width 20 height 20
click at [176, 686] on input "checkbox" at bounding box center [176, 686] width 0 height 0
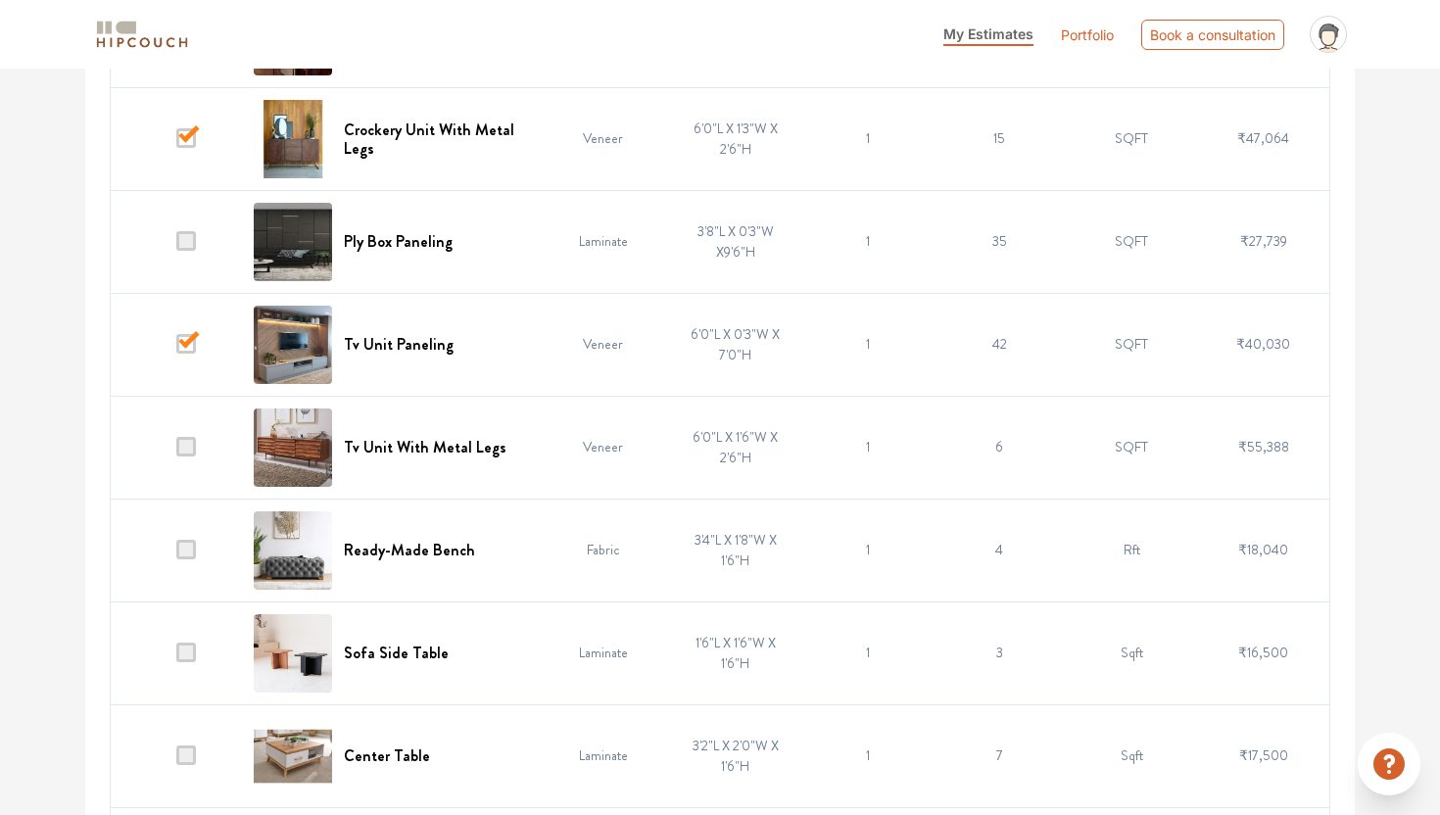
scroll to position [4759, 0]
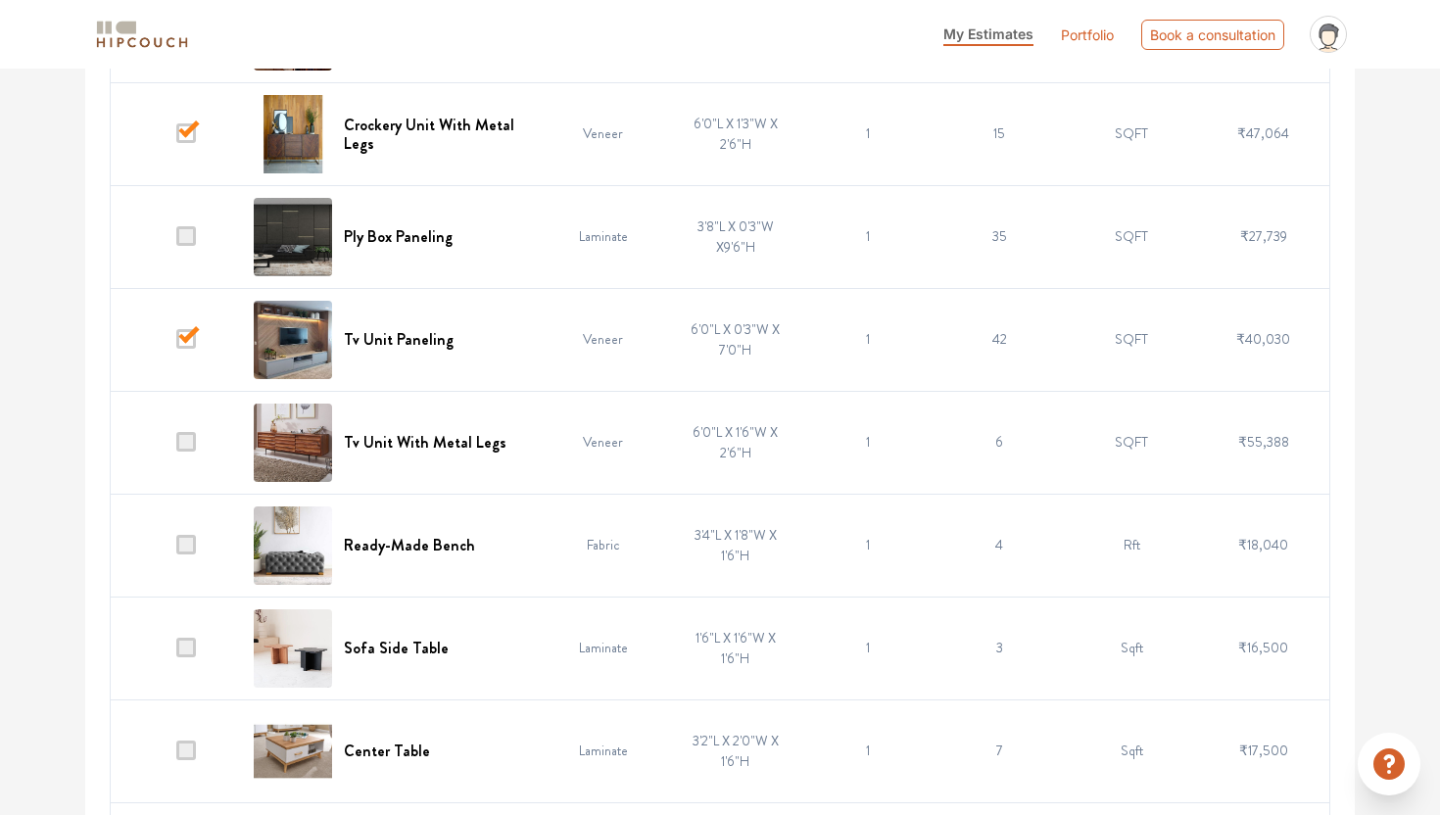
click at [183, 551] on span at bounding box center [186, 545] width 20 height 20
click at [176, 550] on input "checkbox" at bounding box center [176, 550] width 0 height 0
click at [193, 652] on span at bounding box center [186, 648] width 20 height 20
click at [176, 652] on input "checkbox" at bounding box center [176, 652] width 0 height 0
click at [189, 750] on span at bounding box center [186, 751] width 20 height 20
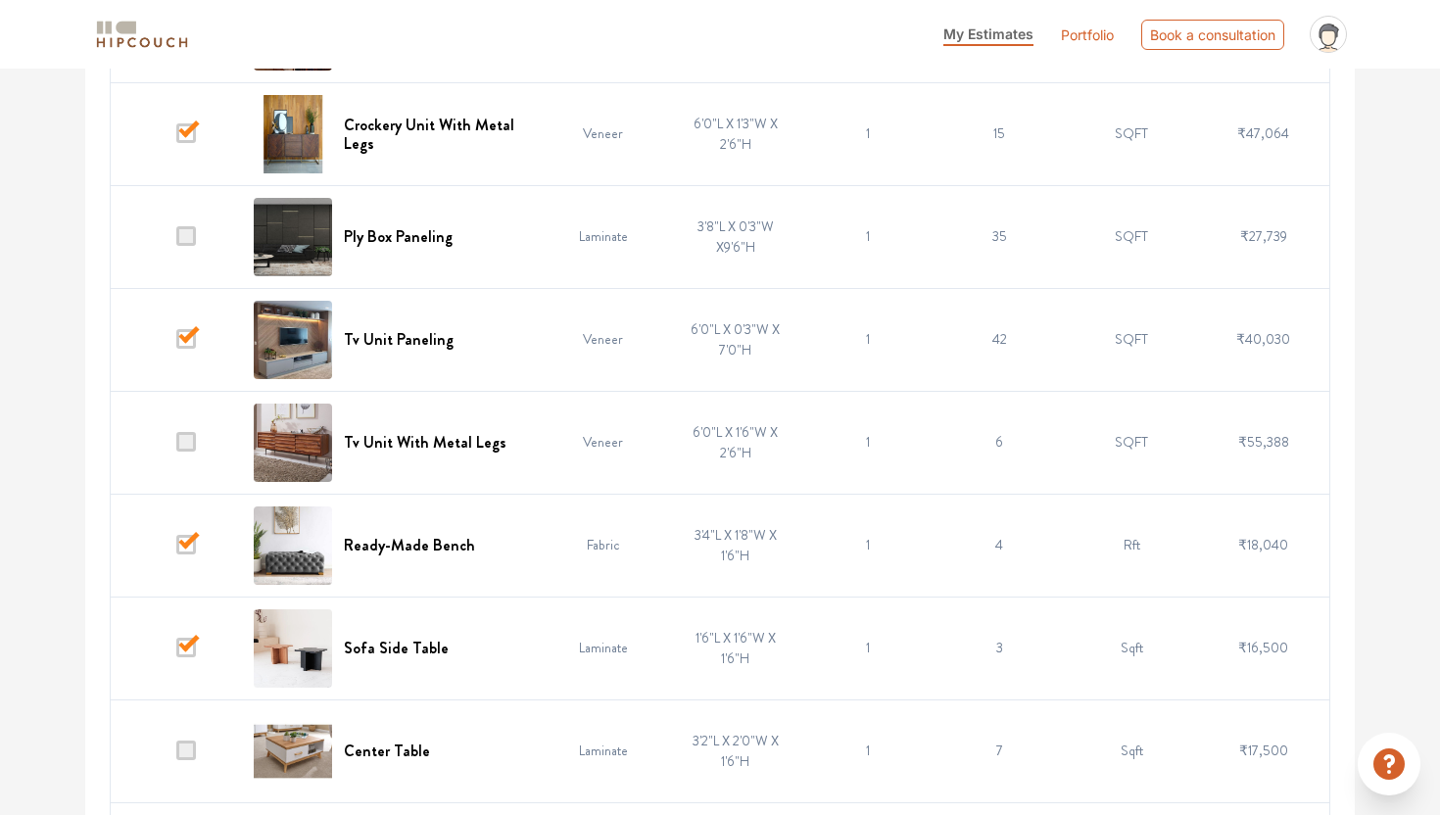
click at [176, 755] on input "checkbox" at bounding box center [176, 755] width 0 height 0
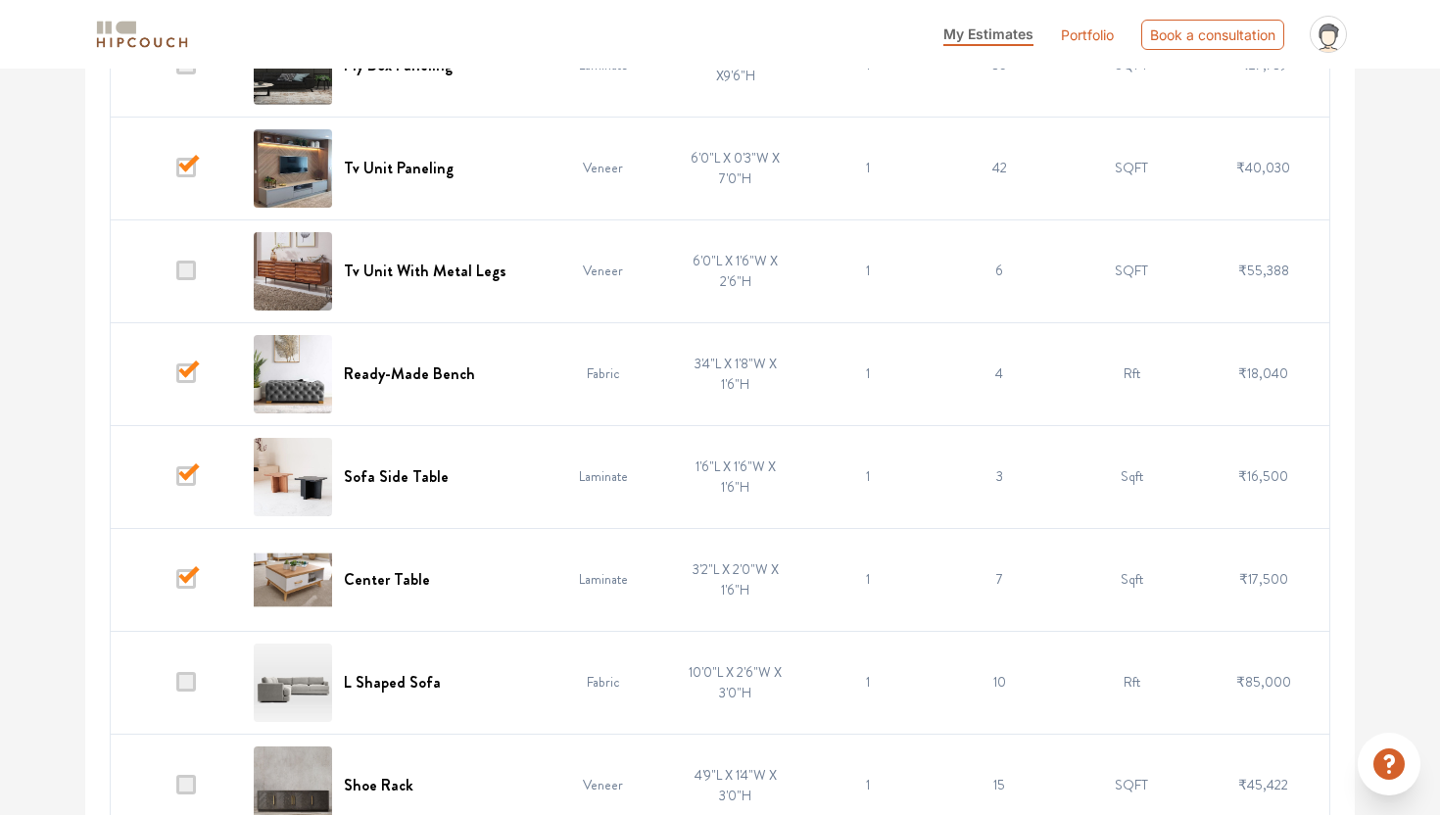
scroll to position [4969, 0]
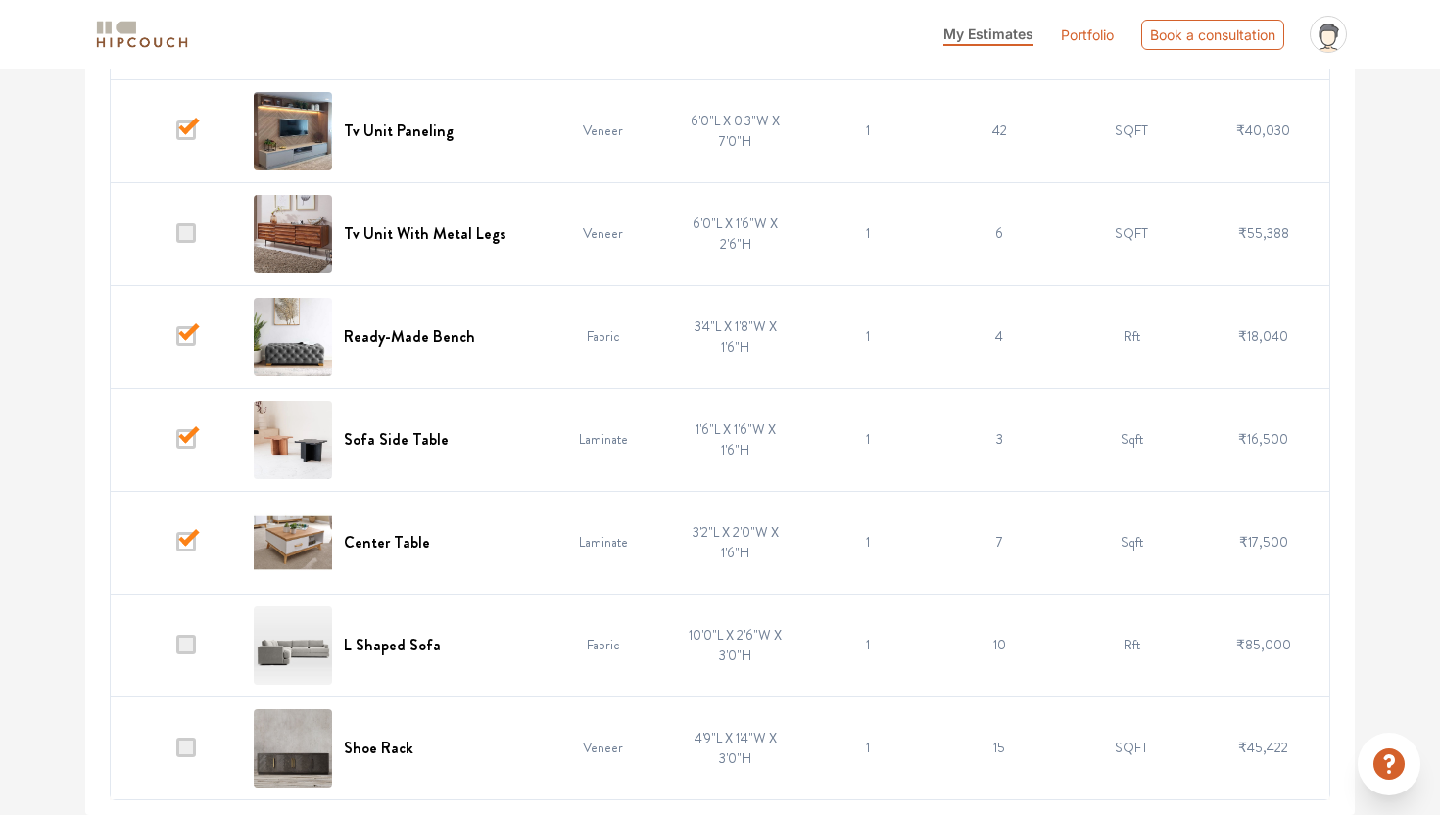
click at [194, 650] on span at bounding box center [186, 645] width 20 height 20
click at [176, 650] on input "checkbox" at bounding box center [176, 650] width 0 height 0
click at [189, 749] on span at bounding box center [186, 748] width 20 height 20
click at [176, 752] on input "checkbox" at bounding box center [176, 752] width 0 height 0
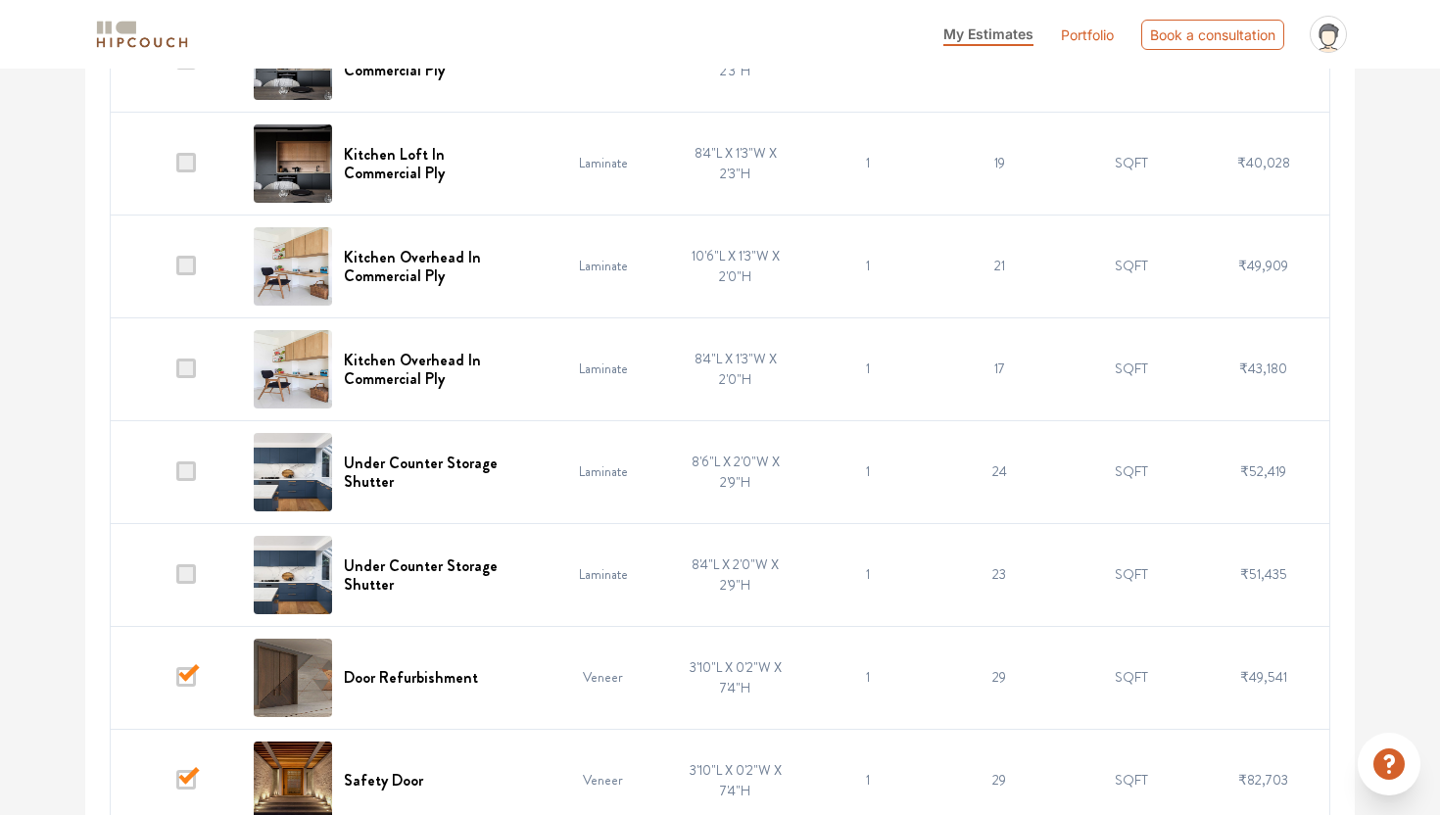
scroll to position [0, 0]
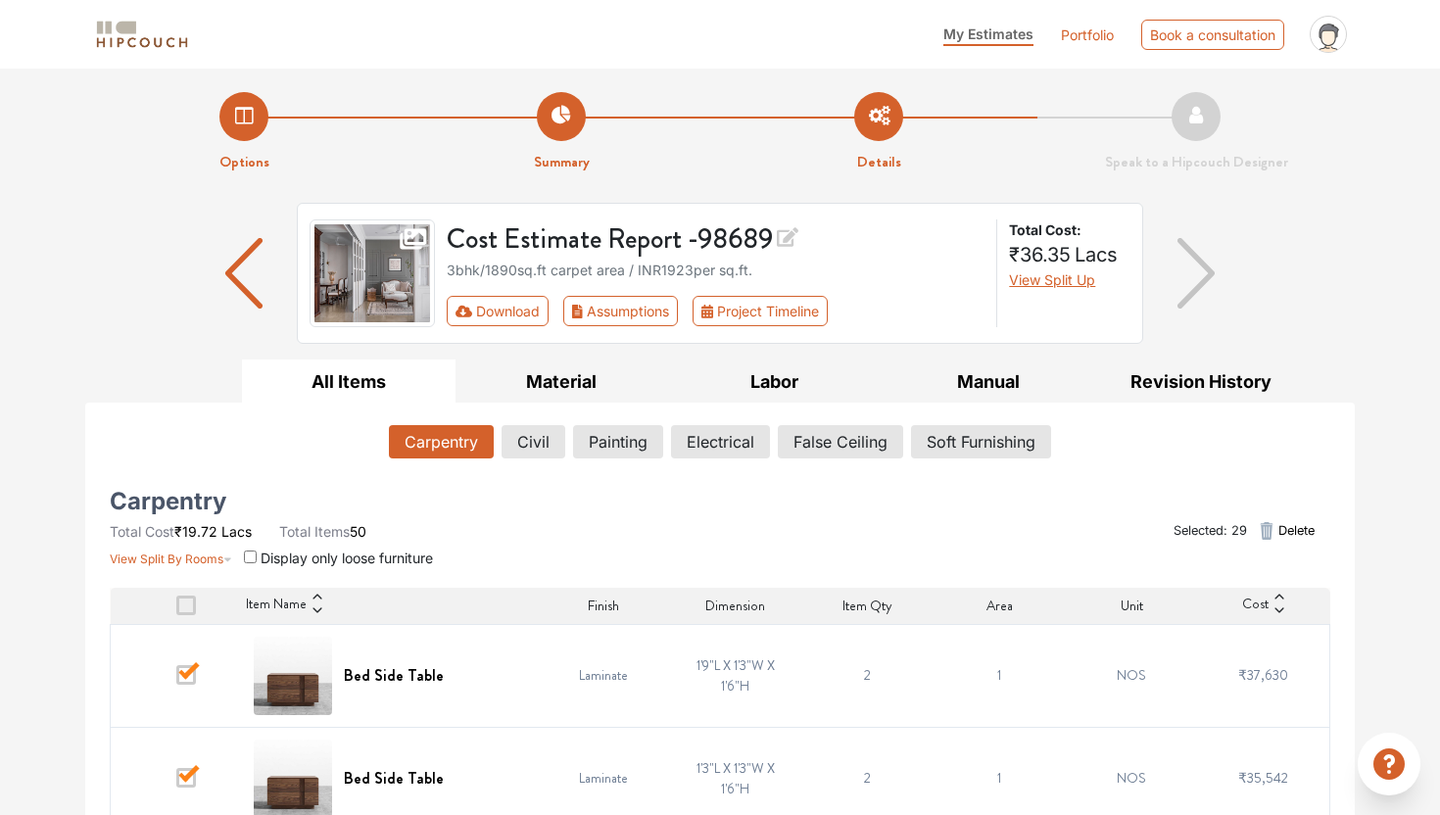
click at [1264, 526] on icon "button" at bounding box center [1267, 531] width 13 height 18
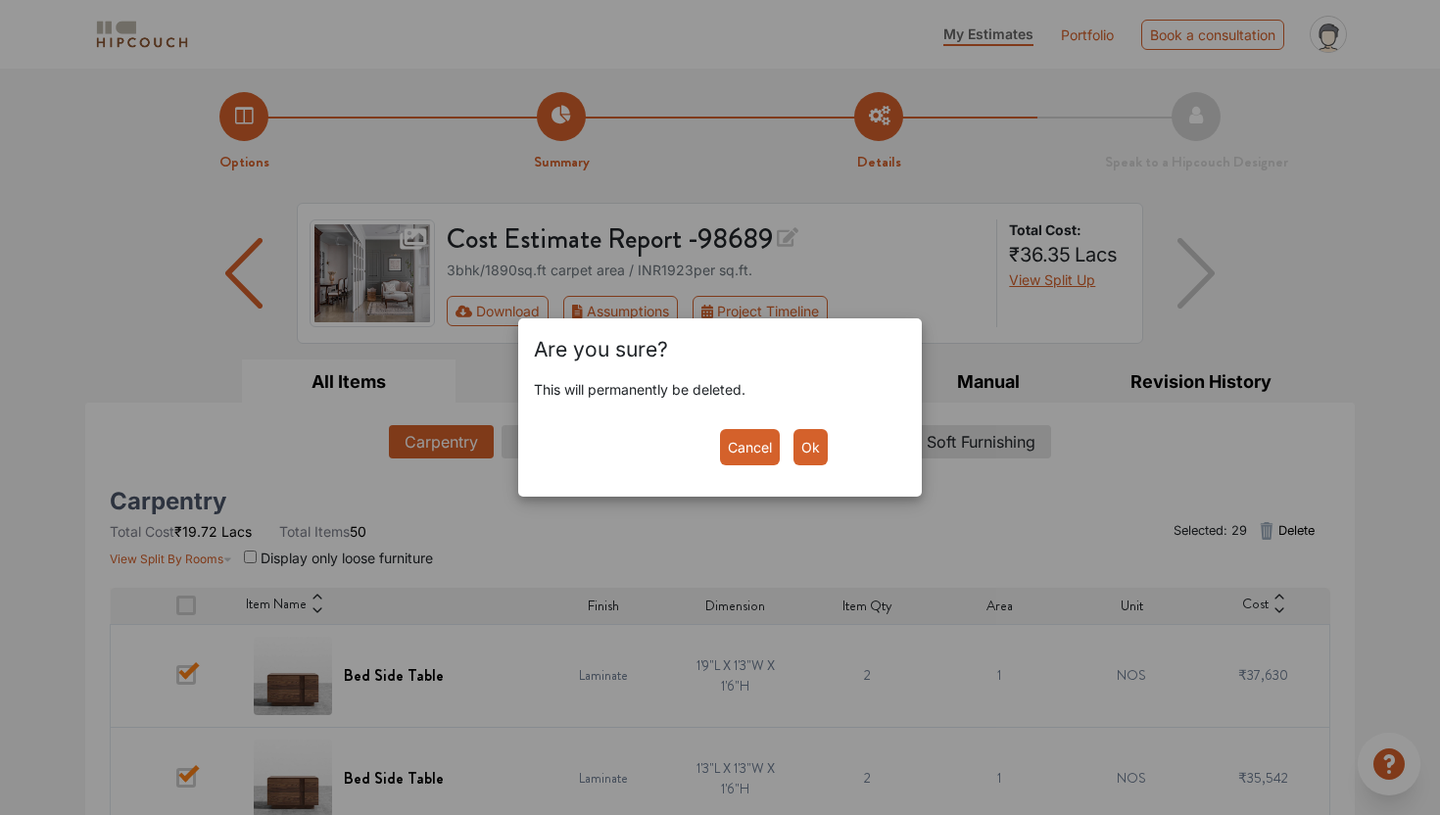
click at [820, 447] on button "Ok" at bounding box center [811, 447] width 34 height 36
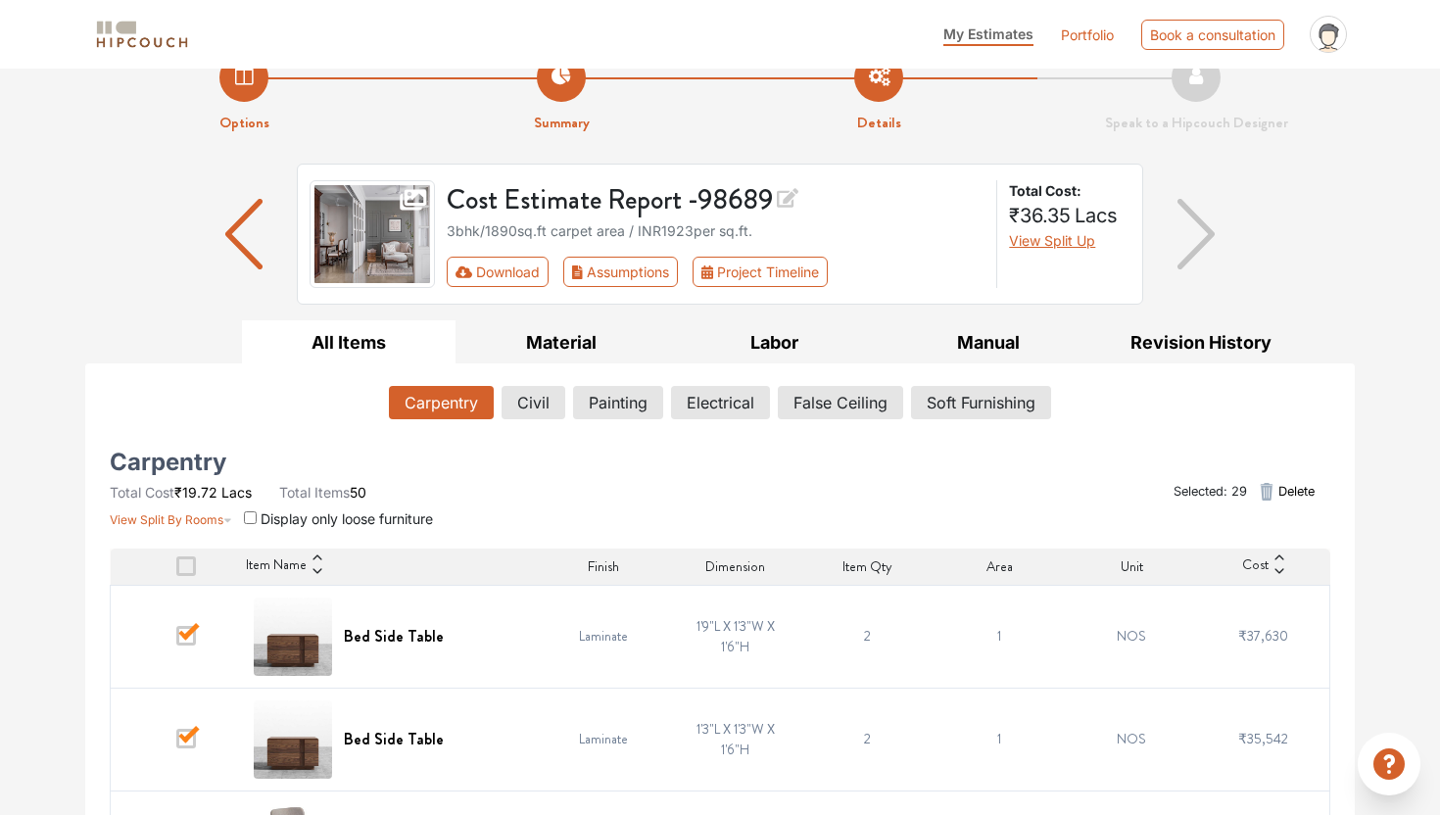
scroll to position [46, 0]
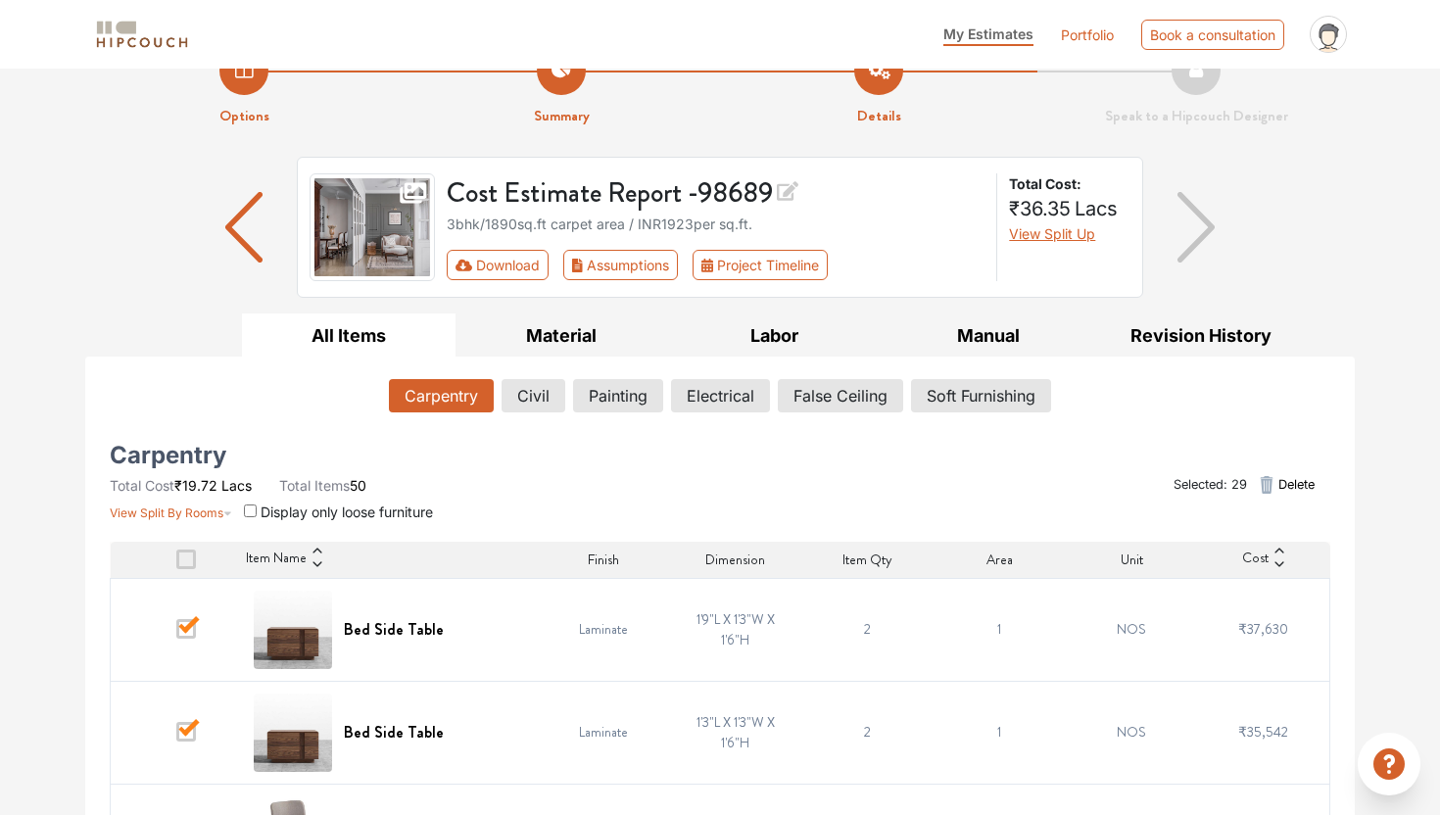
click at [1274, 489] on icon "button" at bounding box center [1267, 485] width 24 height 24
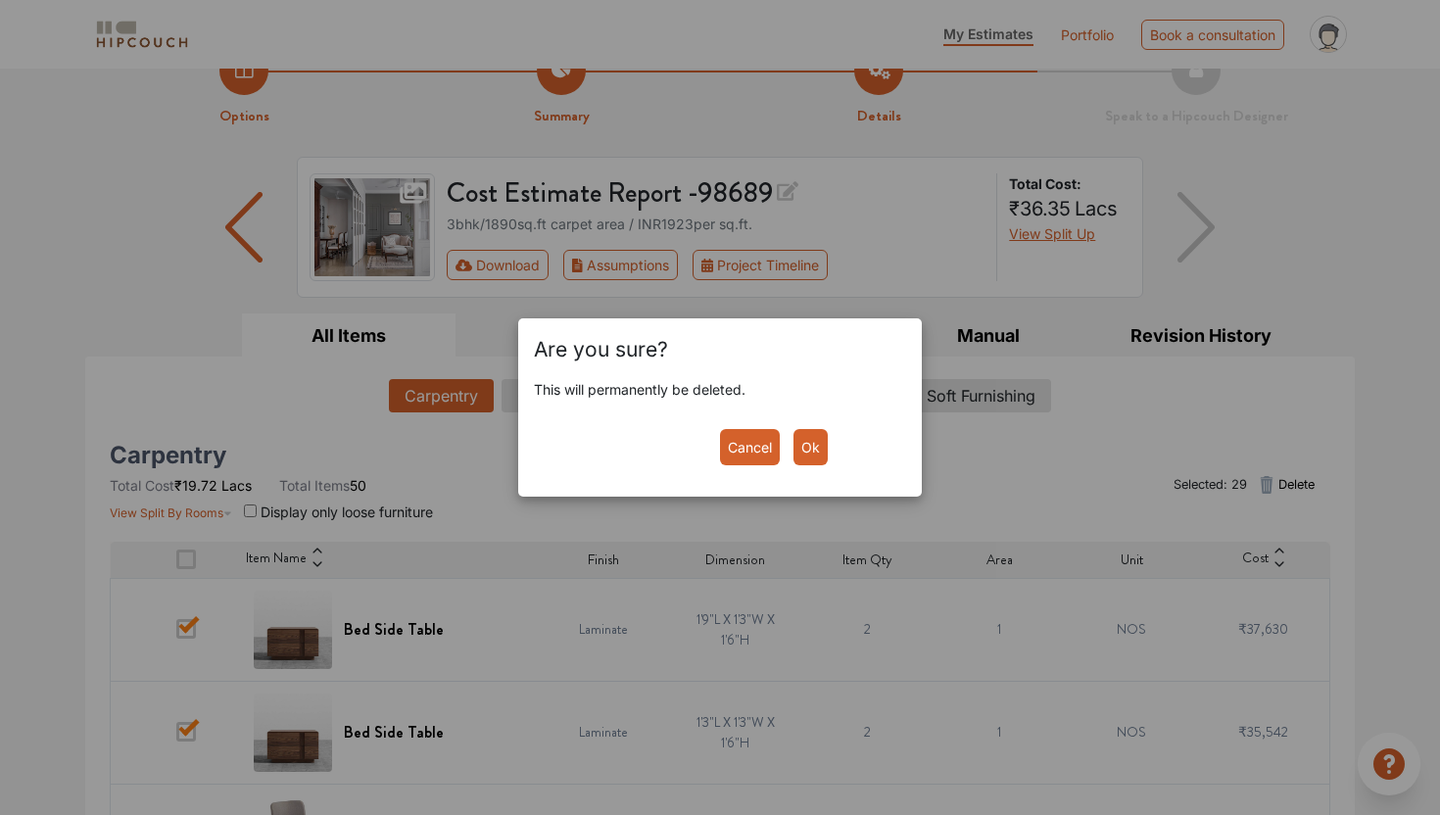
click at [823, 452] on button "Ok" at bounding box center [811, 447] width 34 height 36
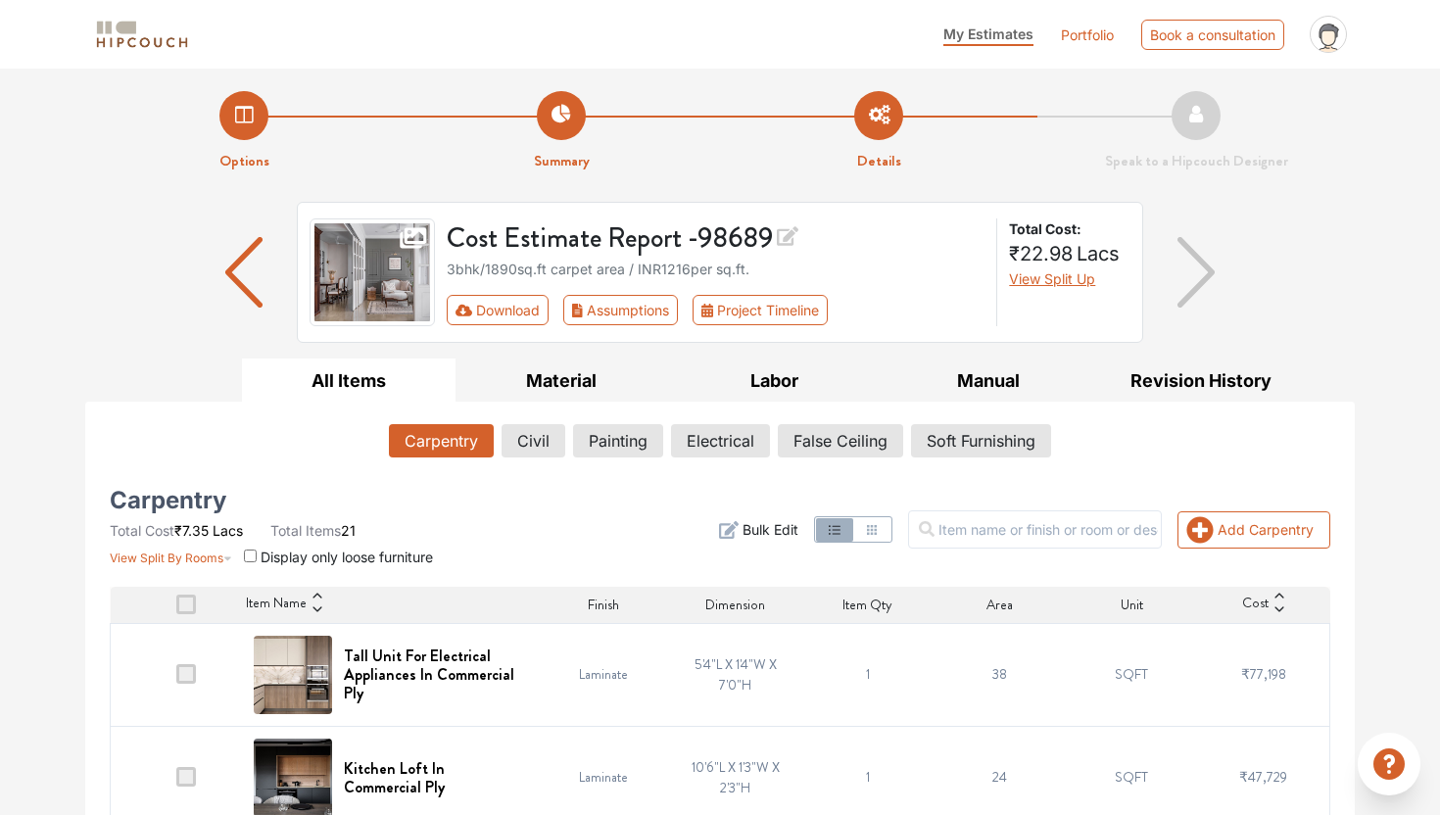
scroll to position [0, 0]
click at [525, 445] on button "Civil" at bounding box center [534, 441] width 62 height 33
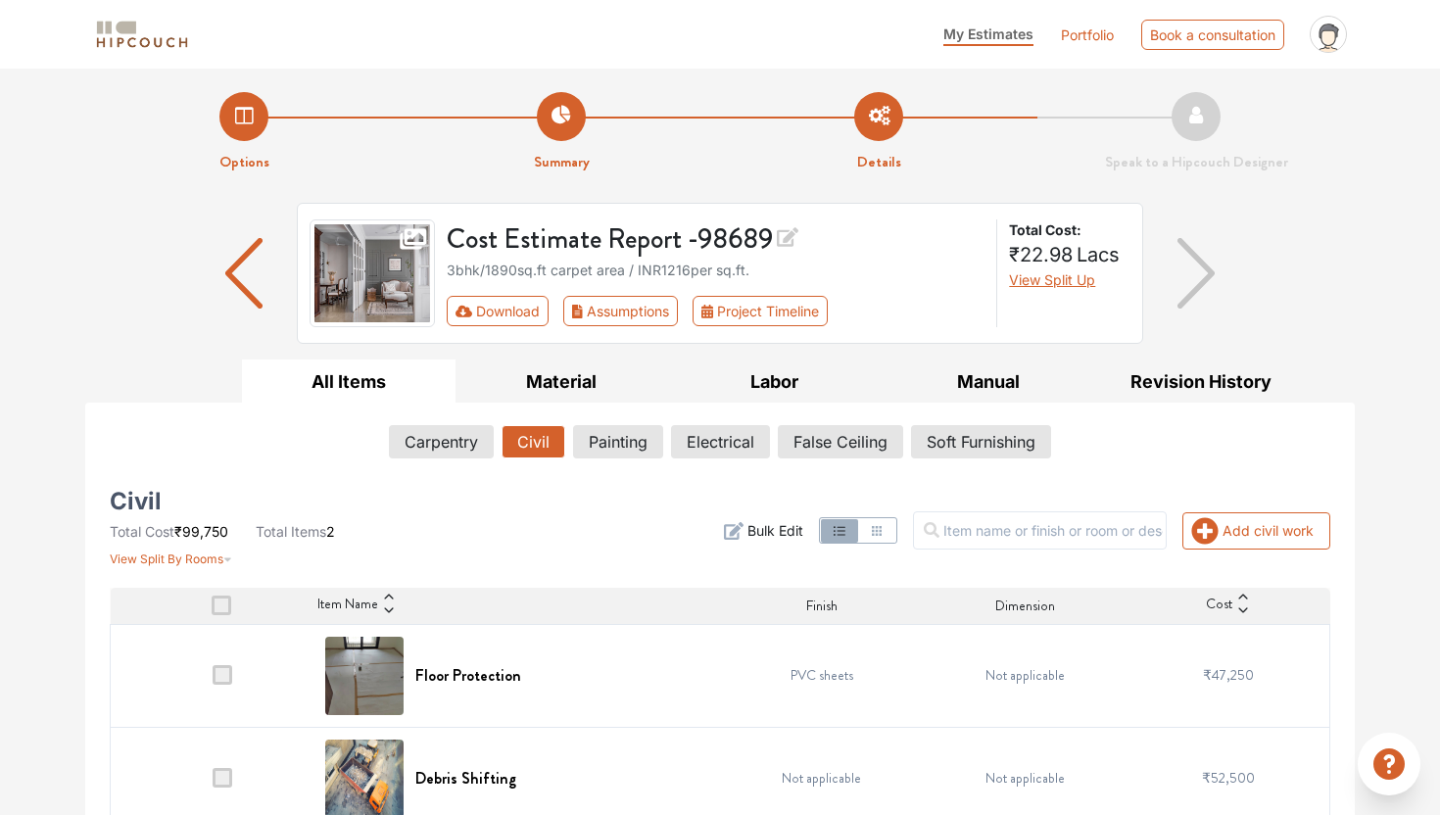
scroll to position [31, 0]
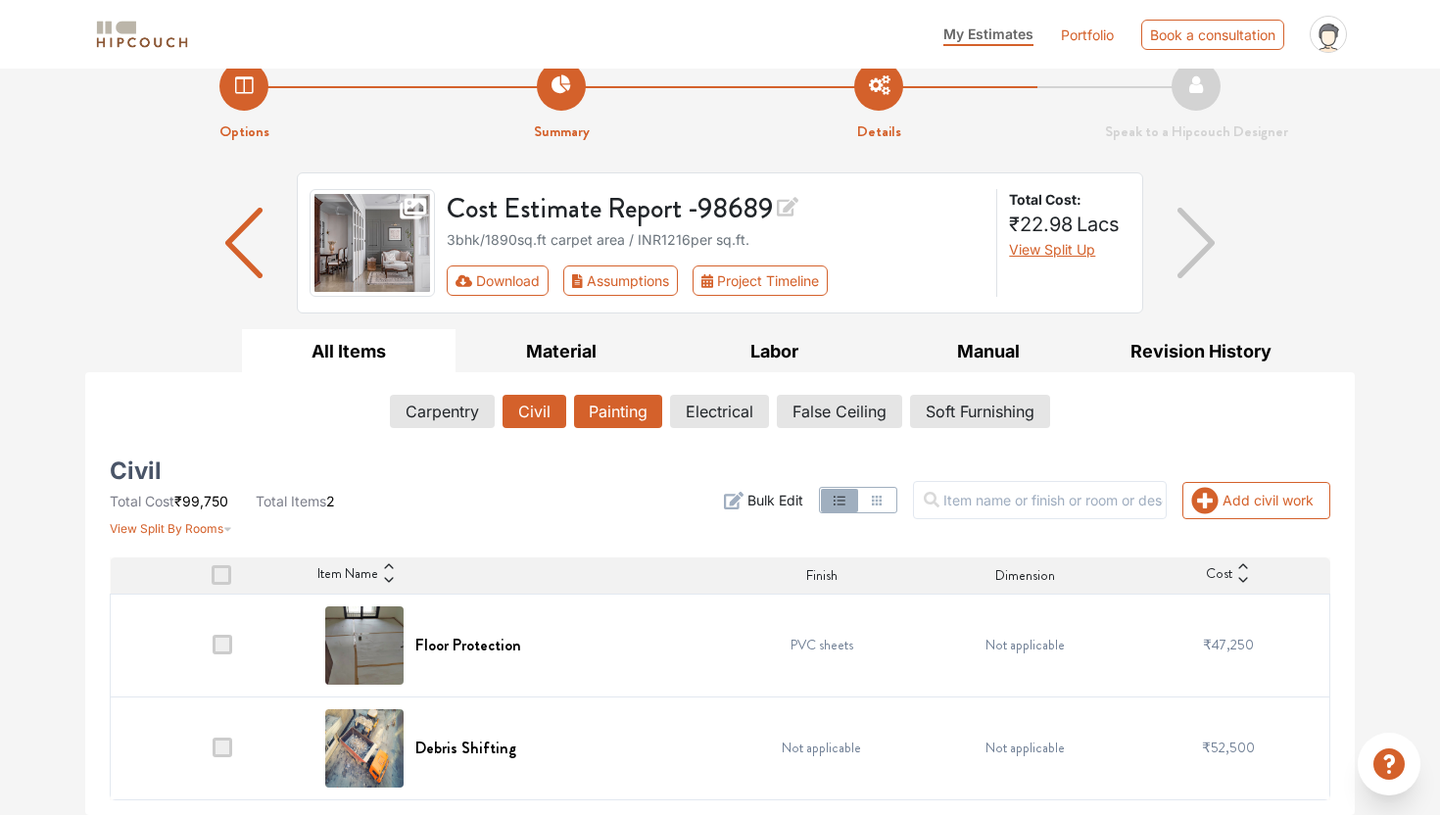
click at [630, 409] on button "Painting" at bounding box center [618, 411] width 88 height 33
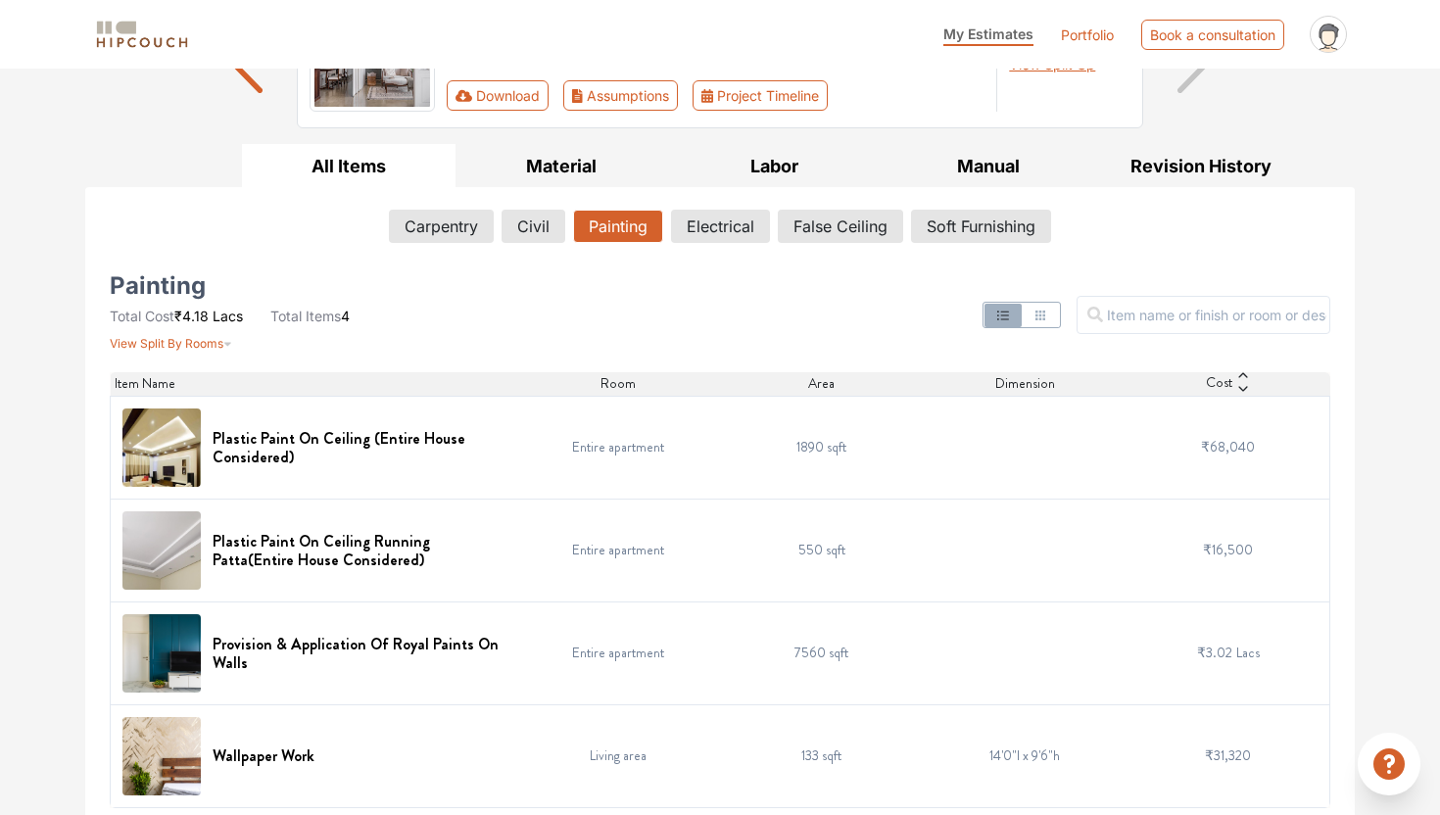
scroll to position [224, 0]
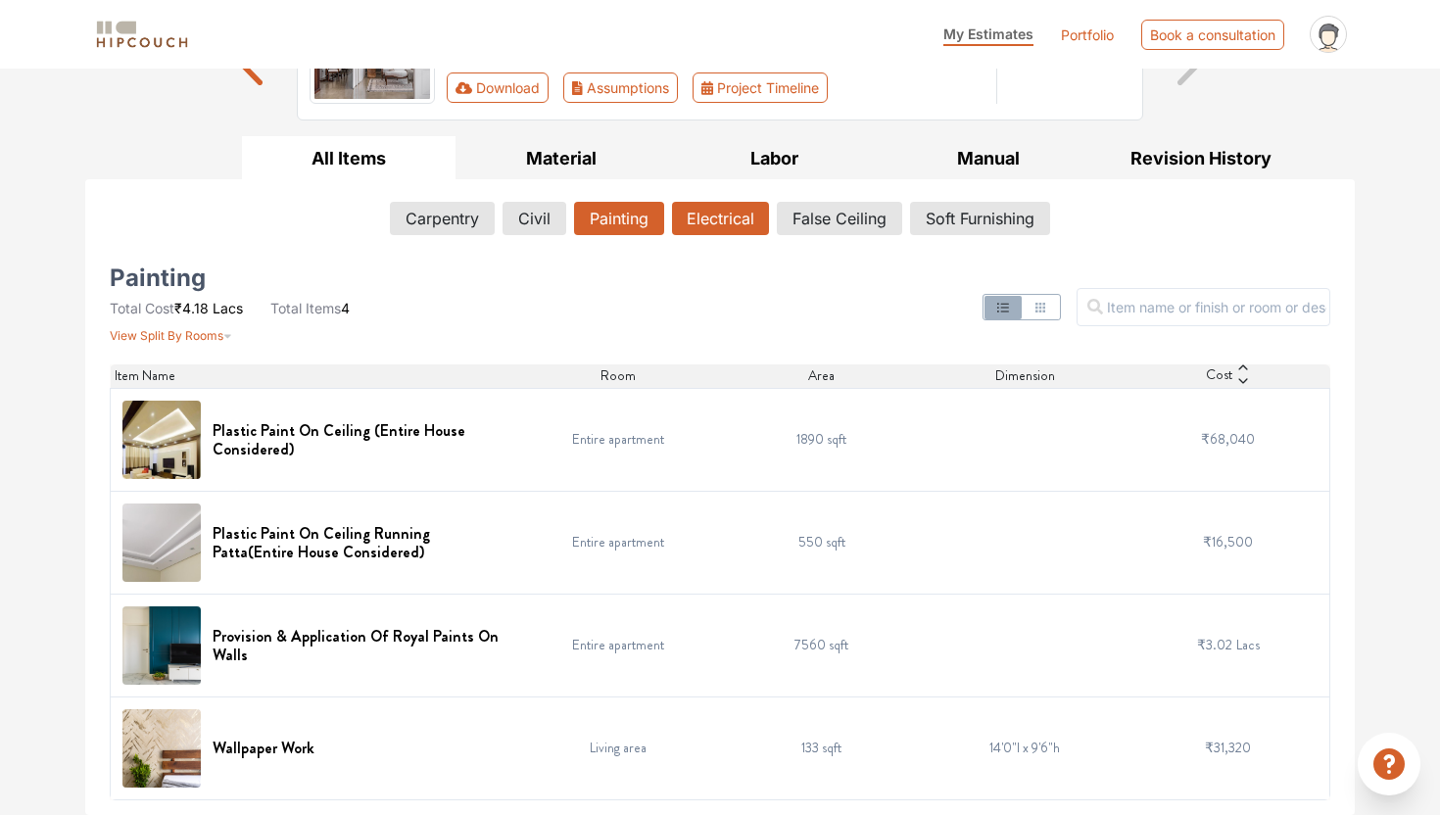
click at [697, 214] on button "Electrical" at bounding box center [720, 218] width 97 height 33
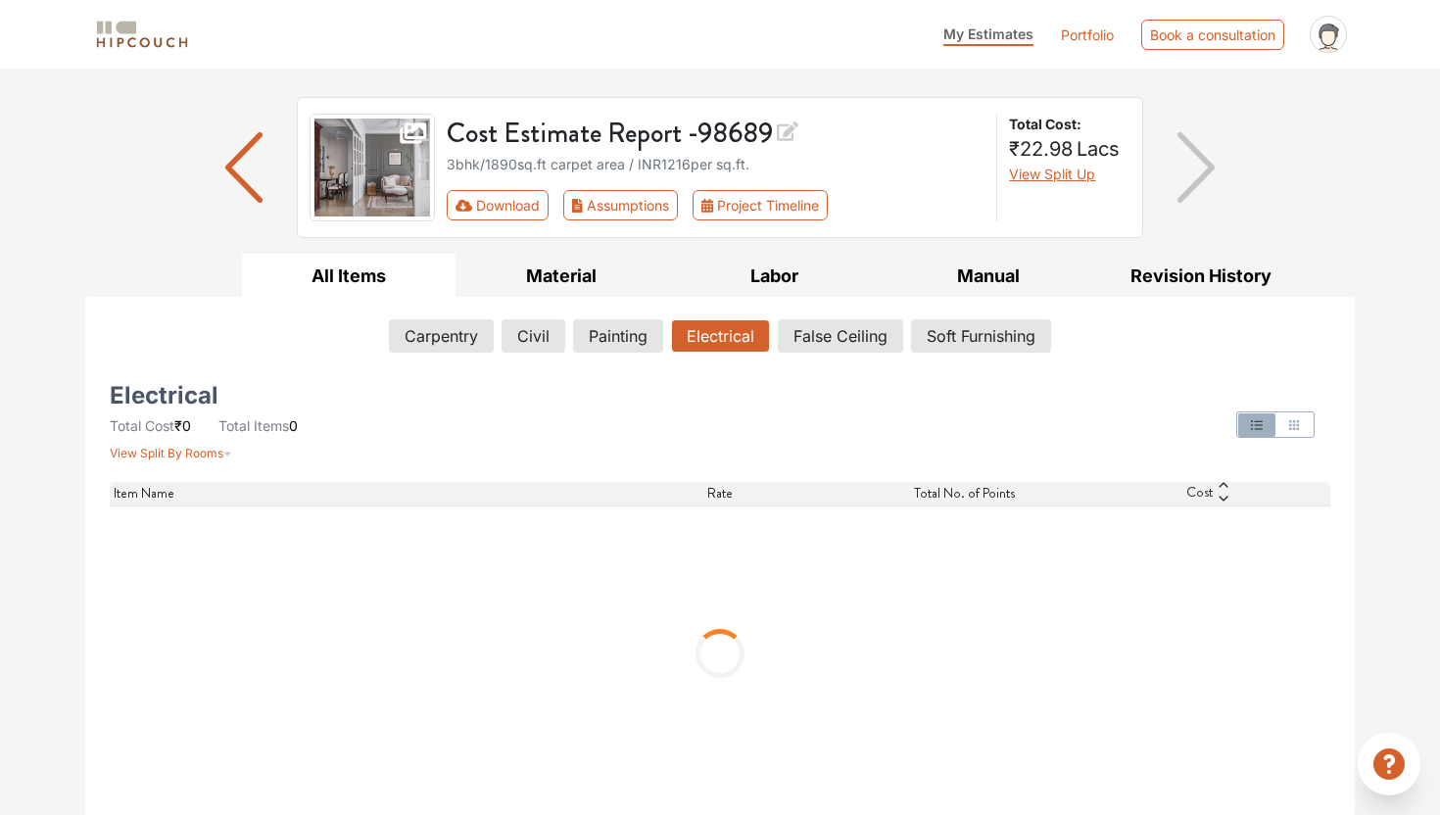
scroll to position [0, 0]
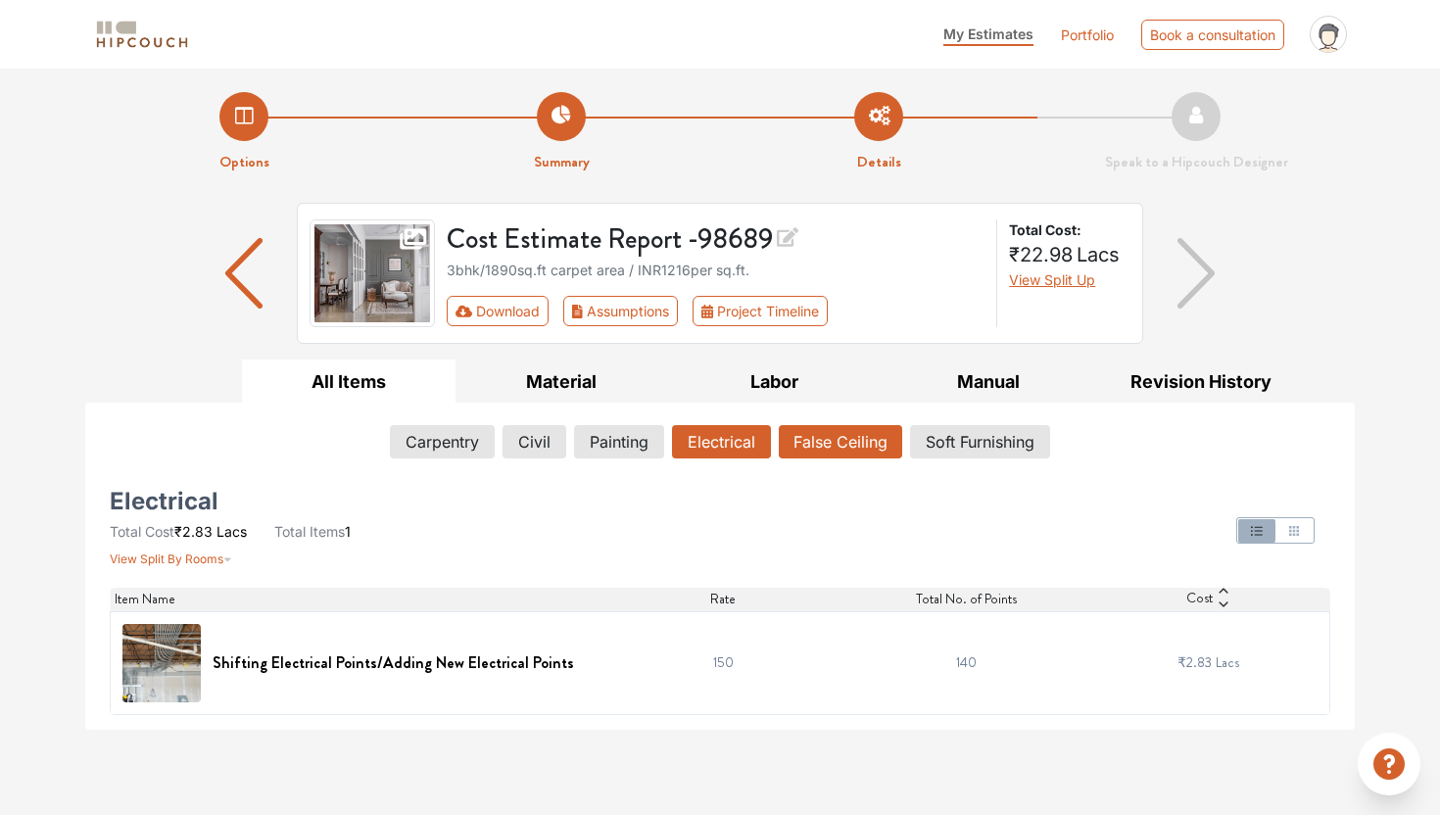
click at [809, 442] on button "False Ceiling" at bounding box center [840, 441] width 123 height 33
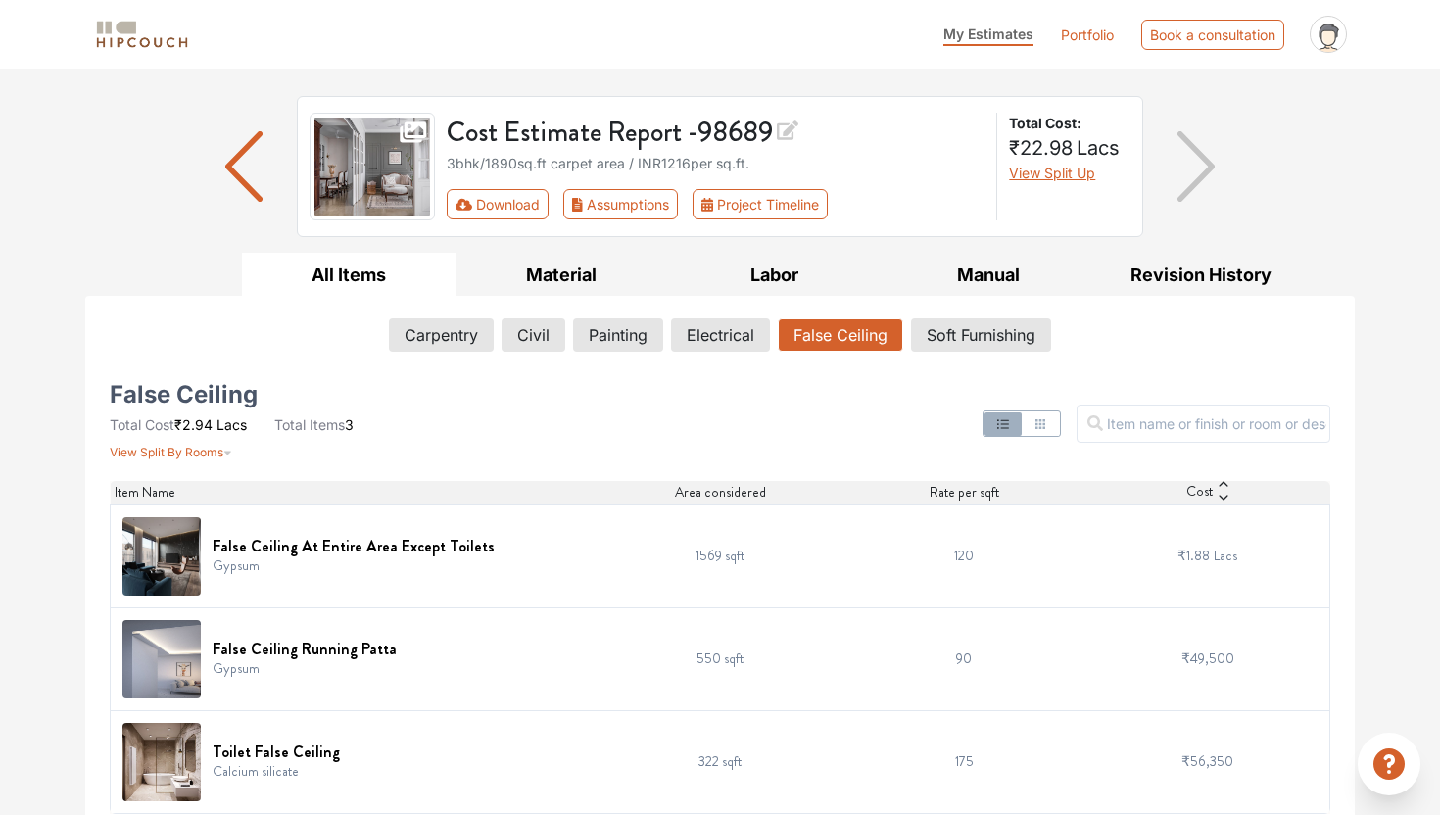
scroll to position [121, 0]
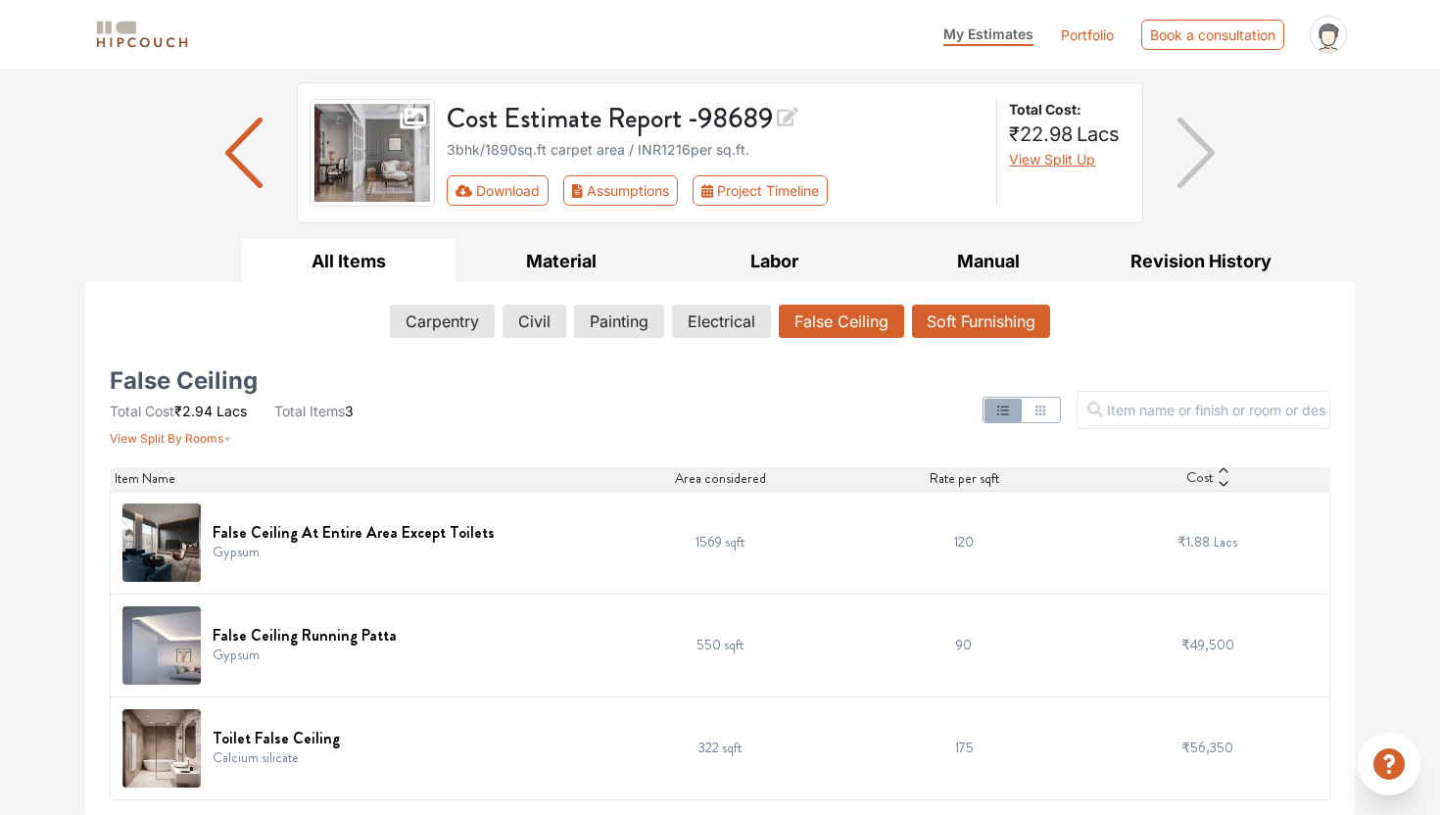
click at [968, 328] on button "Soft Furnishing" at bounding box center [981, 321] width 138 height 33
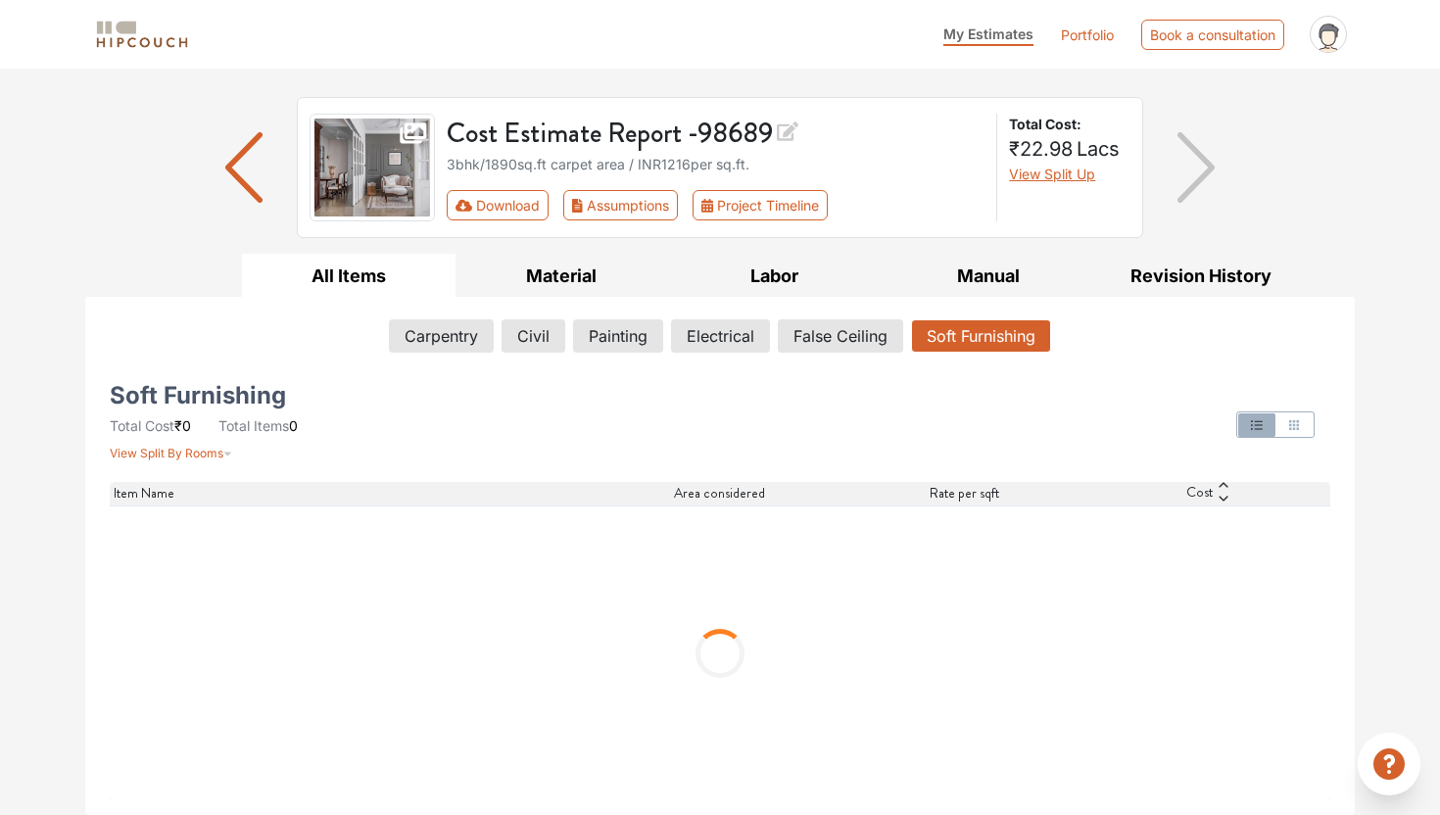
scroll to position [0, 0]
